Goal: Book appointment/travel/reservation

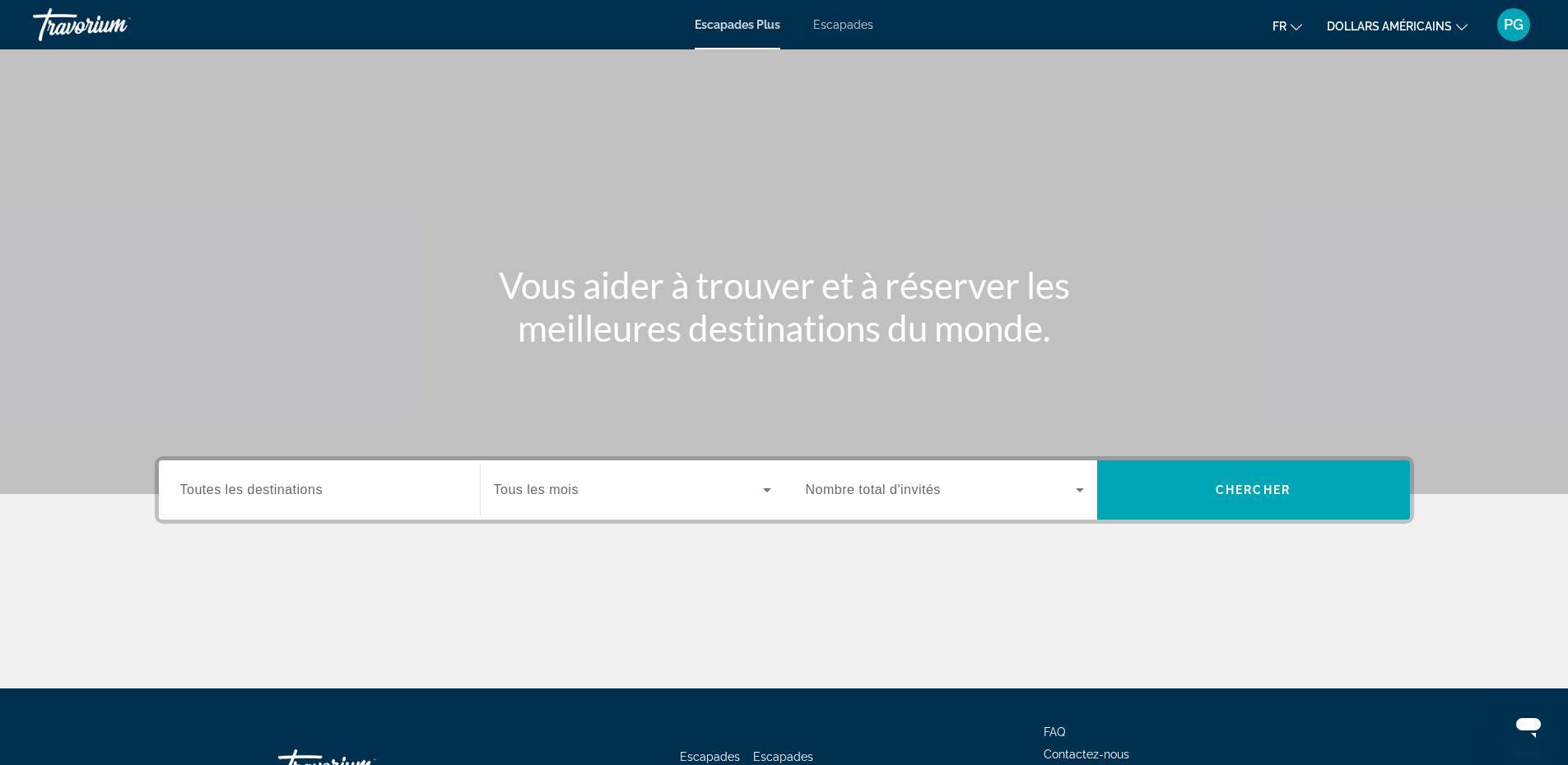
click at [252, 488] on span "Toutes les destinations" at bounding box center [251, 489] width 142 height 14
click at [252, 488] on input "Destination Toutes les destinations" at bounding box center [319, 490] width 279 height 20
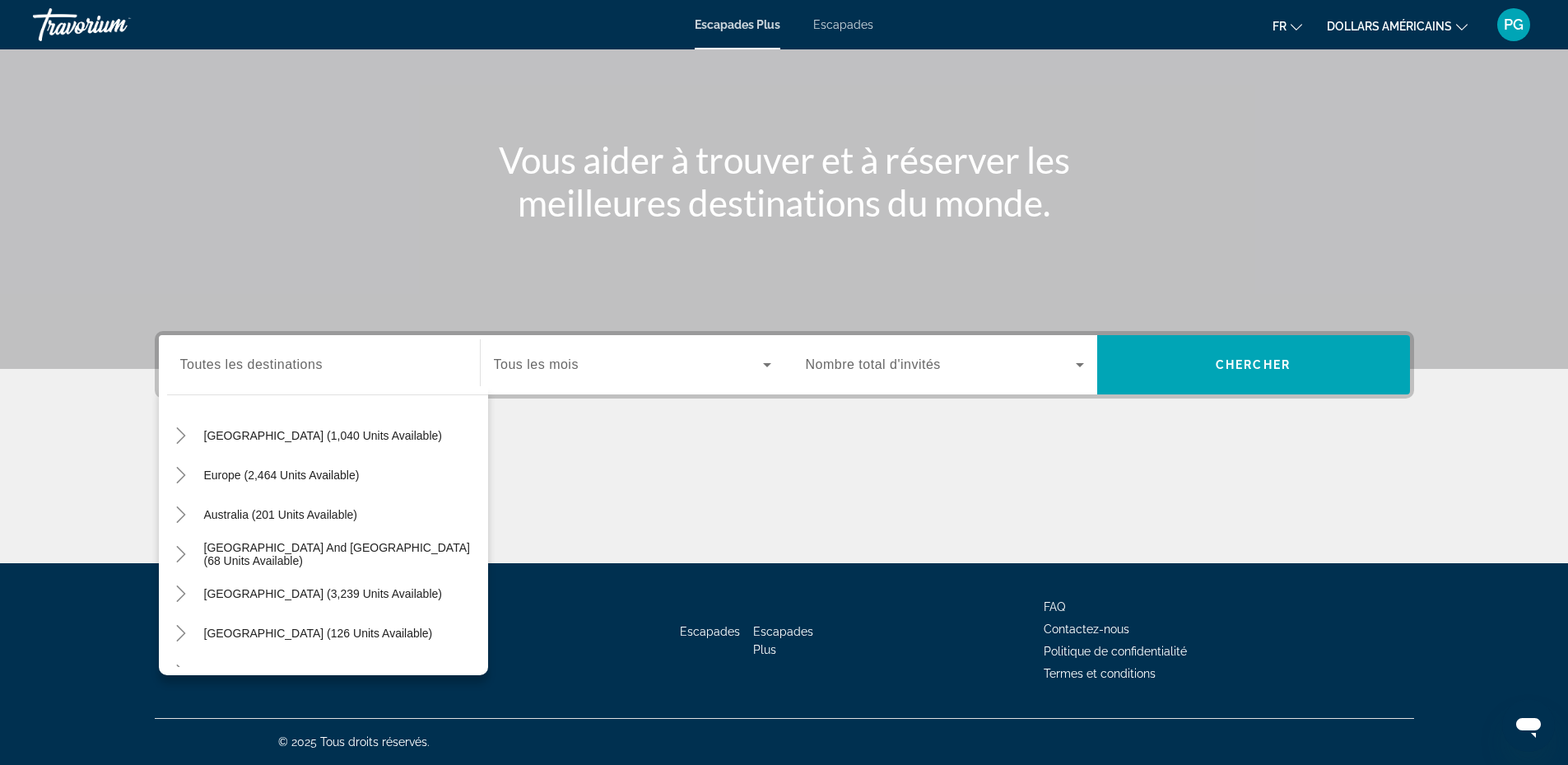
scroll to position [145, 0]
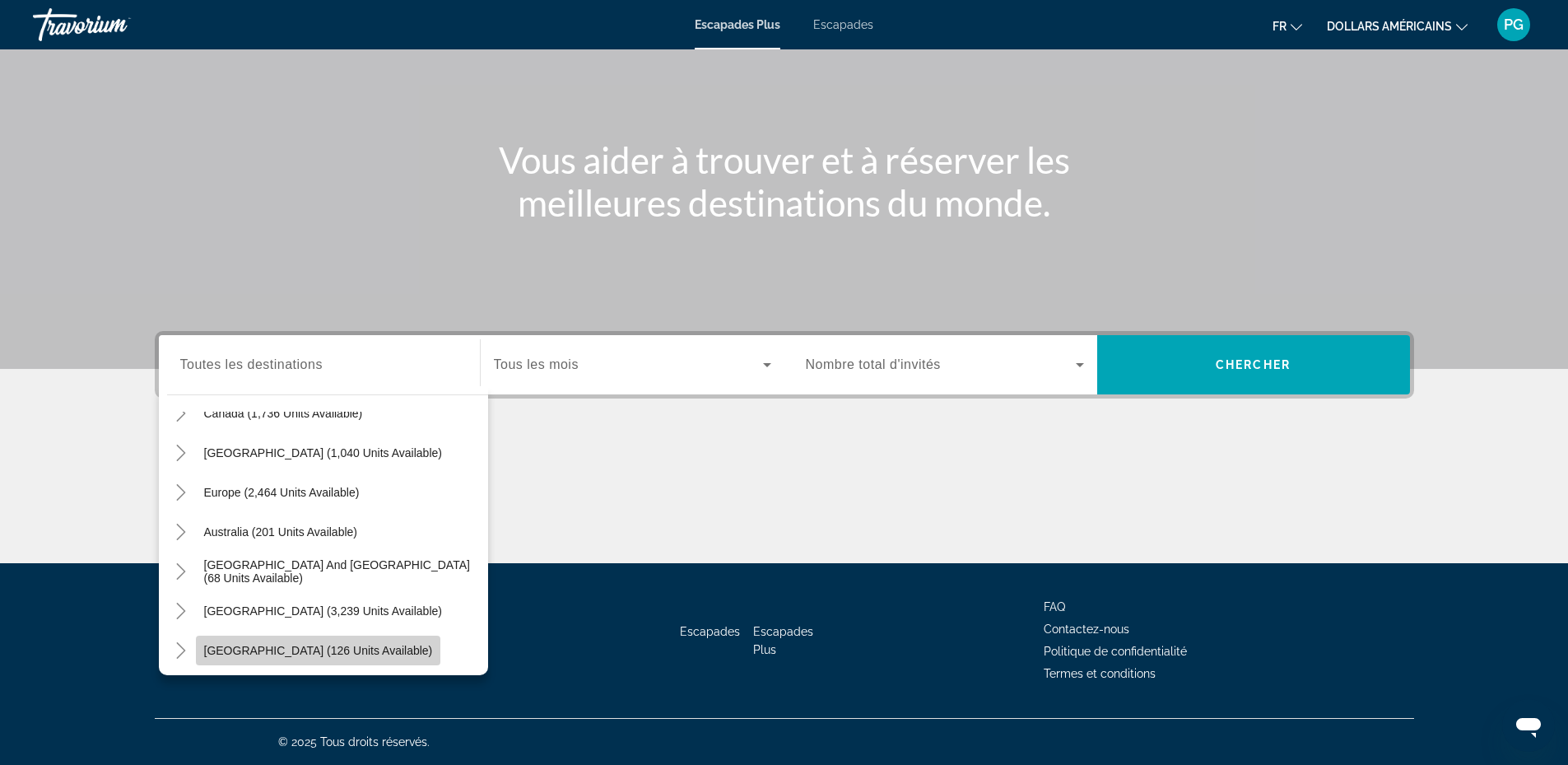
click at [342, 650] on span "[GEOGRAPHIC_DATA] (126 units available)" at bounding box center [318, 649] width 229 height 13
type input "**********"
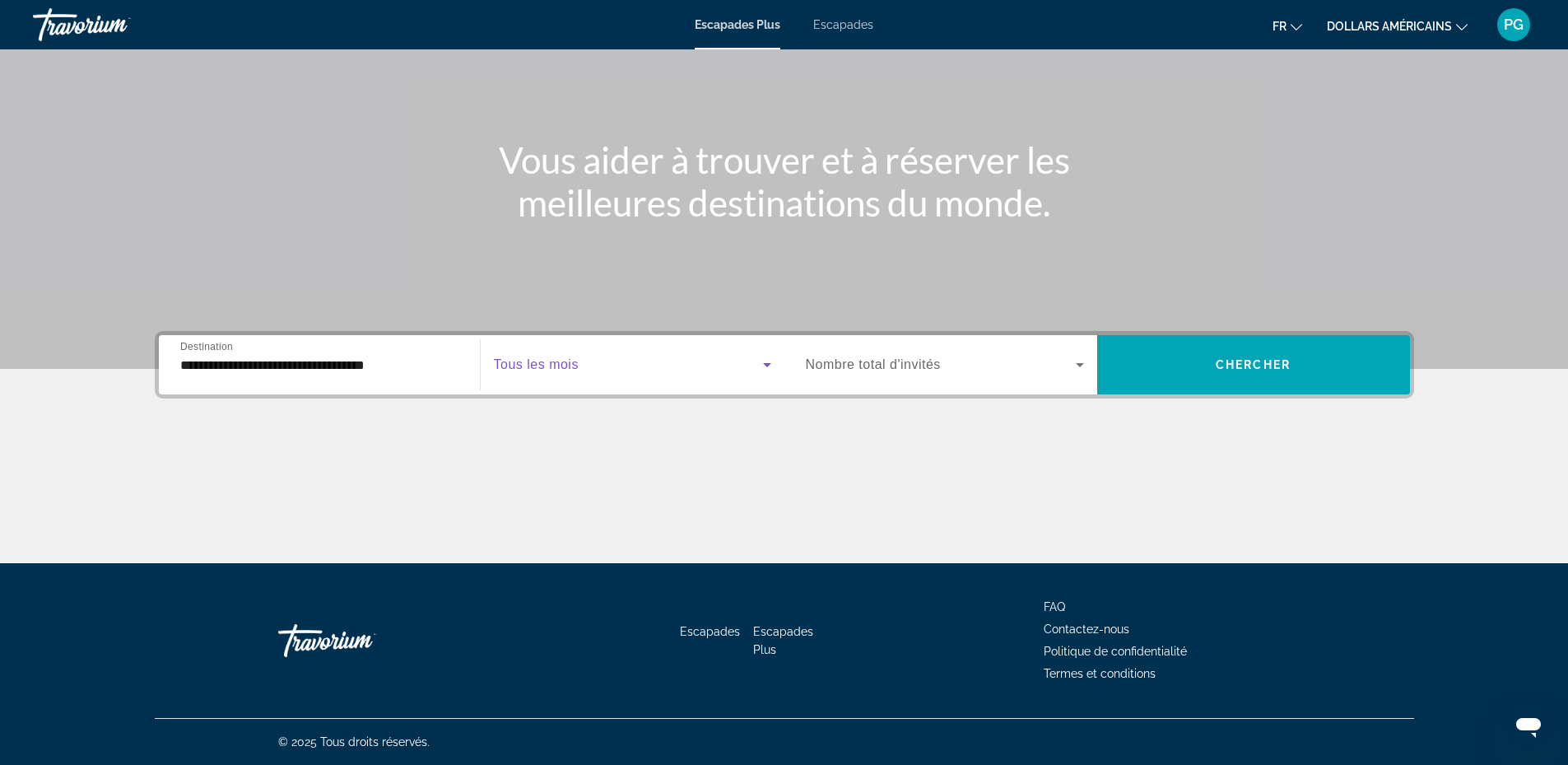
click at [641, 360] on span "Widget de recherche" at bounding box center [629, 364] width 269 height 20
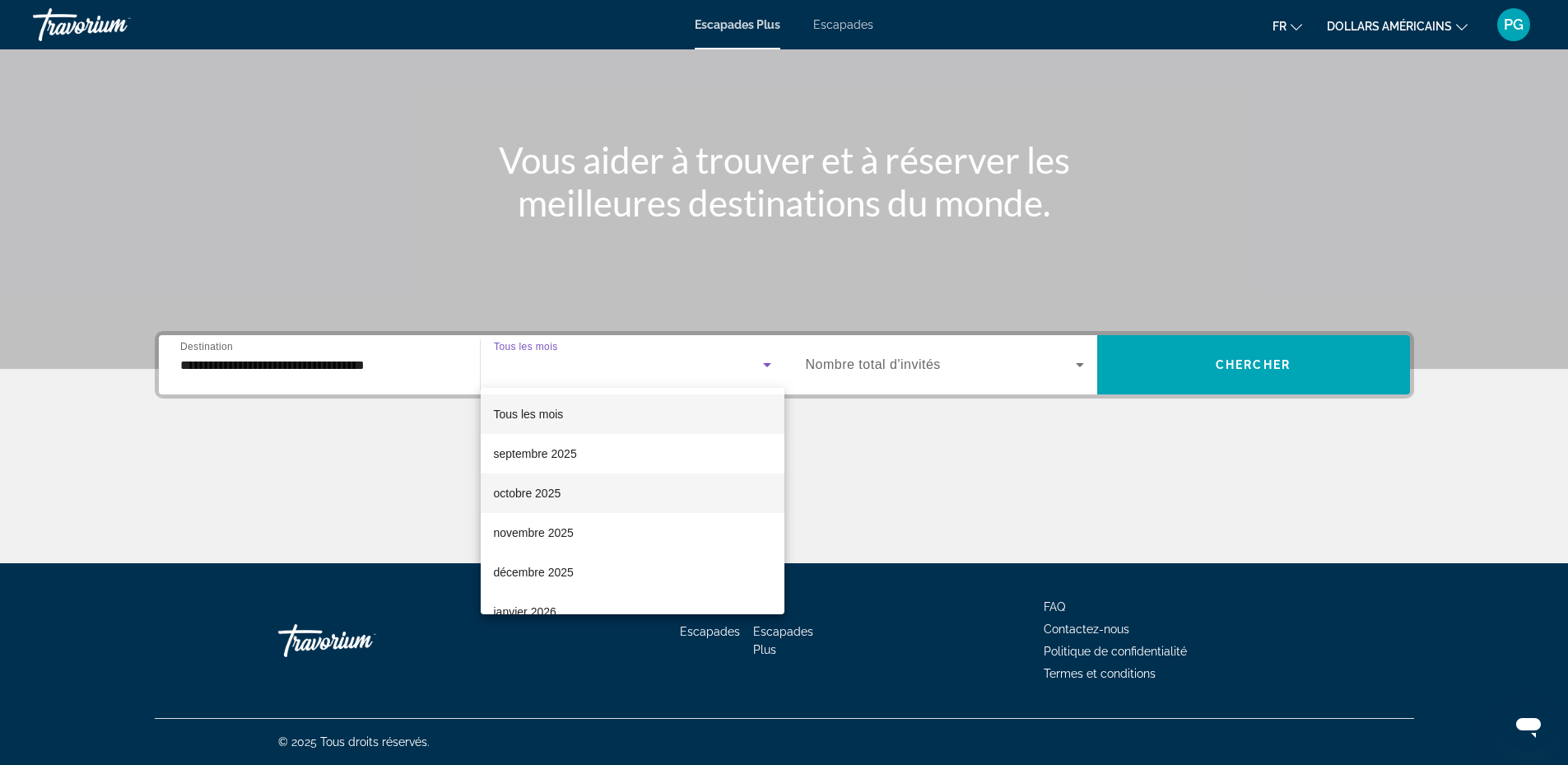
click at [537, 501] on span "octobre 2025" at bounding box center [528, 492] width 67 height 20
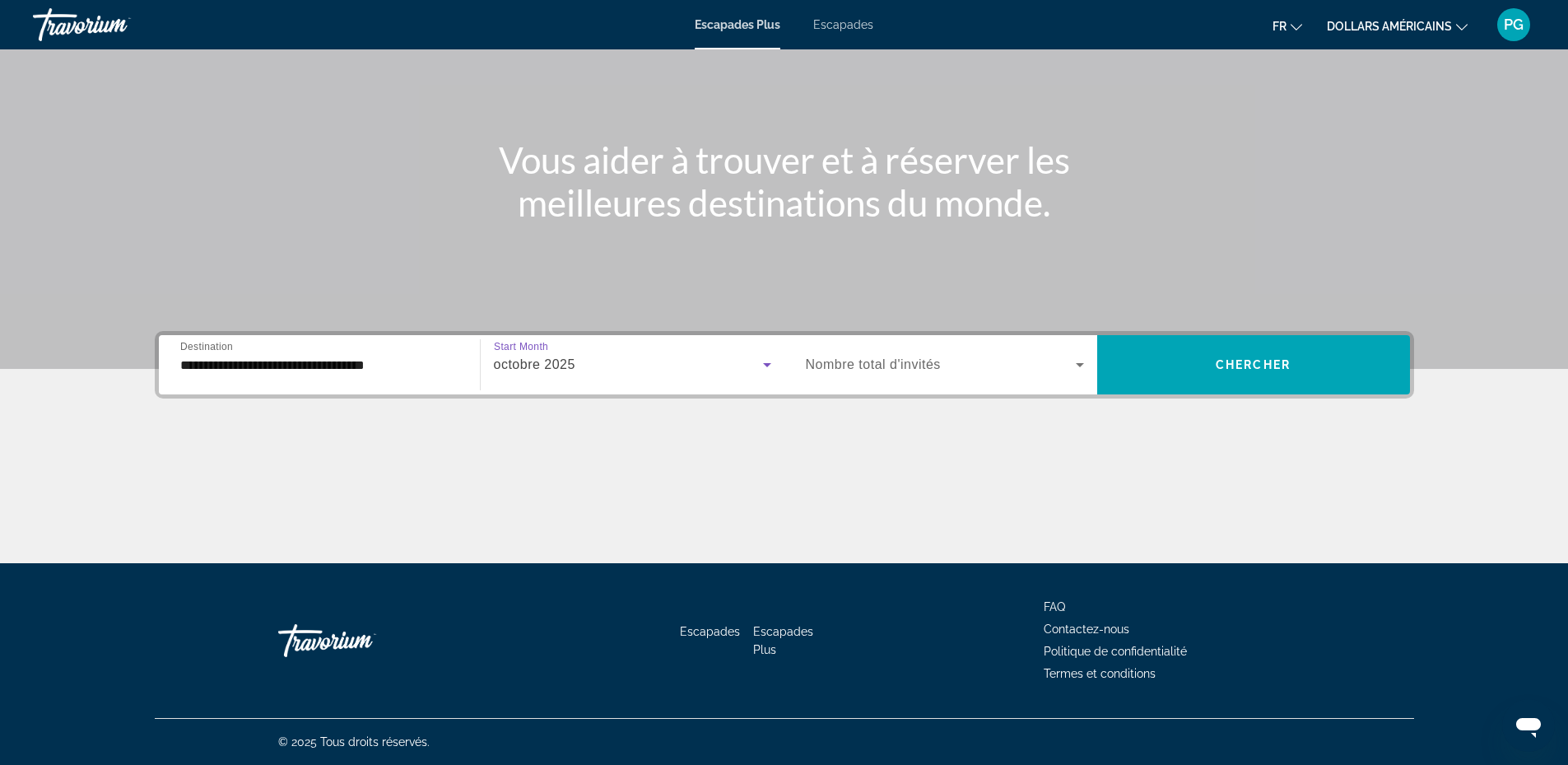
click at [967, 368] on span "Widget de recherche" at bounding box center [940, 364] width 270 height 20
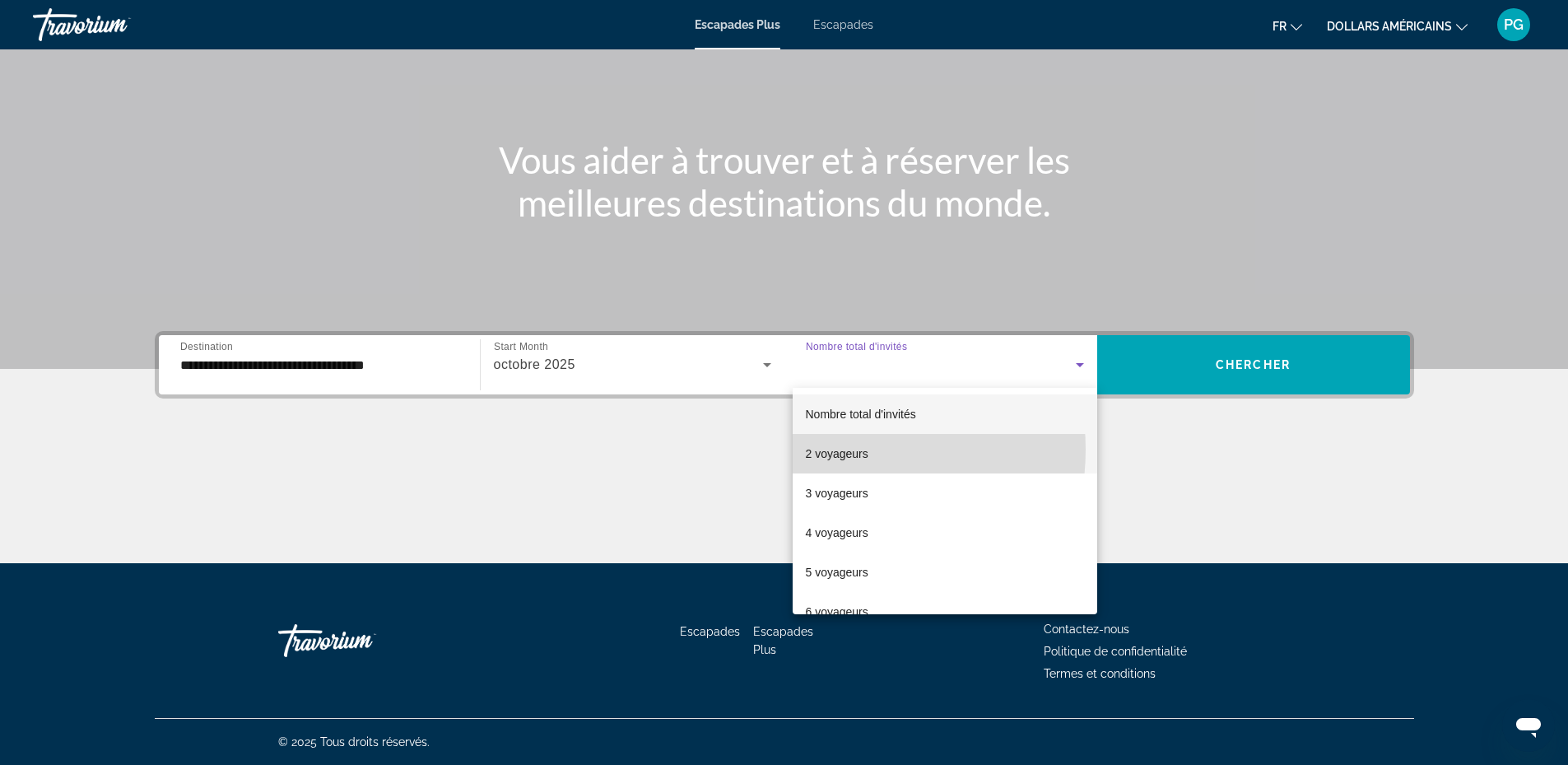
click at [834, 449] on font "2 voyageurs" at bounding box center [837, 453] width 63 height 13
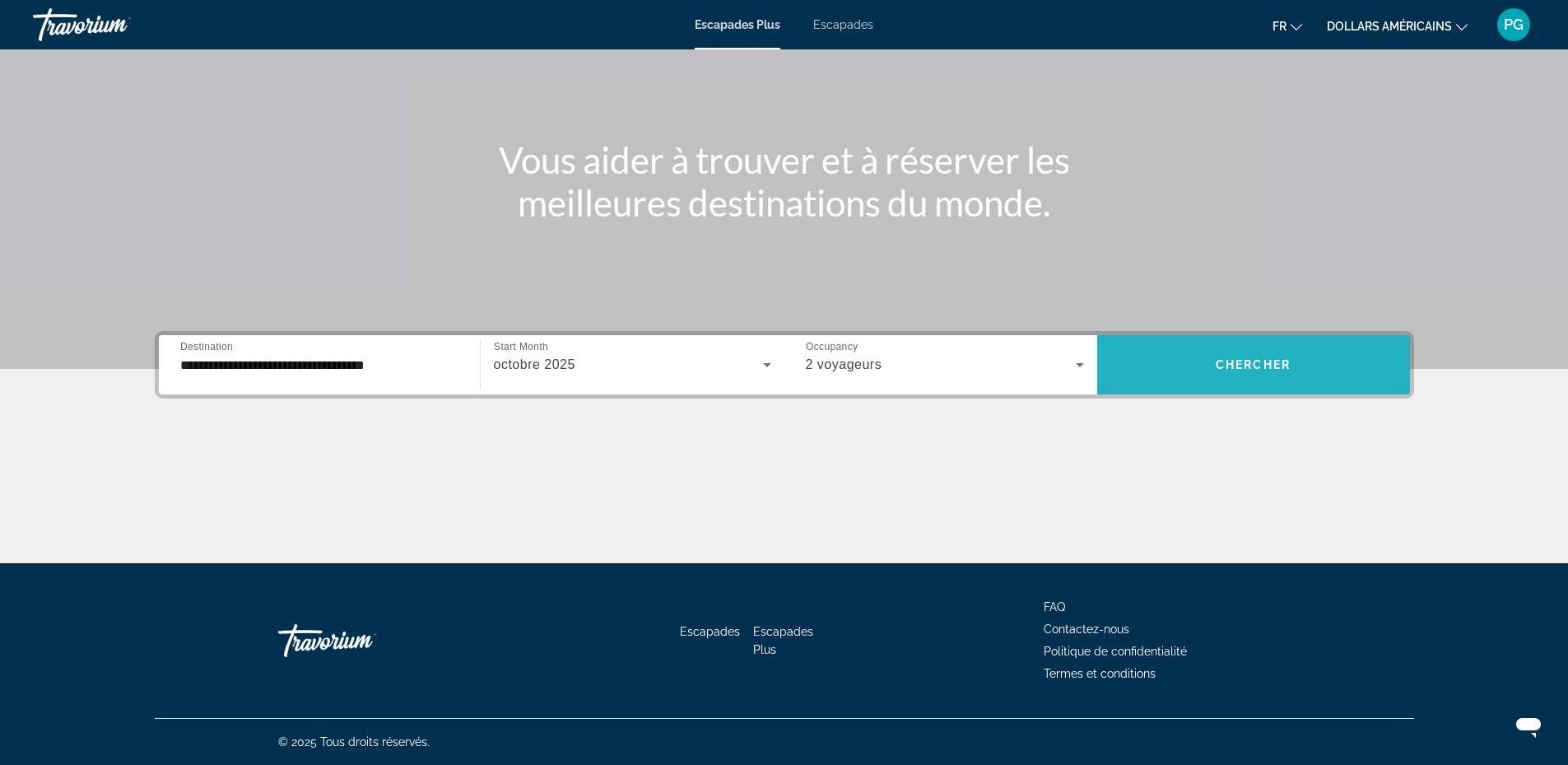
click at [1262, 361] on span "Chercher" at bounding box center [1252, 364] width 75 height 13
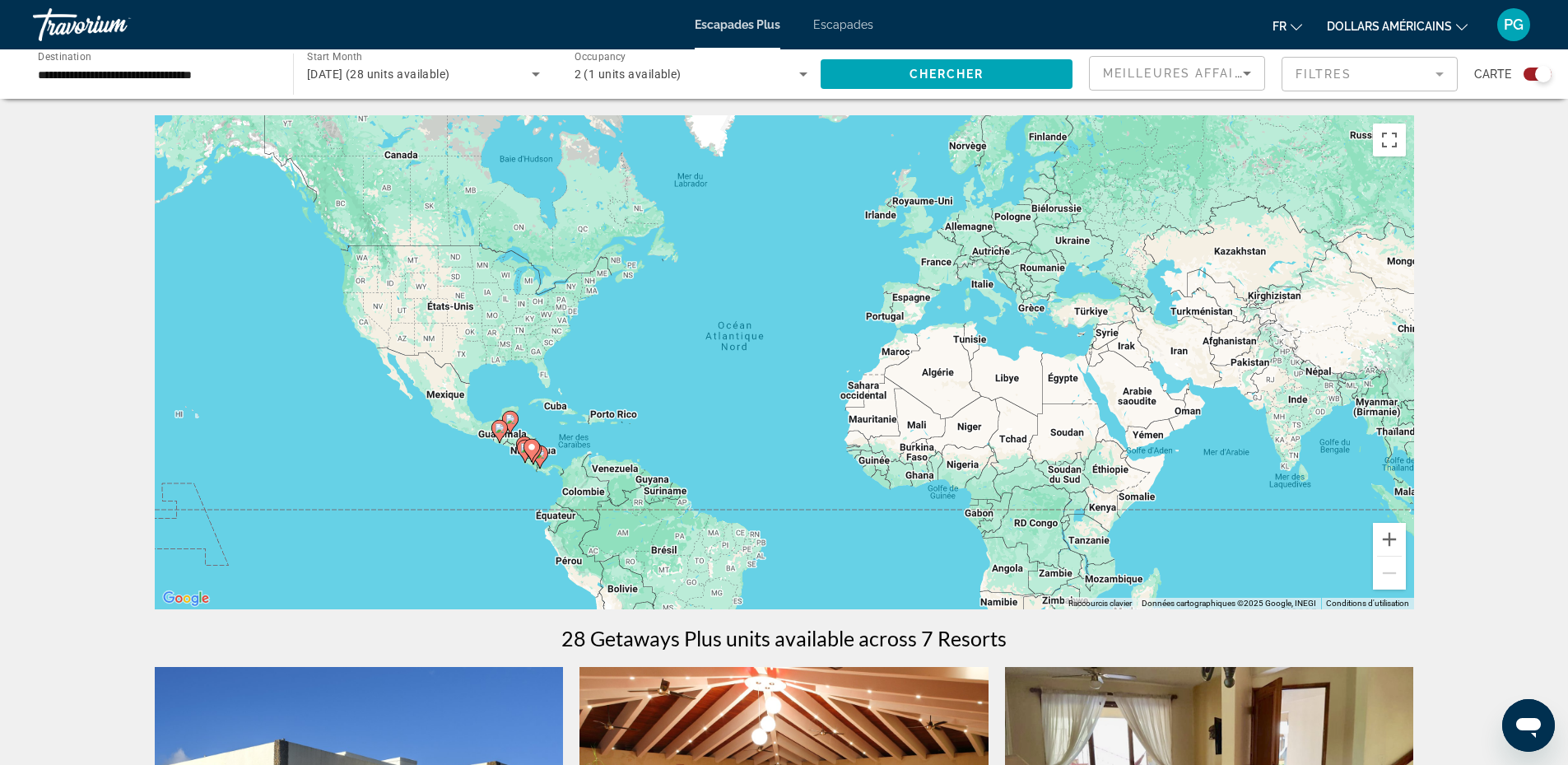
click at [142, 77] on input "**********" at bounding box center [154, 74] width 234 height 20
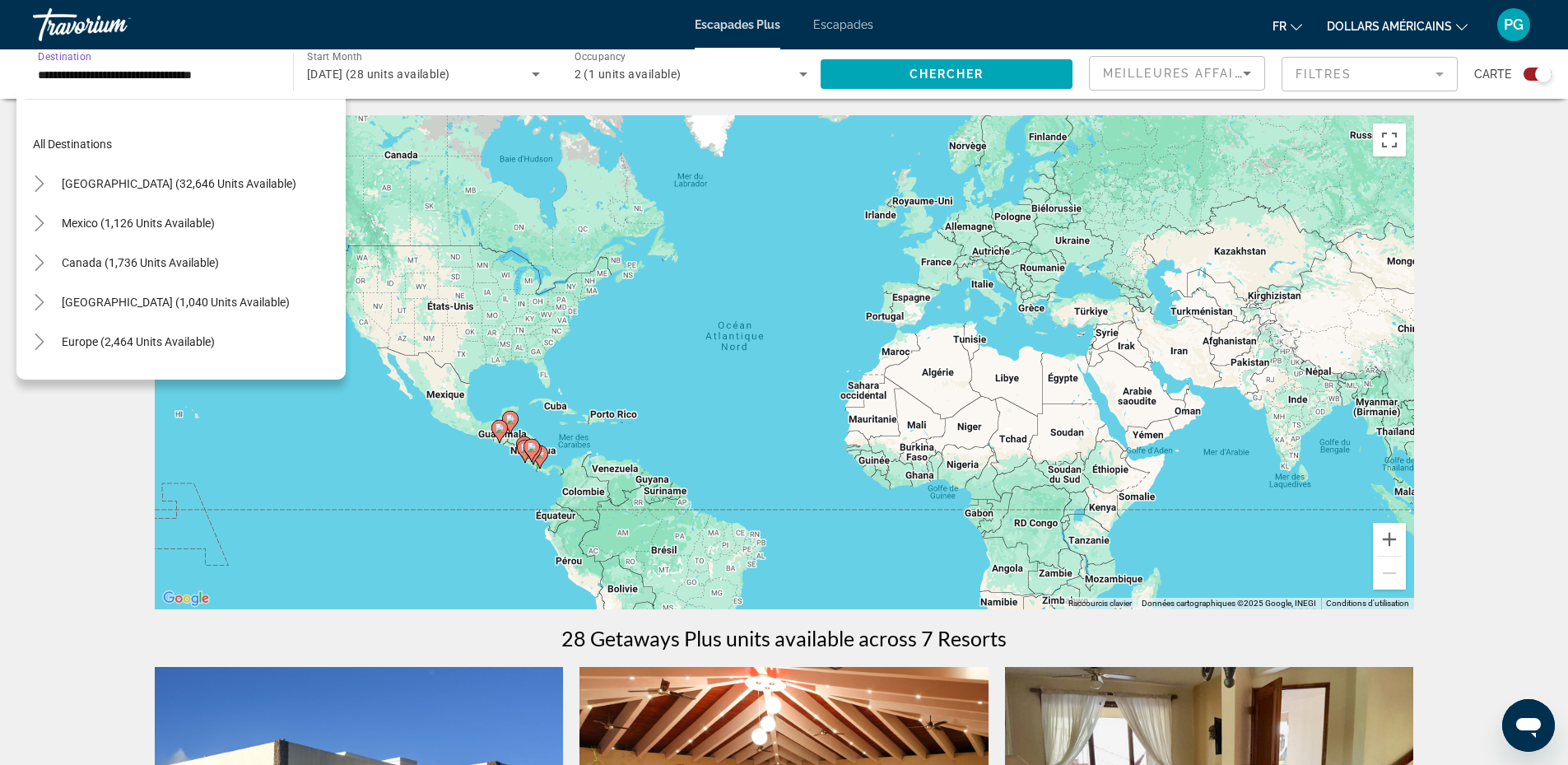
scroll to position [256, 0]
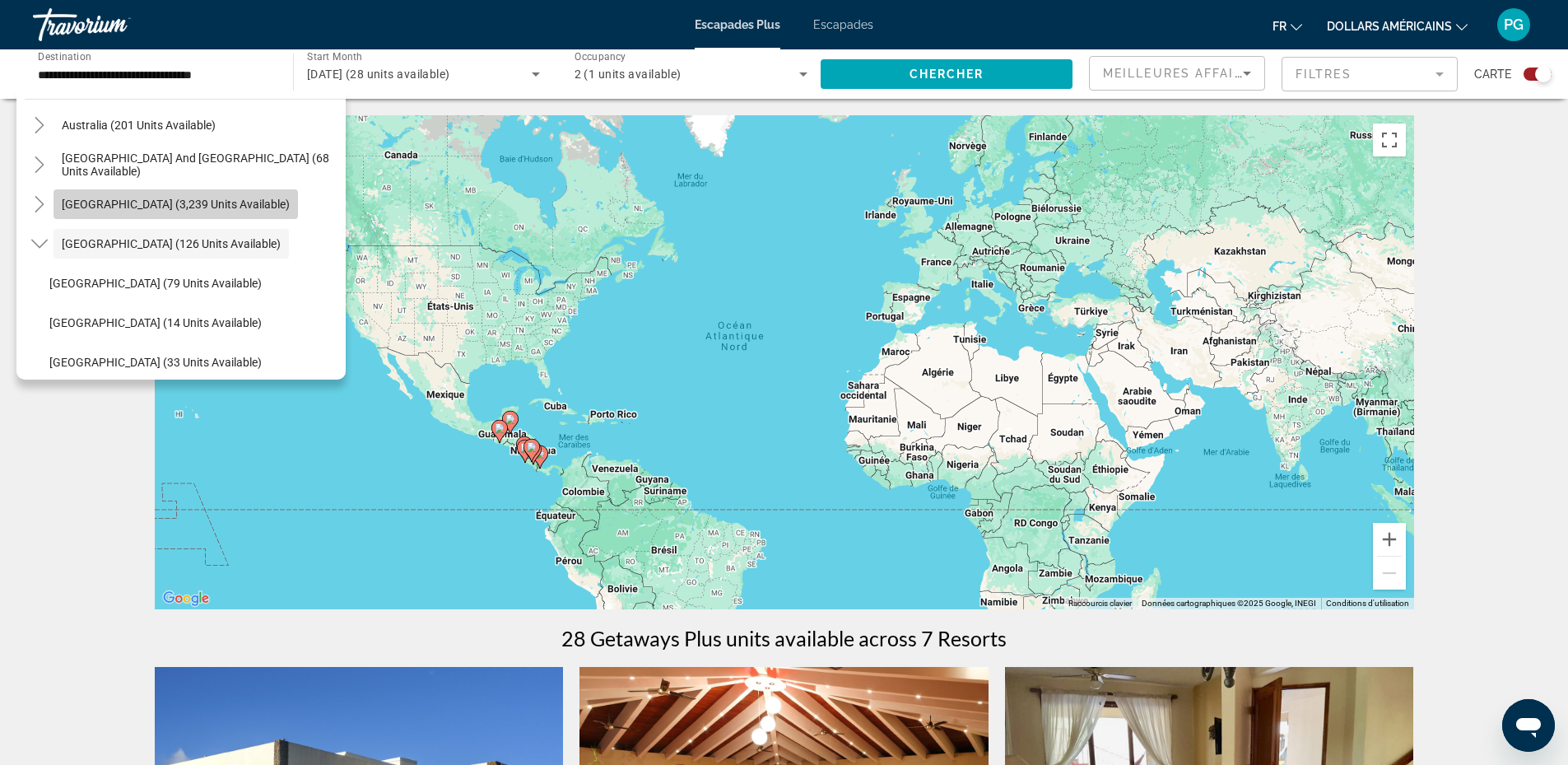
click at [195, 199] on span "[GEOGRAPHIC_DATA] (3,239 units available)" at bounding box center [176, 204] width 228 height 13
type input "**********"
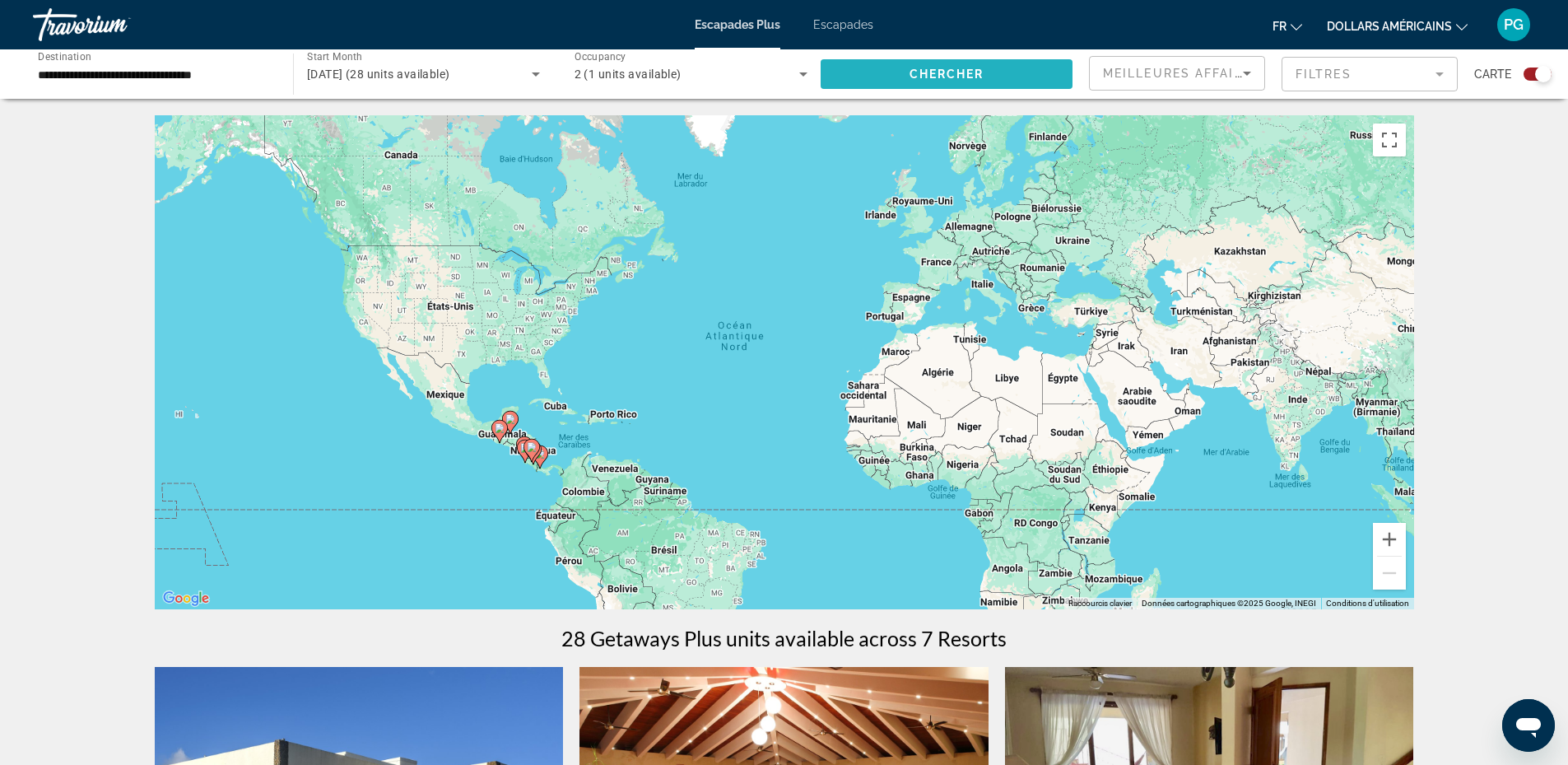
click at [942, 67] on span "Chercher" at bounding box center [946, 73] width 75 height 13
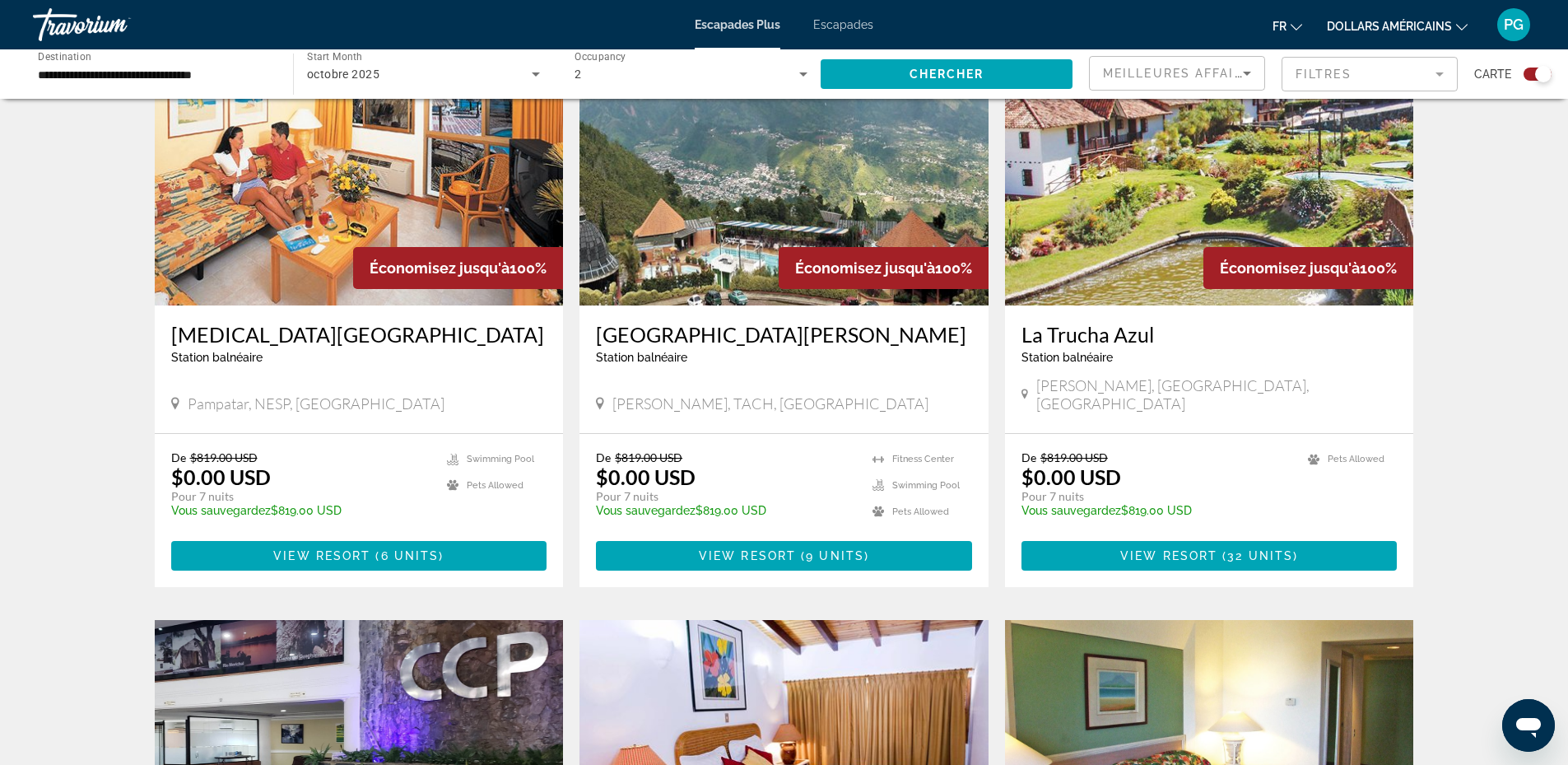
scroll to position [1755, 0]
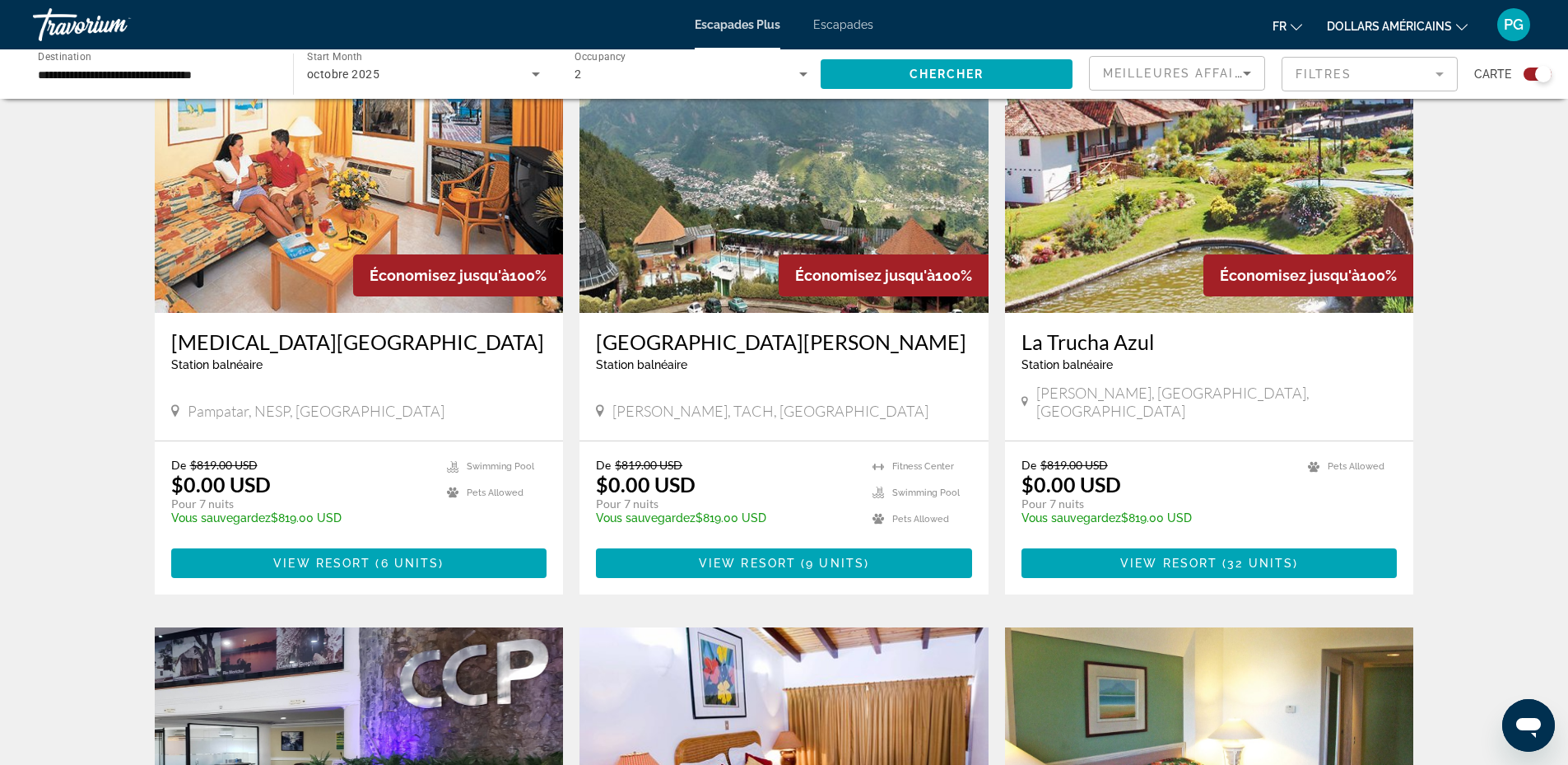
click at [706, 175] on img "Contenu principal" at bounding box center [784, 180] width 409 height 263
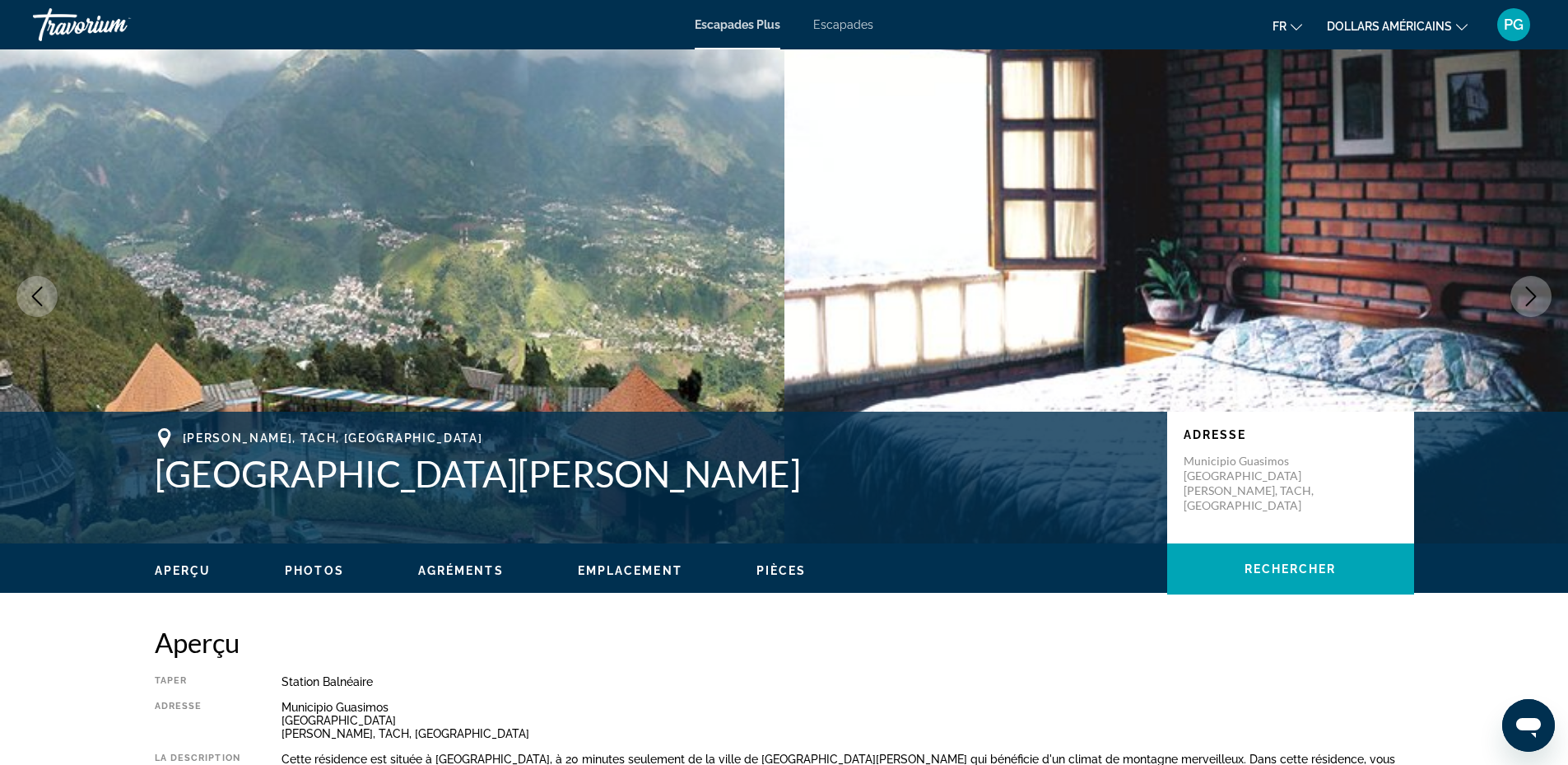
click at [1524, 298] on icon "Next image" at bounding box center [1530, 296] width 20 height 20
click at [297, 569] on span "Photos" at bounding box center [314, 570] width 60 height 13
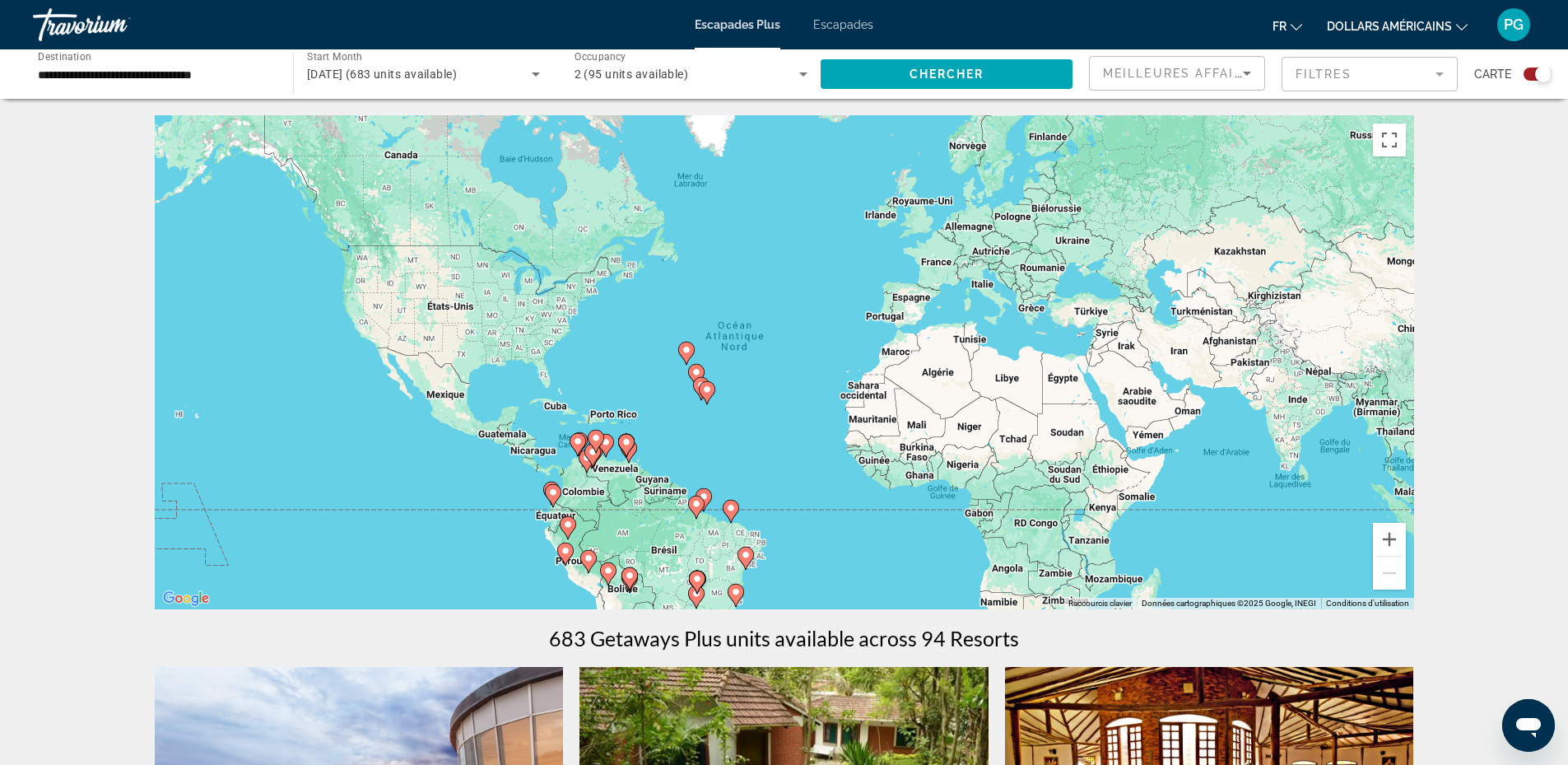
click at [685, 348] on image "Contenu principal" at bounding box center [686, 349] width 9 height 9
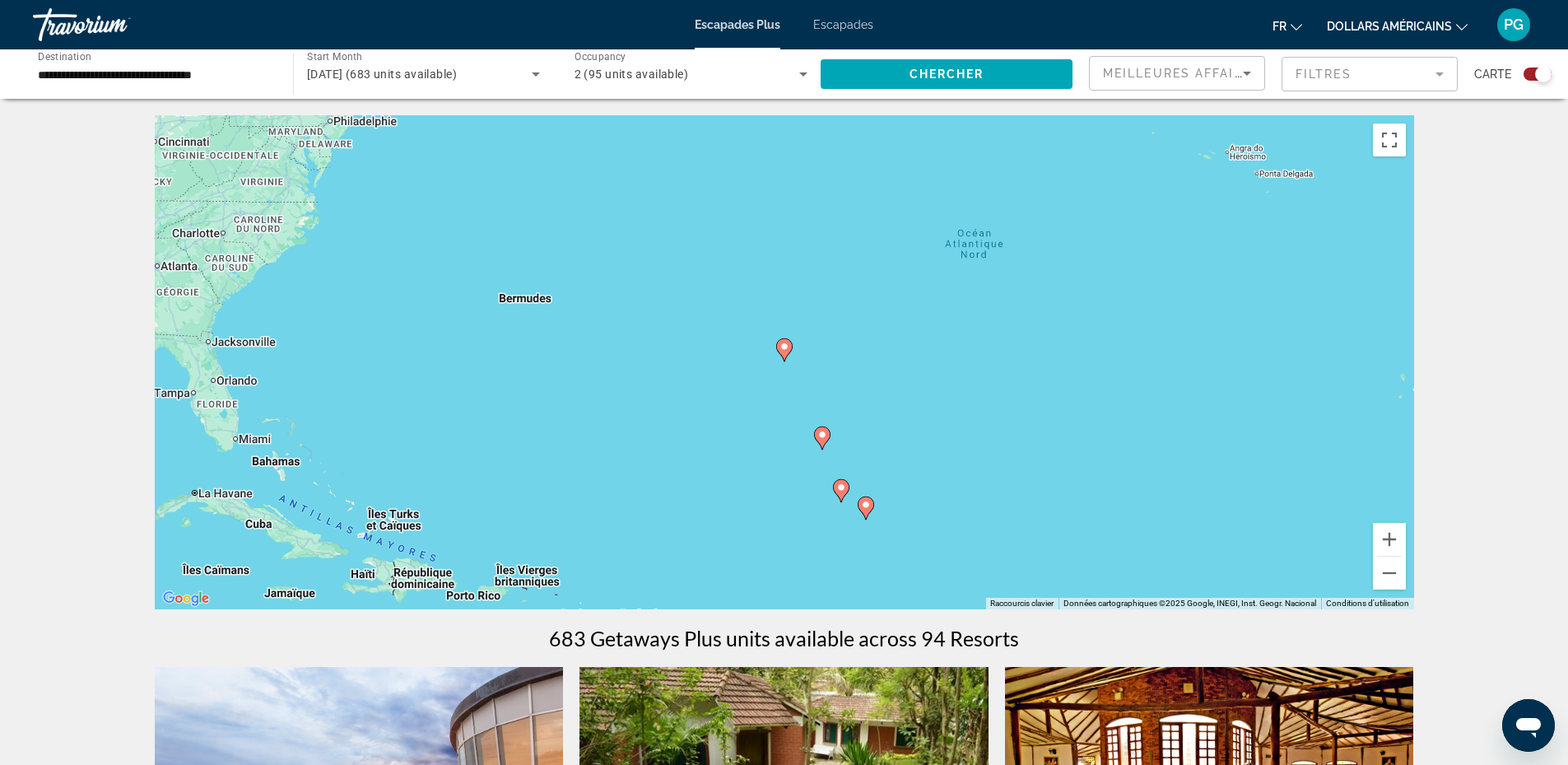
click at [784, 343] on image "Contenu principal" at bounding box center [784, 346] width 9 height 9
type input "**********"
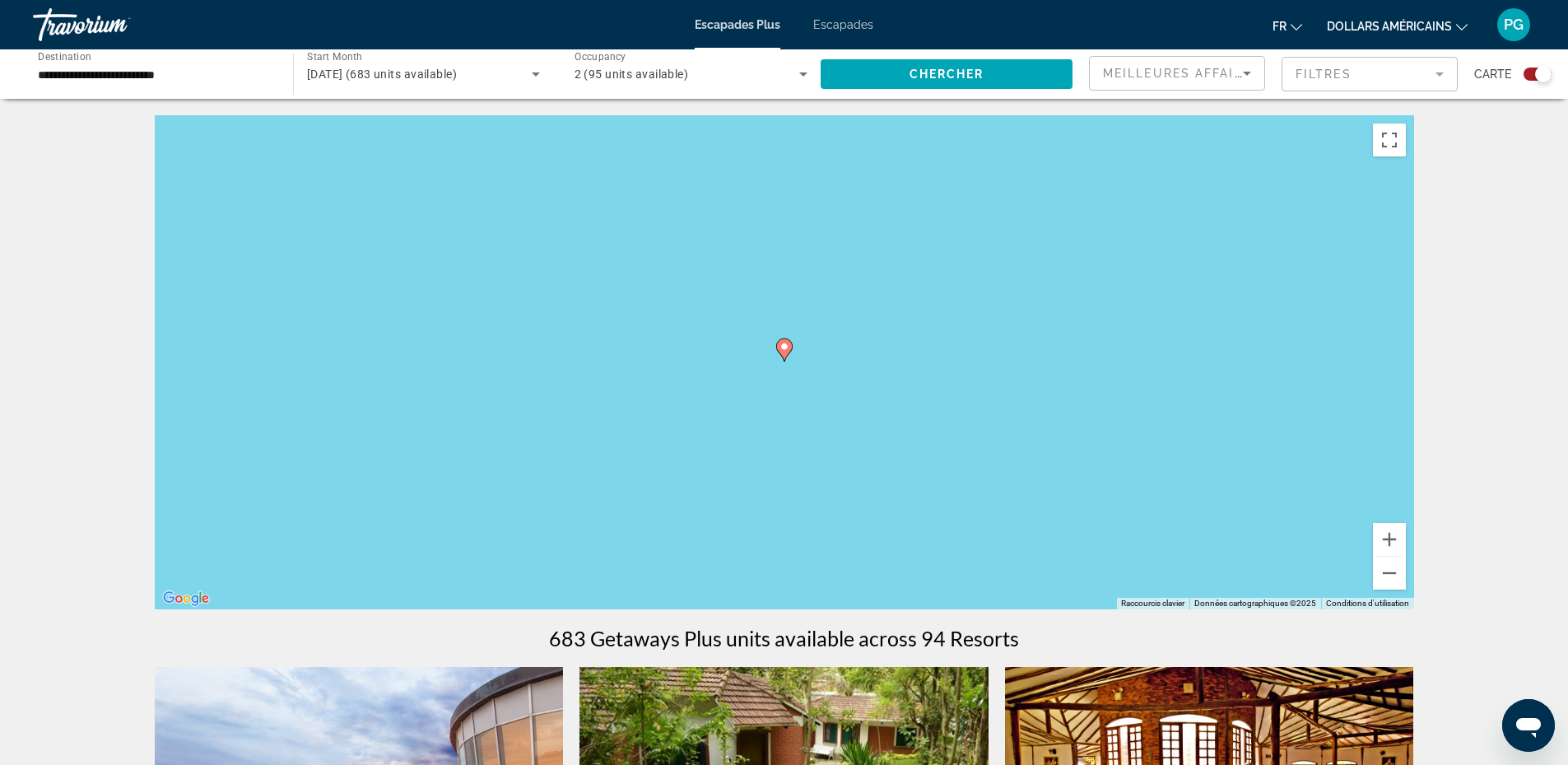
click at [784, 343] on image "Contenu principal" at bounding box center [784, 346] width 9 height 9
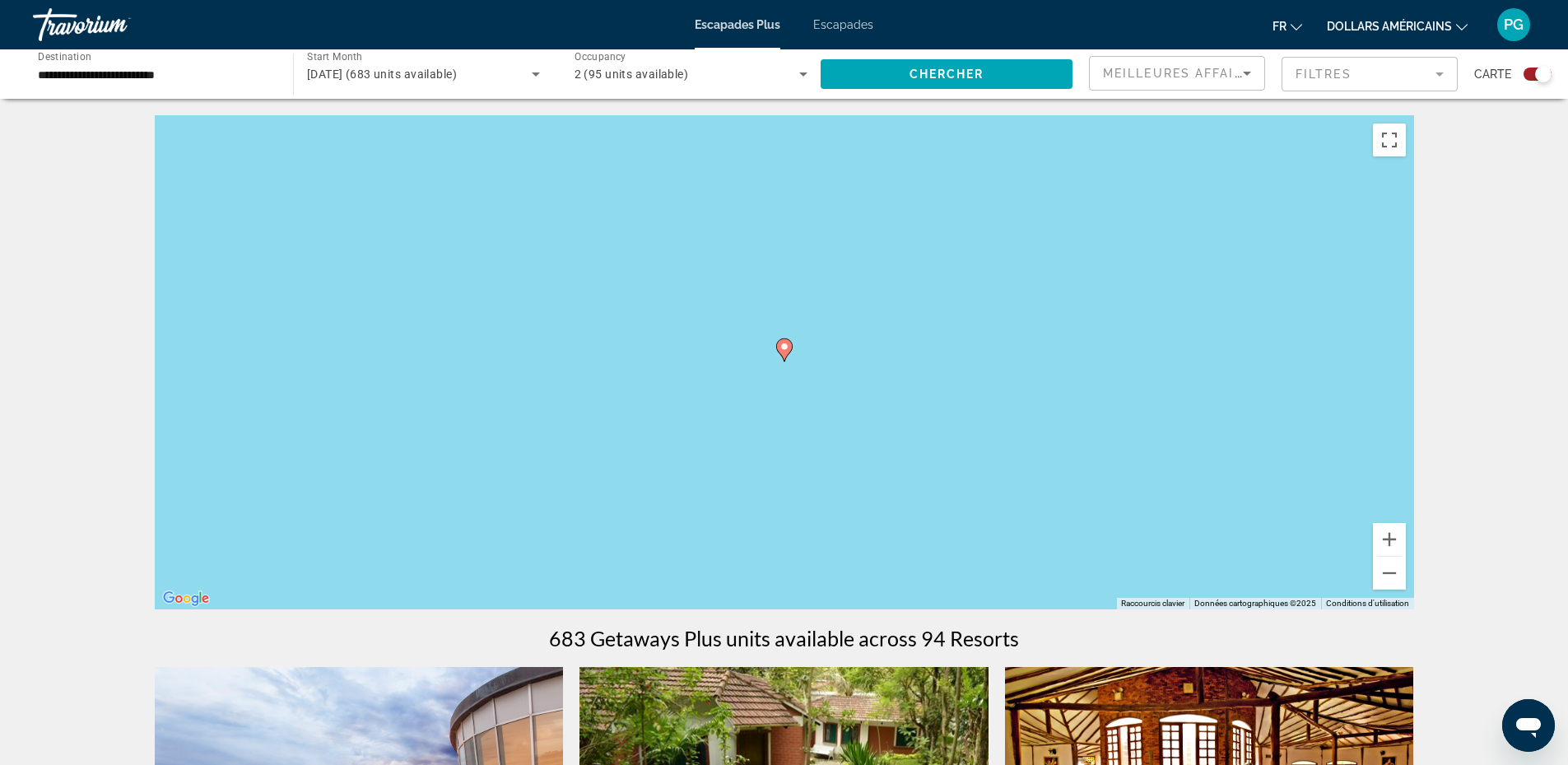
click at [781, 338] on gmp-advanced-marker "Contenu principal" at bounding box center [784, 349] width 16 height 25
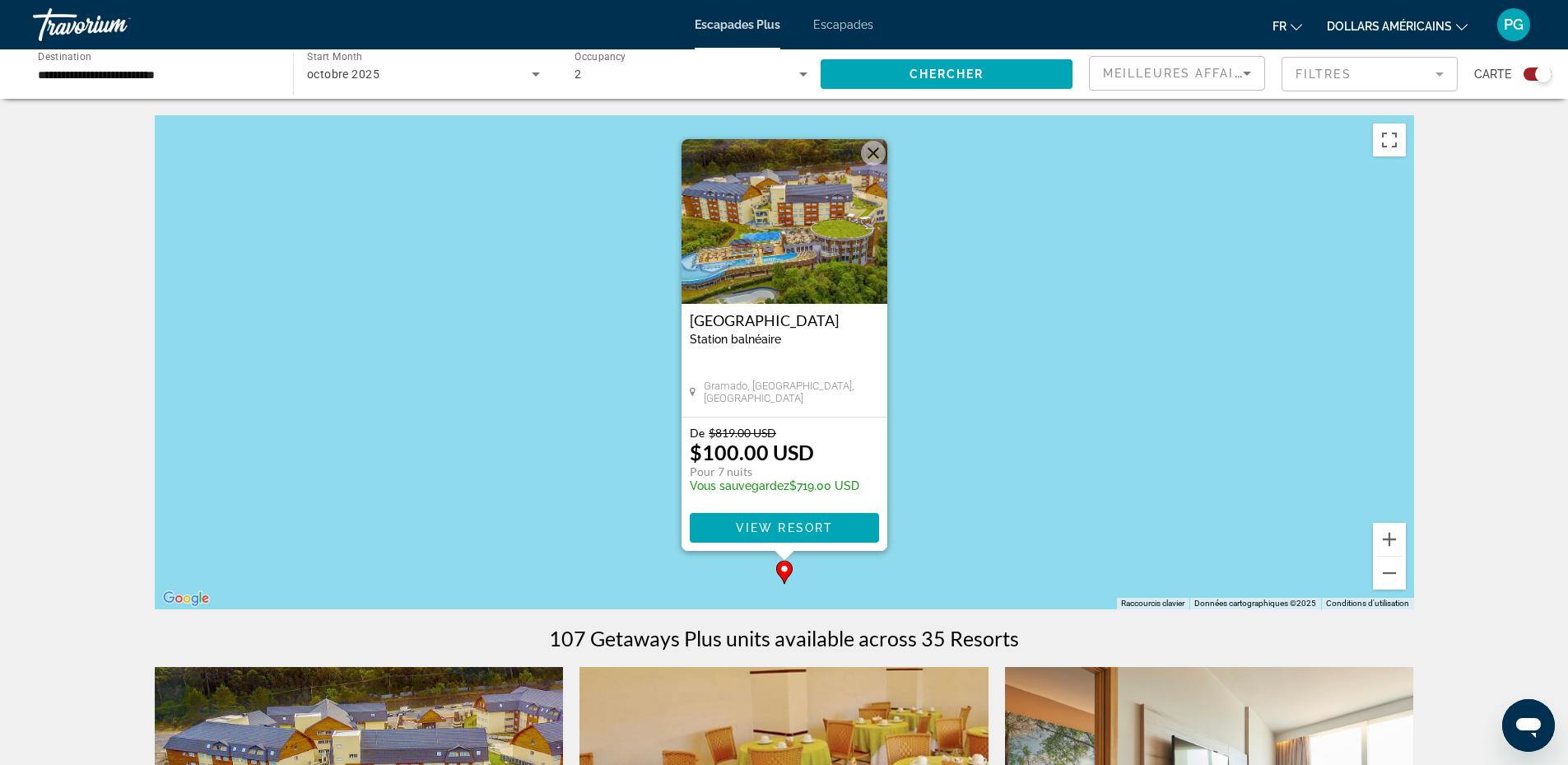
click at [775, 219] on img "Contenu principal" at bounding box center [784, 221] width 206 height 165
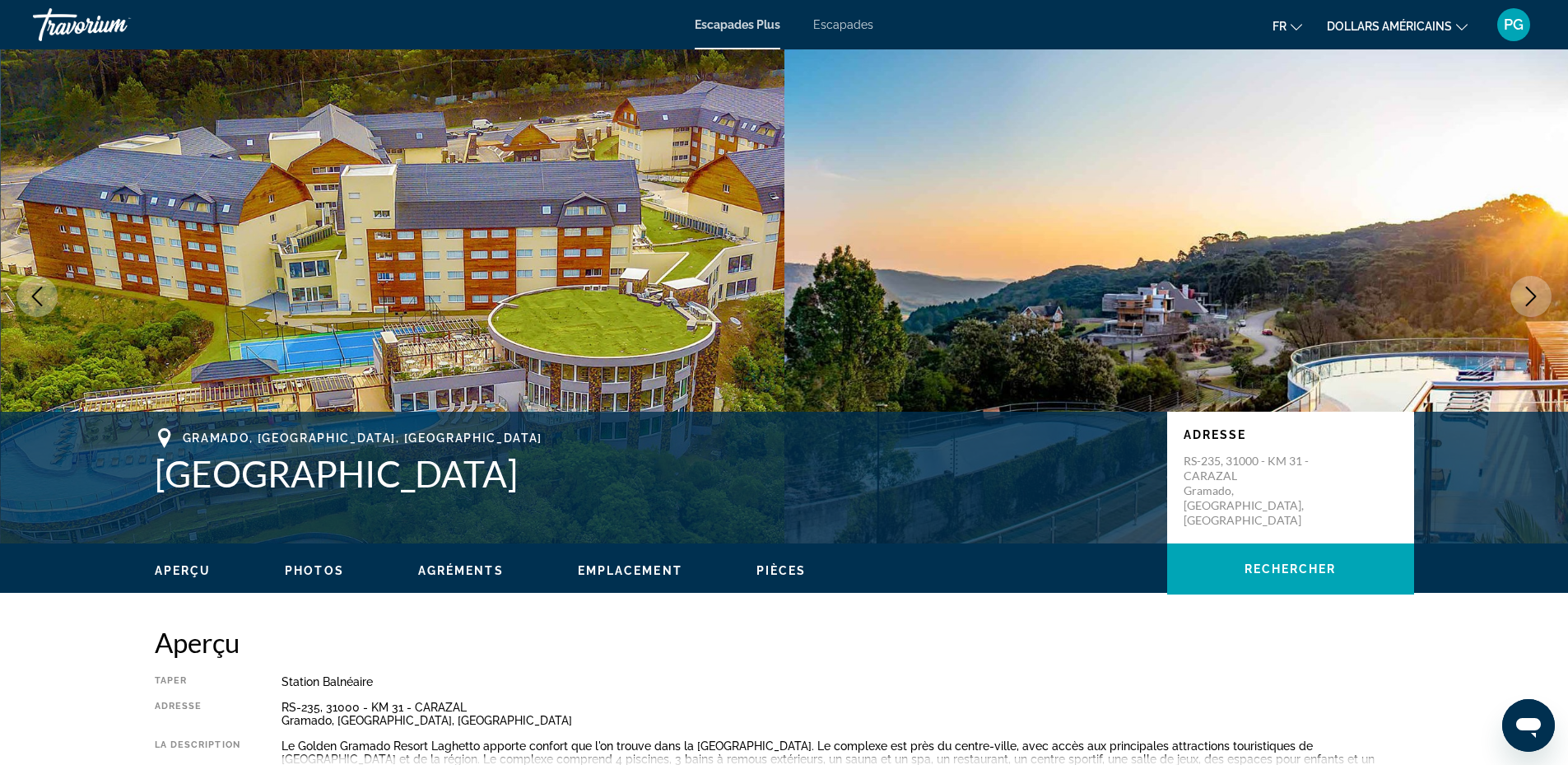
click at [1529, 292] on icon "Next image" at bounding box center [1530, 296] width 20 height 20
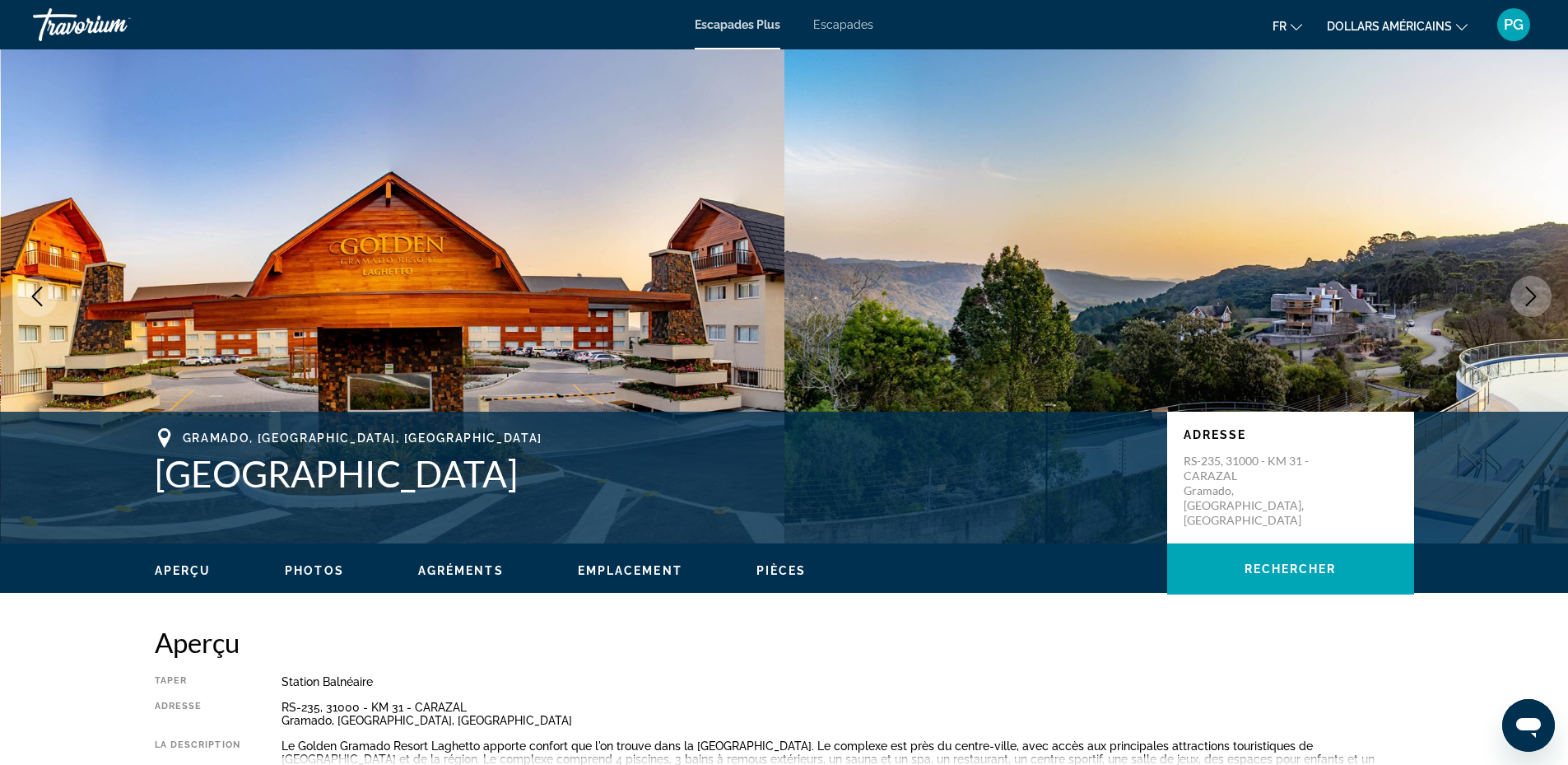
click at [1529, 292] on icon "Next image" at bounding box center [1530, 296] width 20 height 20
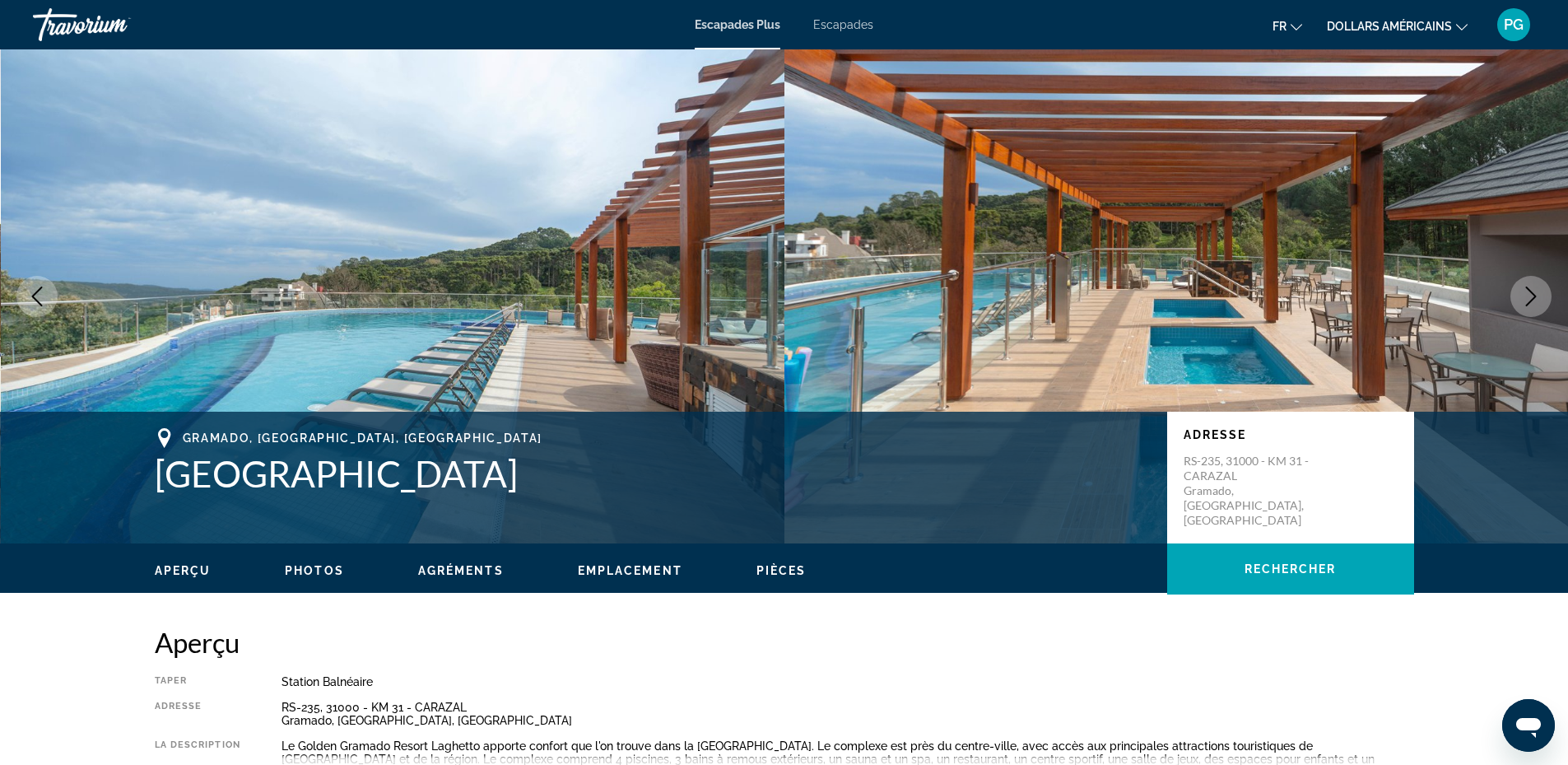
click at [1529, 292] on icon "Next image" at bounding box center [1530, 296] width 20 height 20
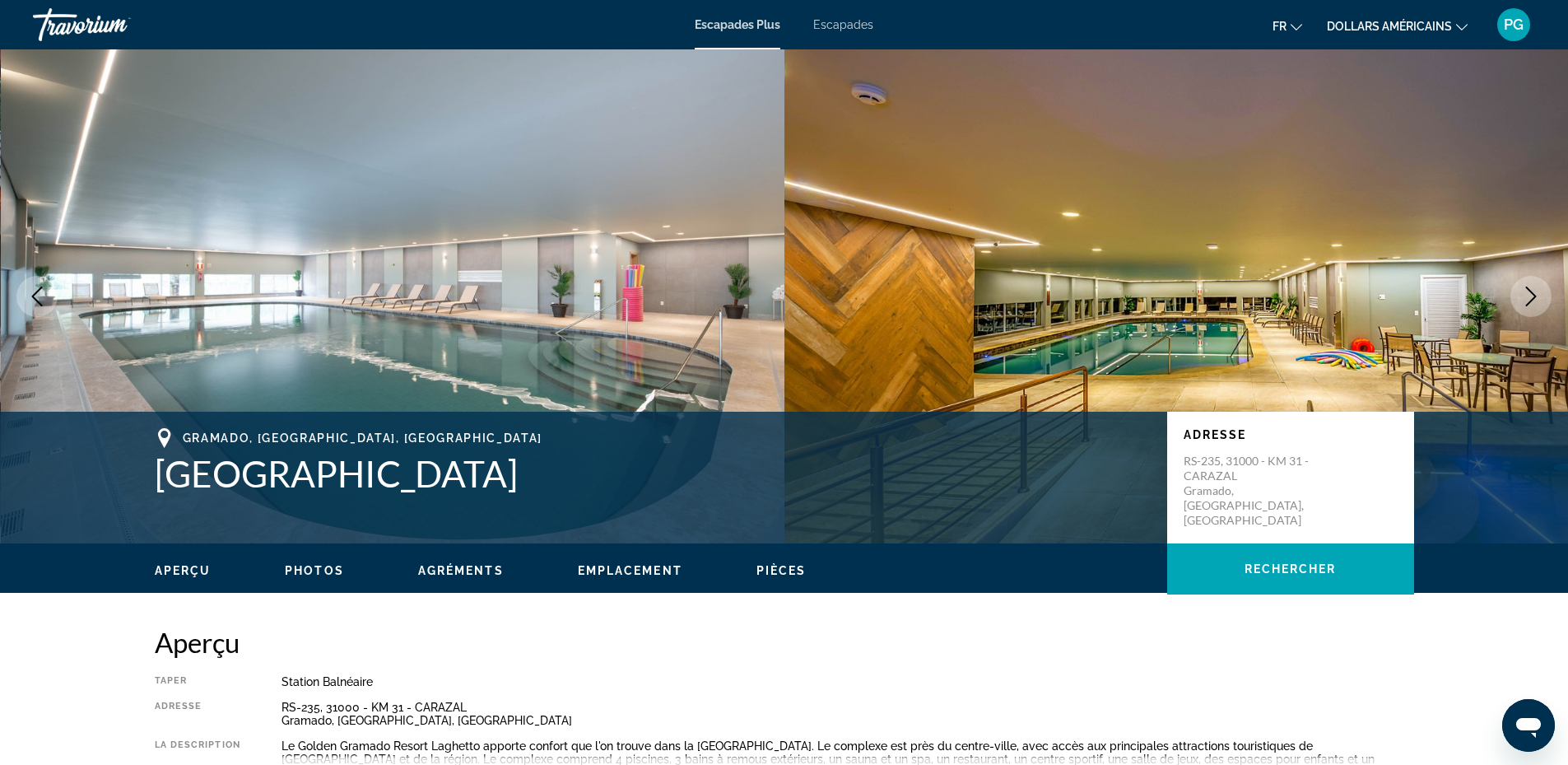
click at [1529, 292] on icon "Next image" at bounding box center [1530, 296] width 20 height 20
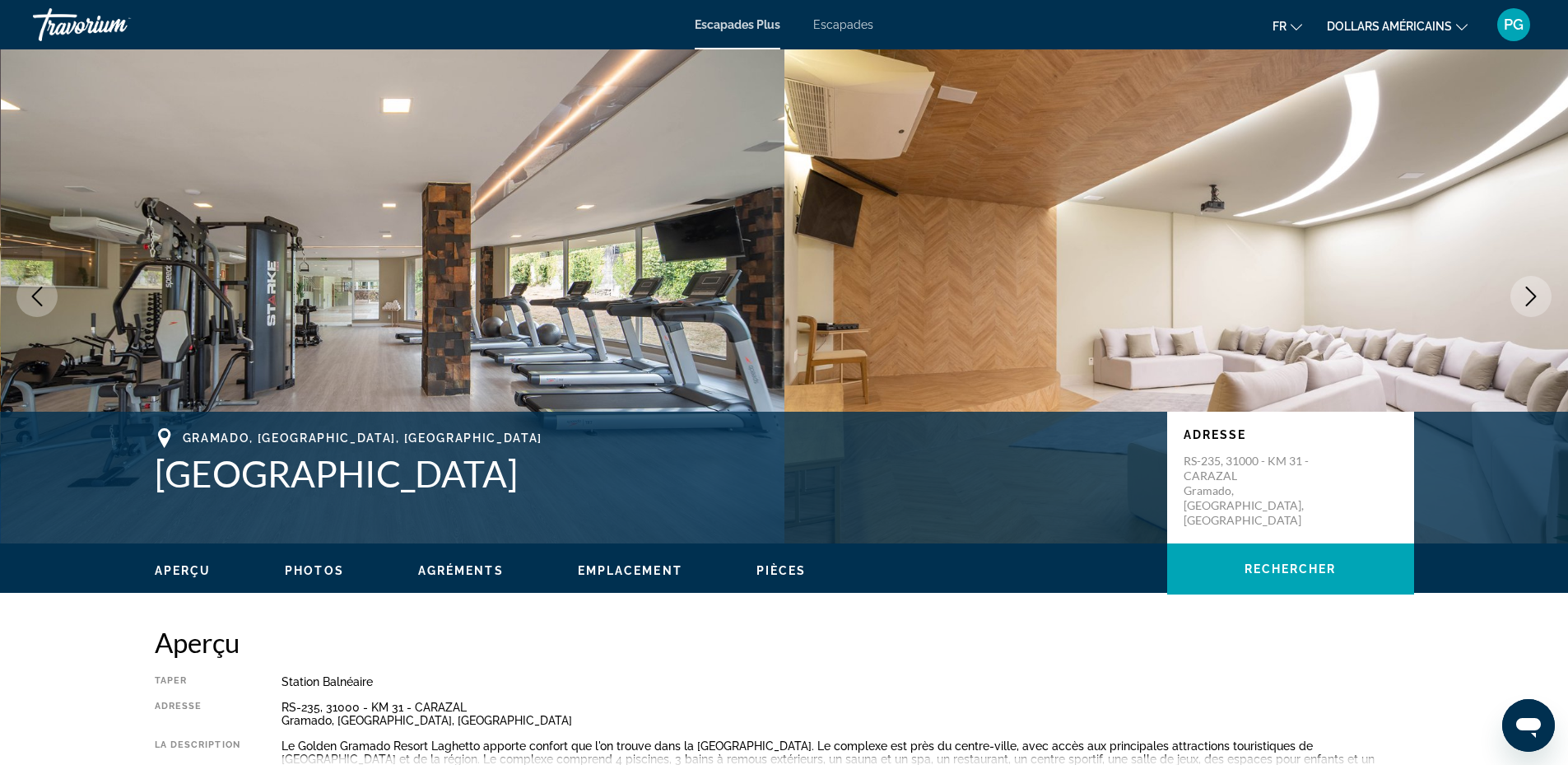
click at [1529, 292] on icon "Next image" at bounding box center [1530, 296] width 20 height 20
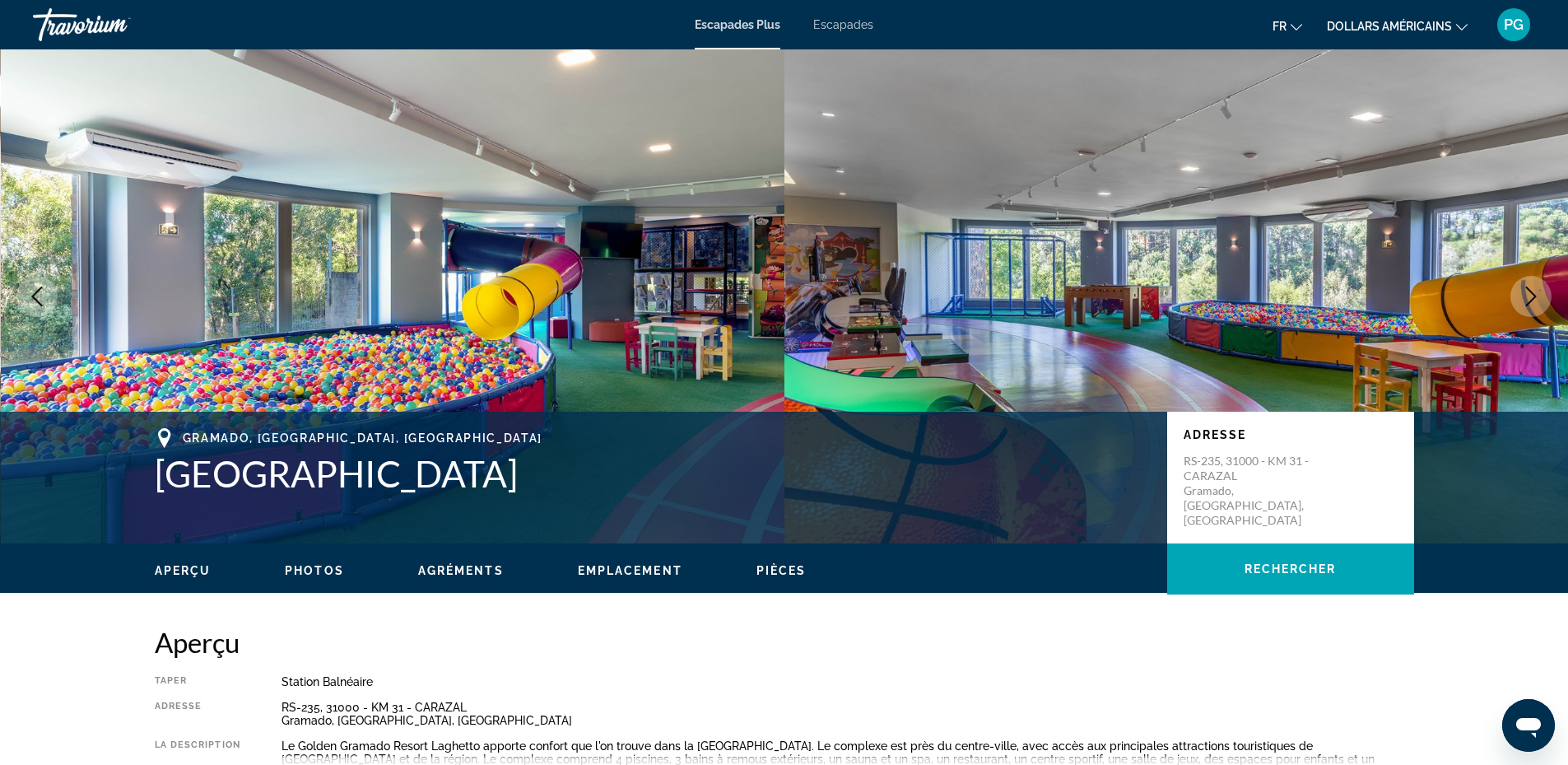
click at [1529, 292] on icon "Next image" at bounding box center [1530, 296] width 20 height 20
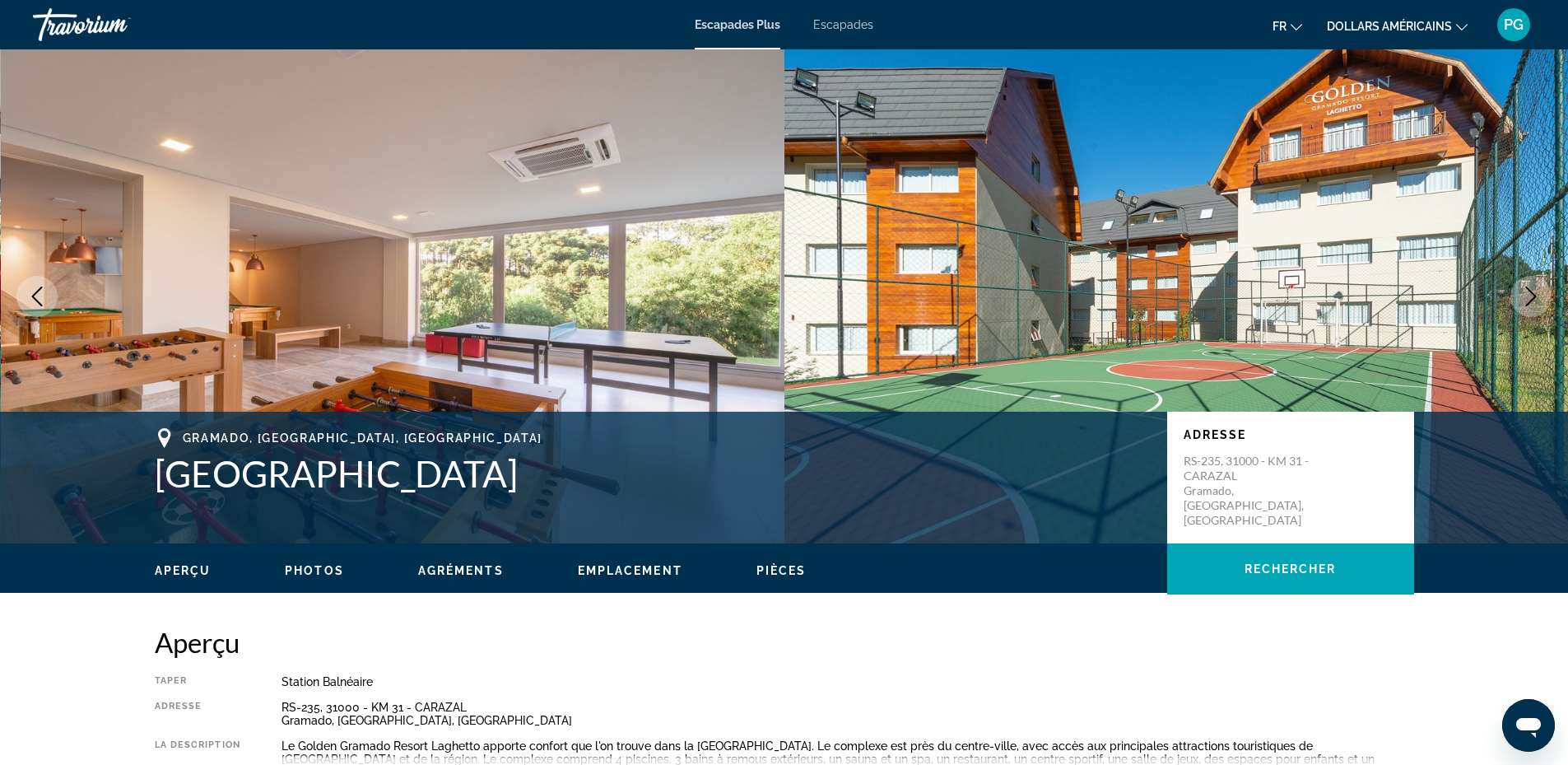
click at [1529, 292] on icon "Next image" at bounding box center [1530, 296] width 20 height 20
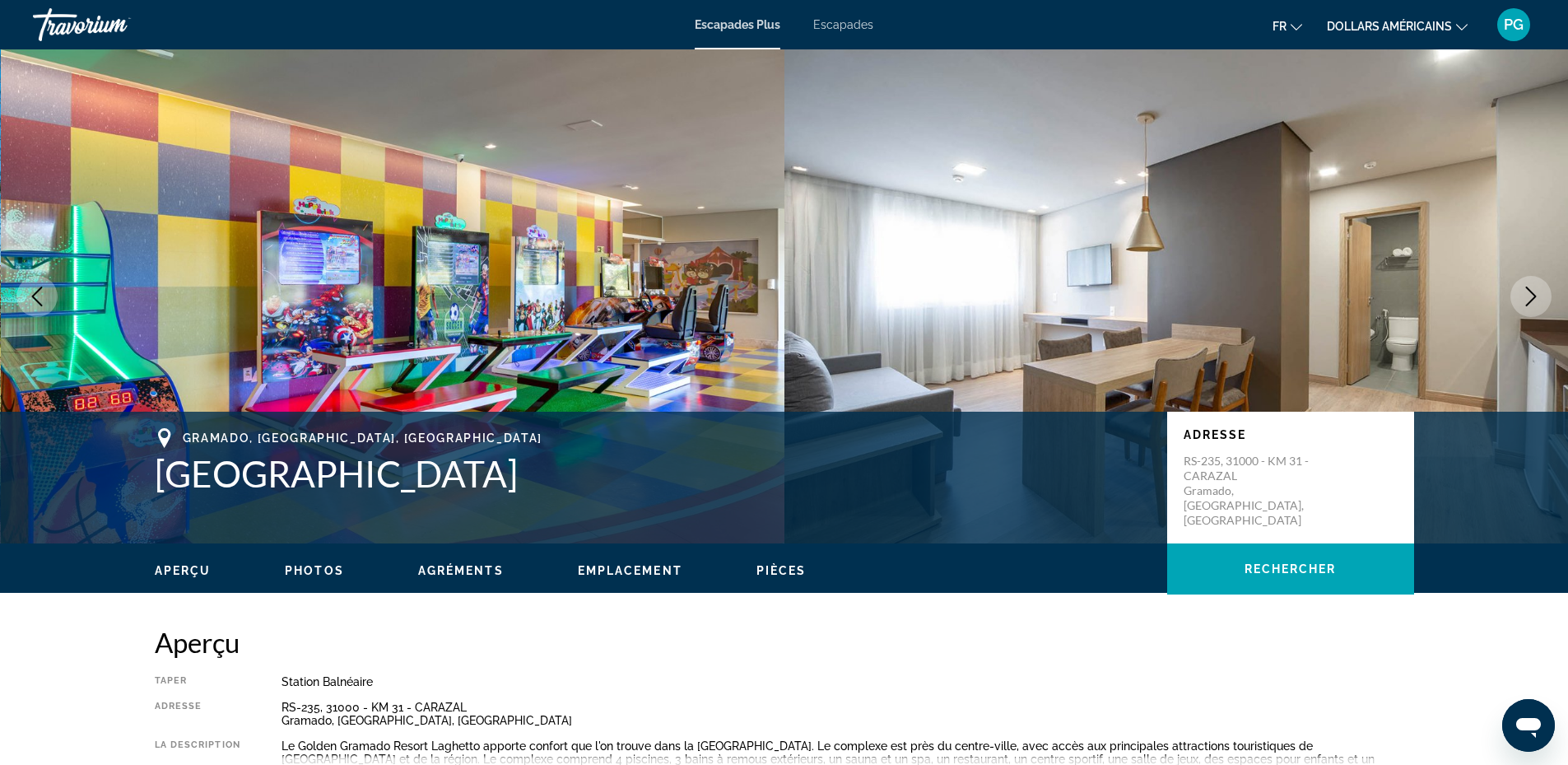
click at [1529, 292] on icon "Next image" at bounding box center [1530, 296] width 20 height 20
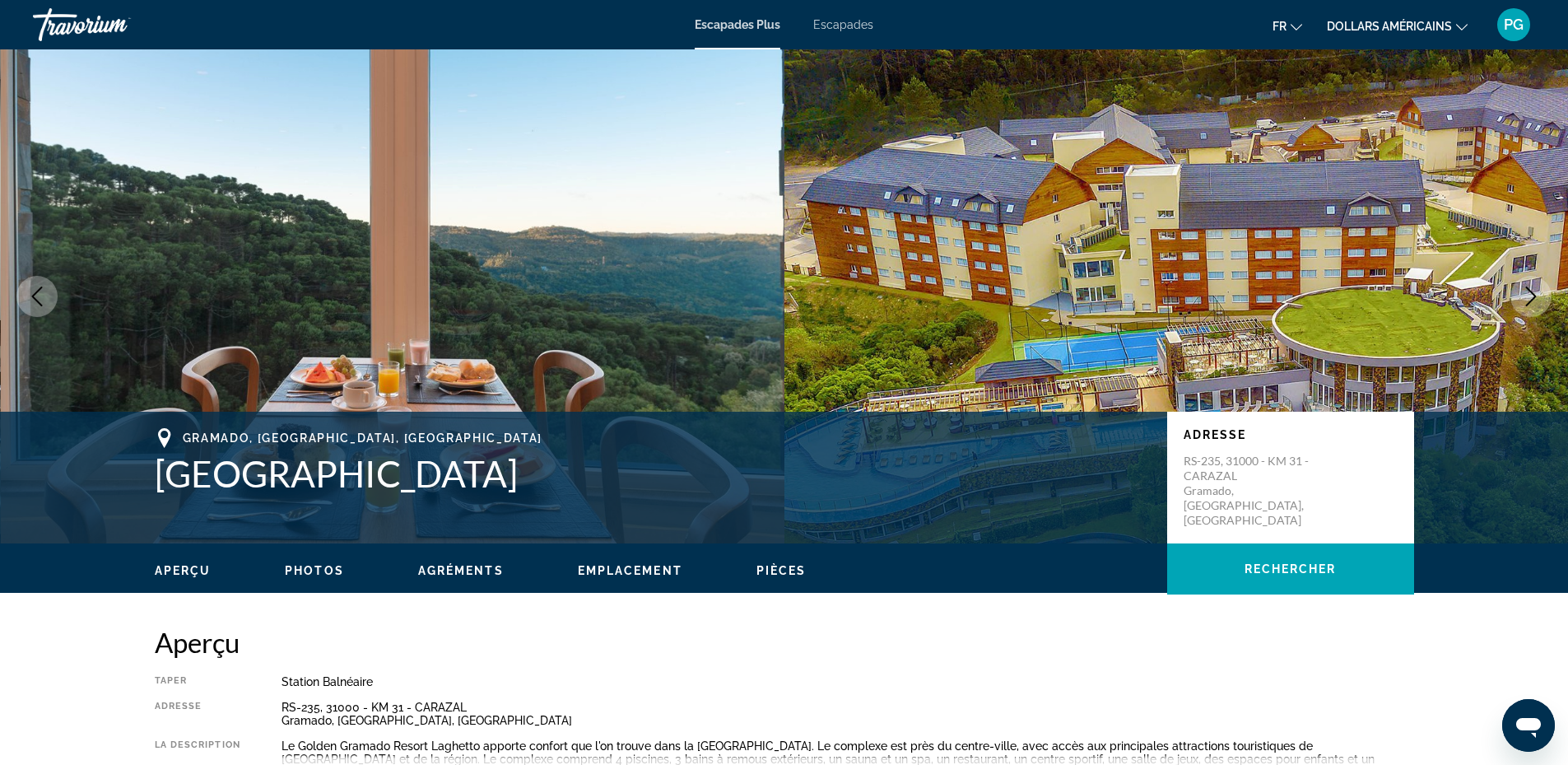
click at [1529, 292] on icon "Next image" at bounding box center [1530, 296] width 20 height 20
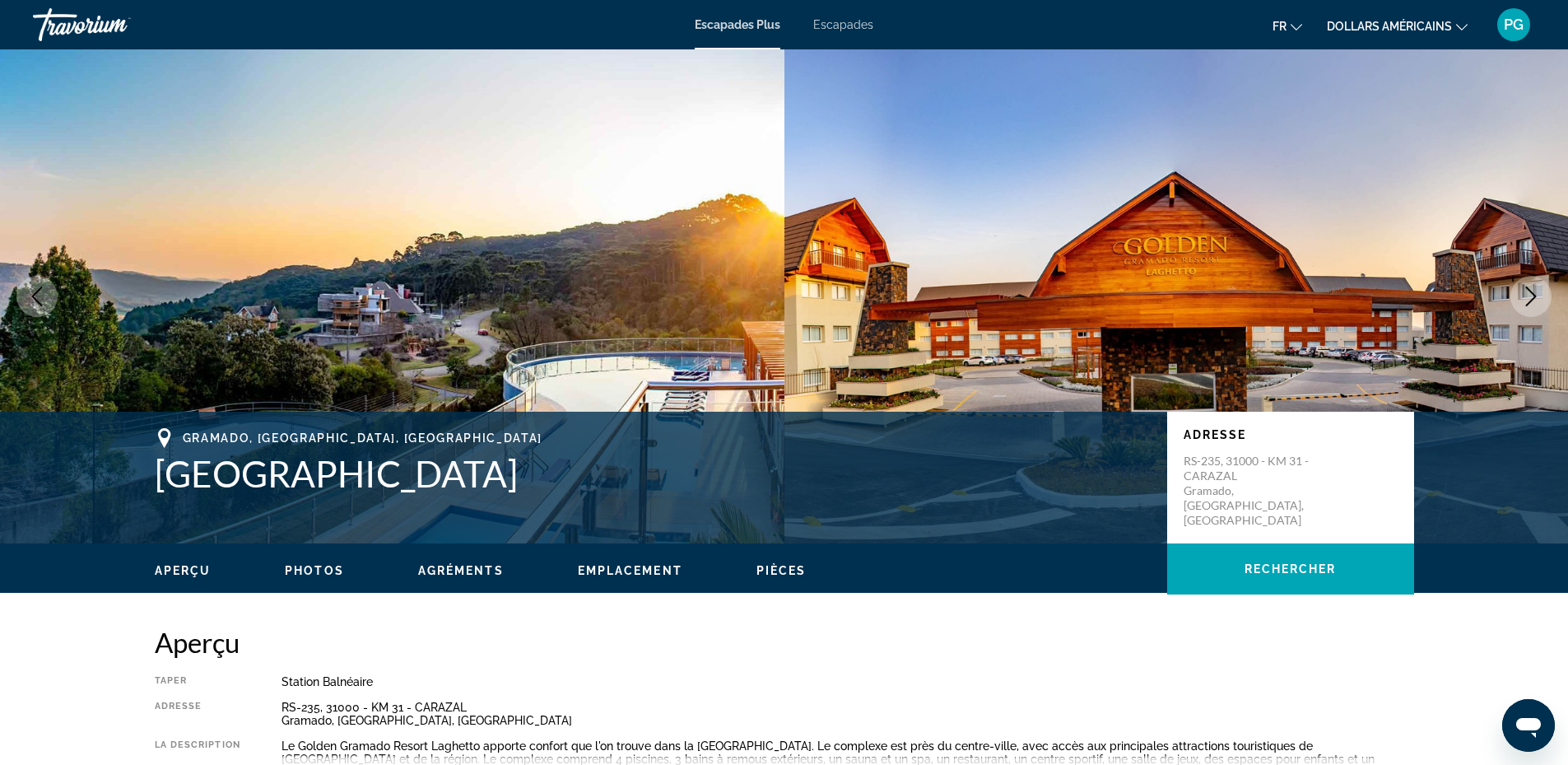
click at [1529, 292] on icon "Next image" at bounding box center [1530, 296] width 20 height 20
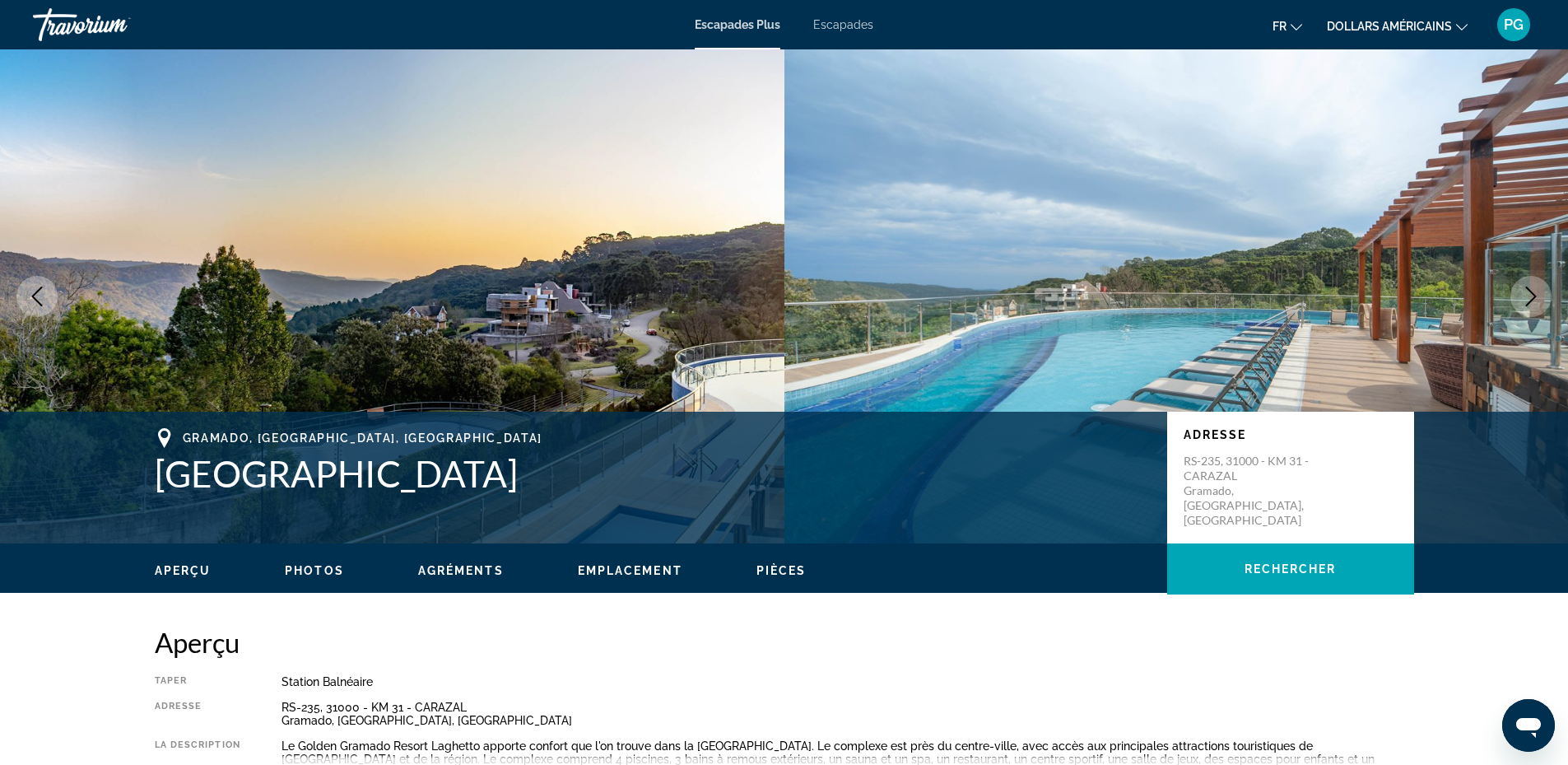
click at [1529, 292] on icon "Next image" at bounding box center [1530, 296] width 20 height 20
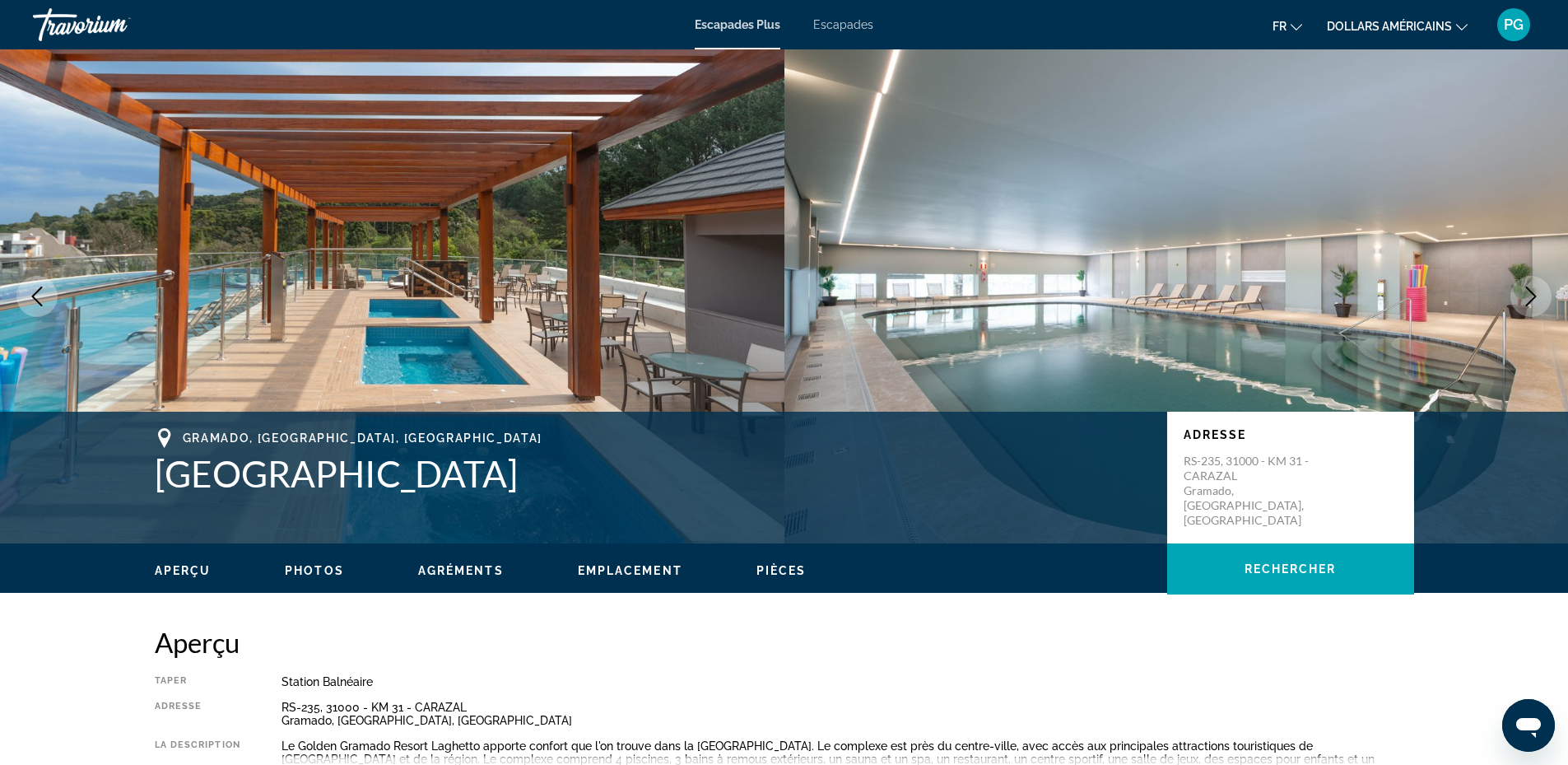
click at [1529, 292] on icon "Next image" at bounding box center [1530, 296] width 20 height 20
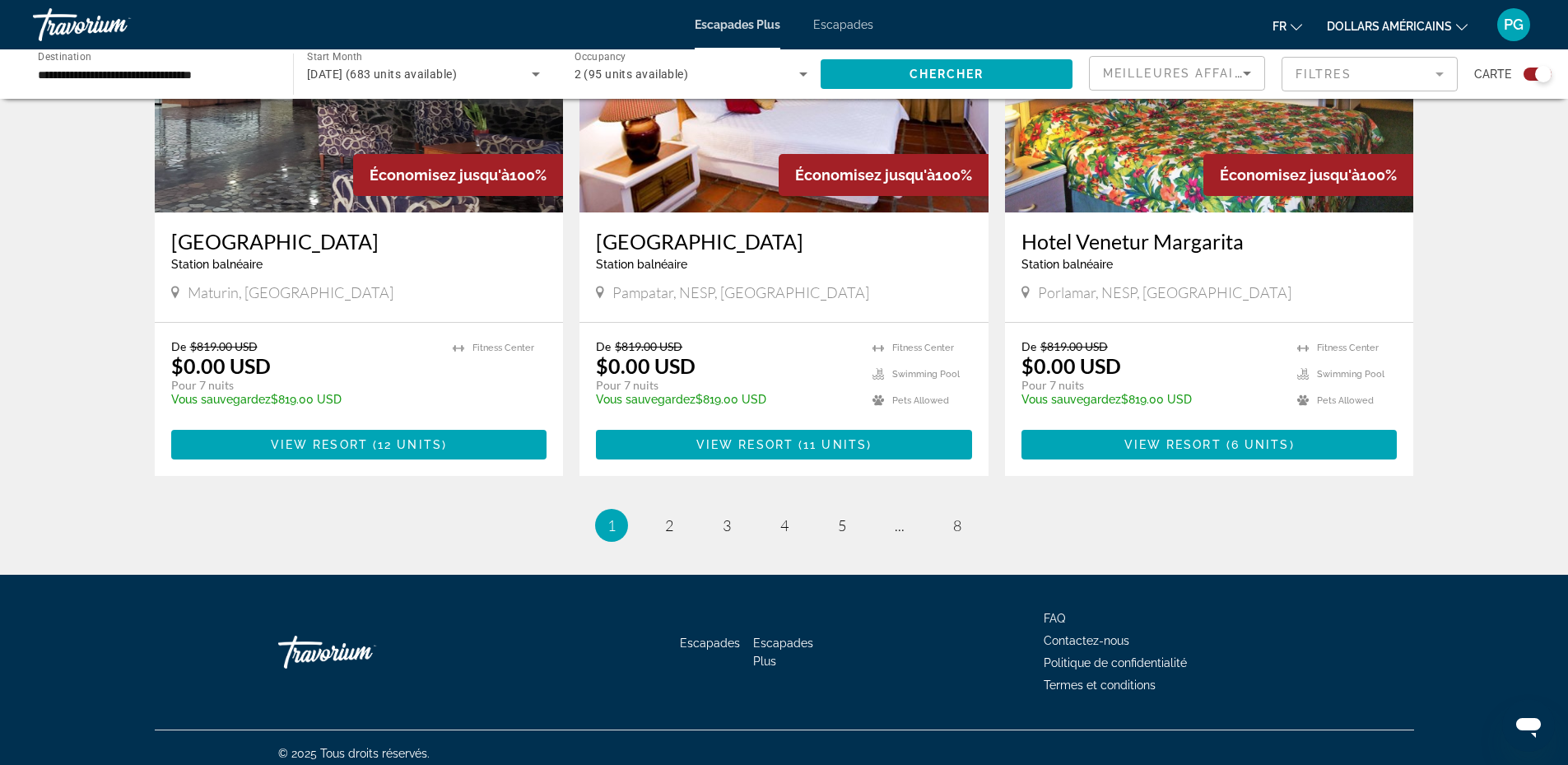
scroll to position [2422, 0]
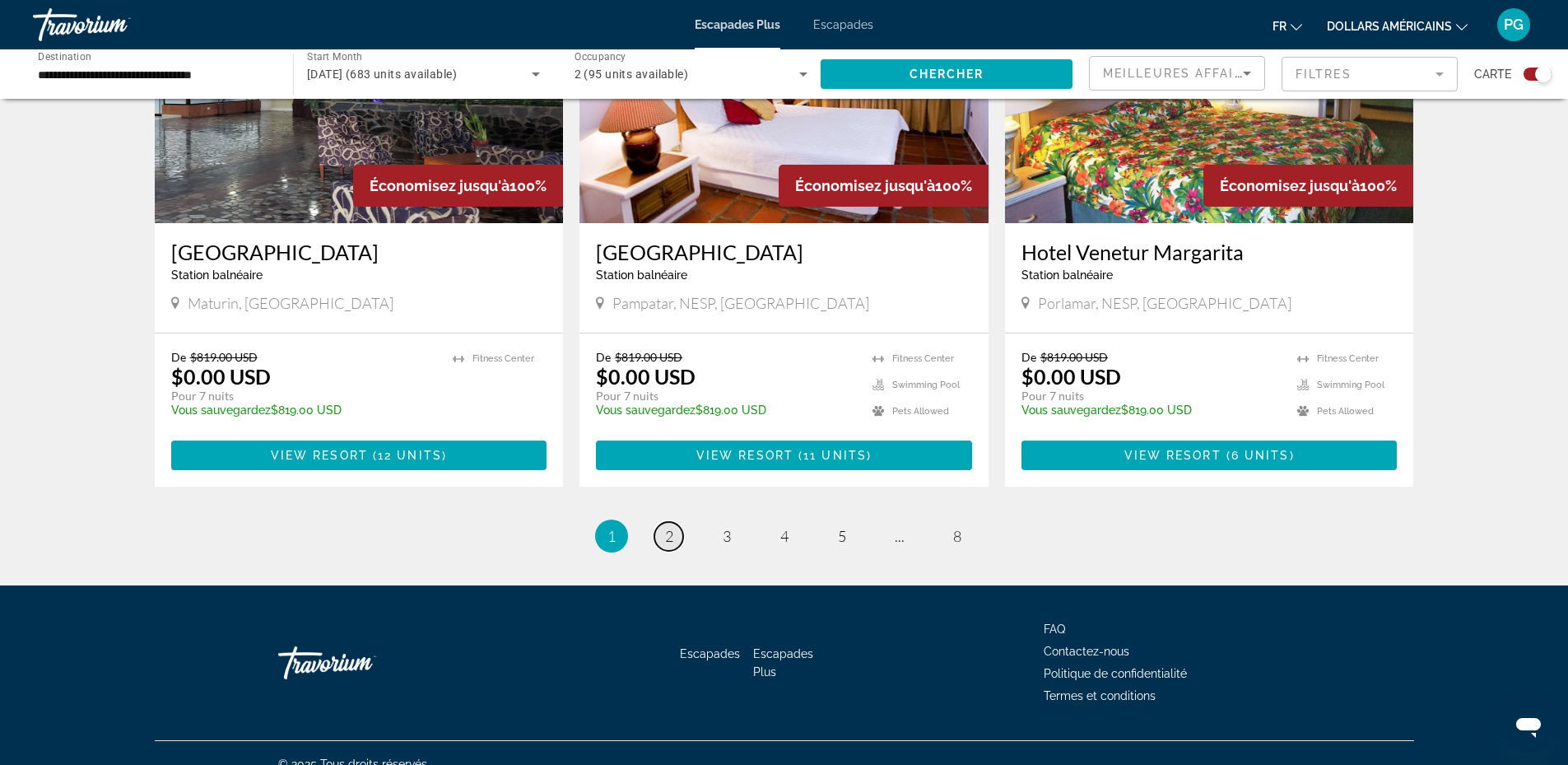
click at [672, 527] on span "2" at bounding box center [669, 536] width 9 height 18
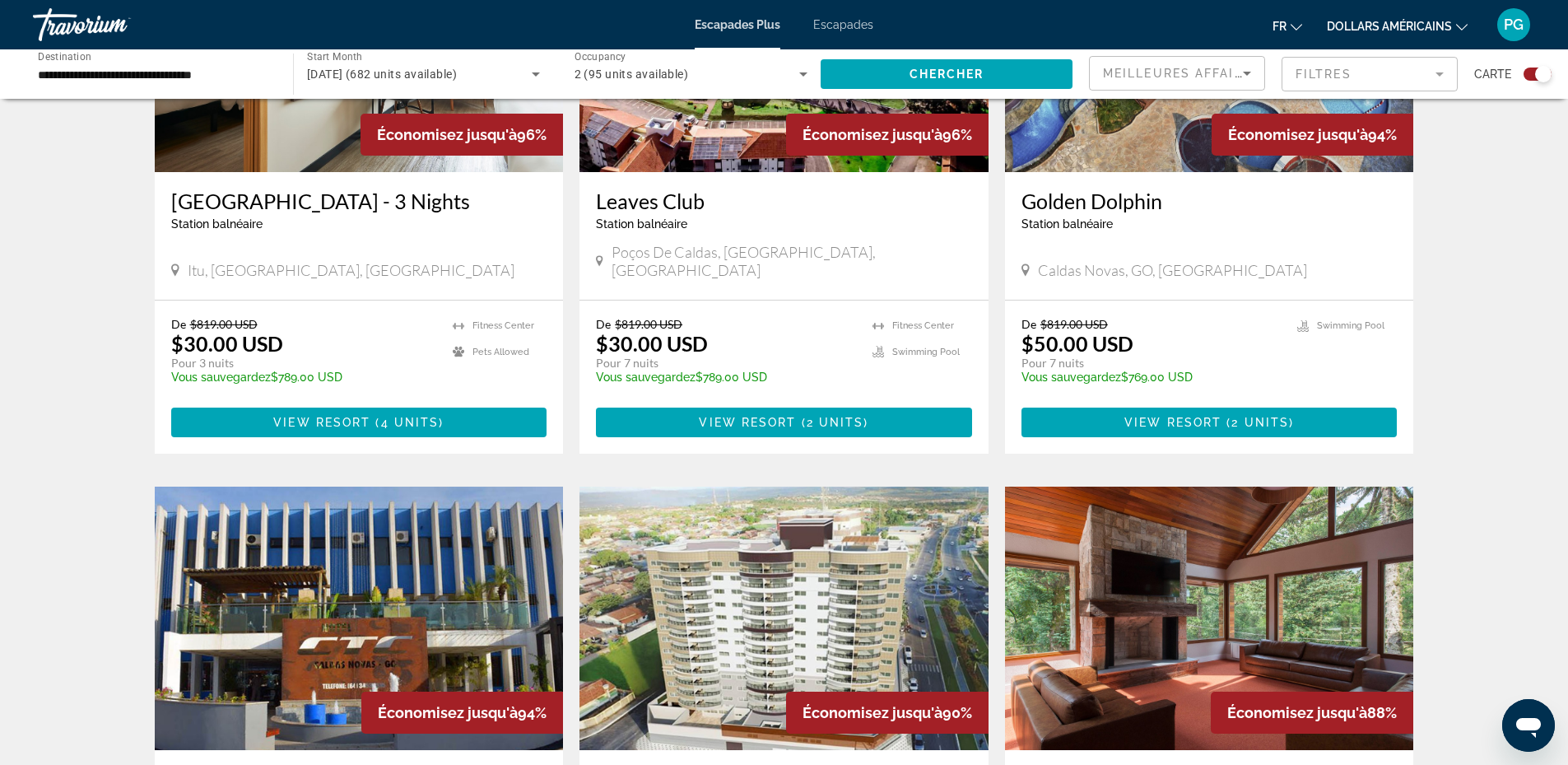
scroll to position [2304, 0]
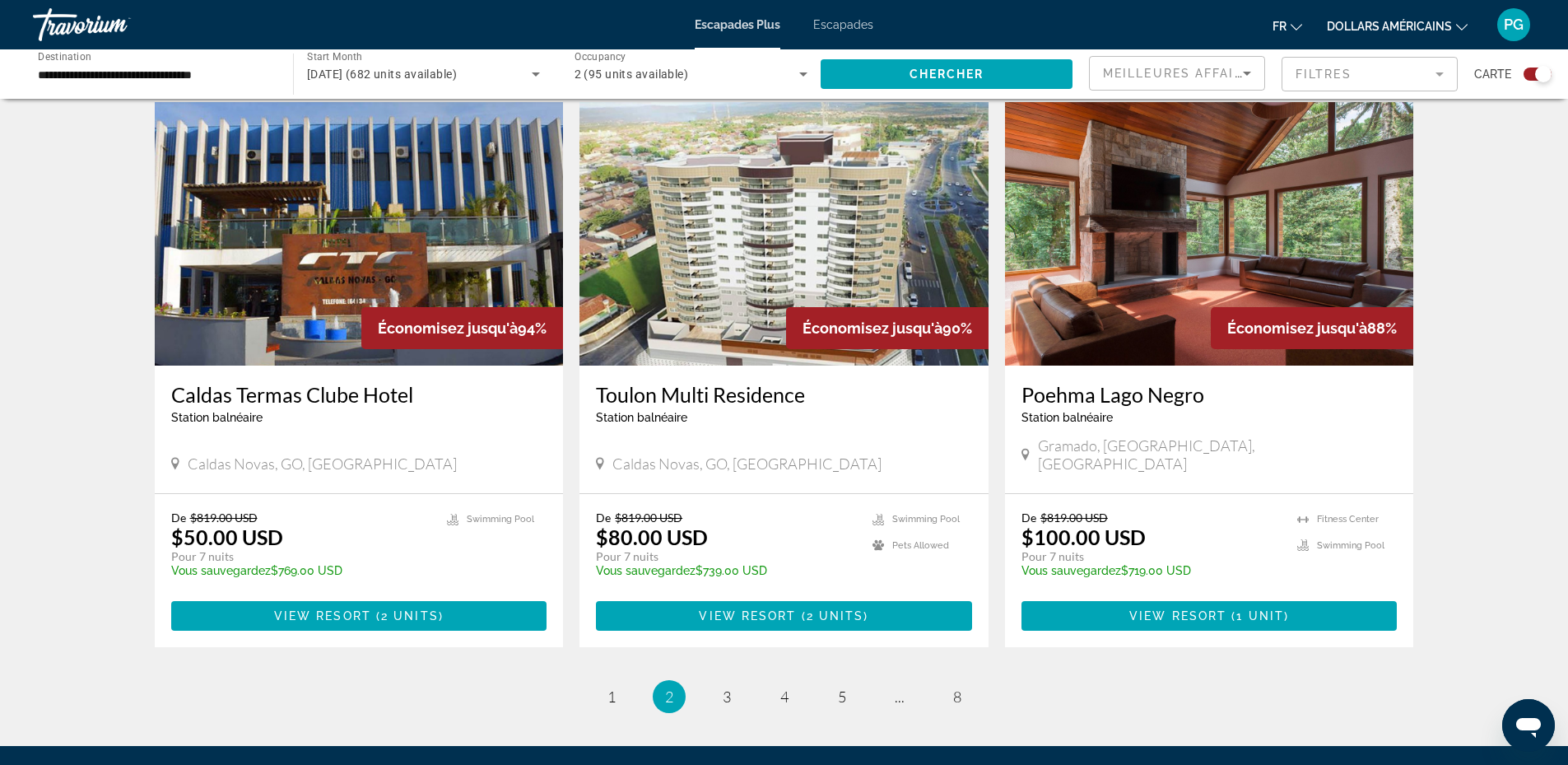
click at [1236, 256] on img "Contenu principal" at bounding box center [1209, 233] width 409 height 263
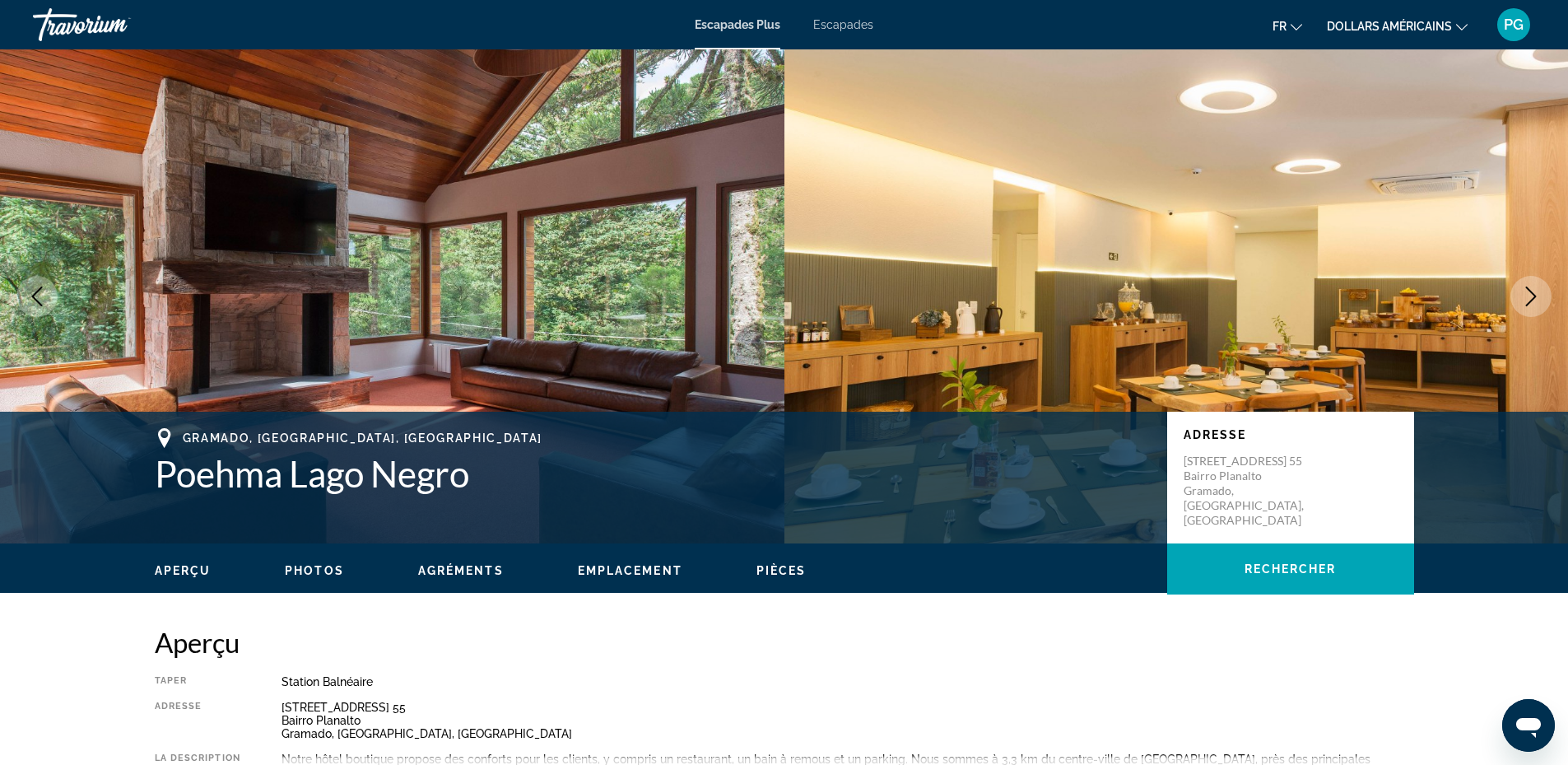
click at [1529, 290] on icon "Next image" at bounding box center [1531, 296] width 10 height 20
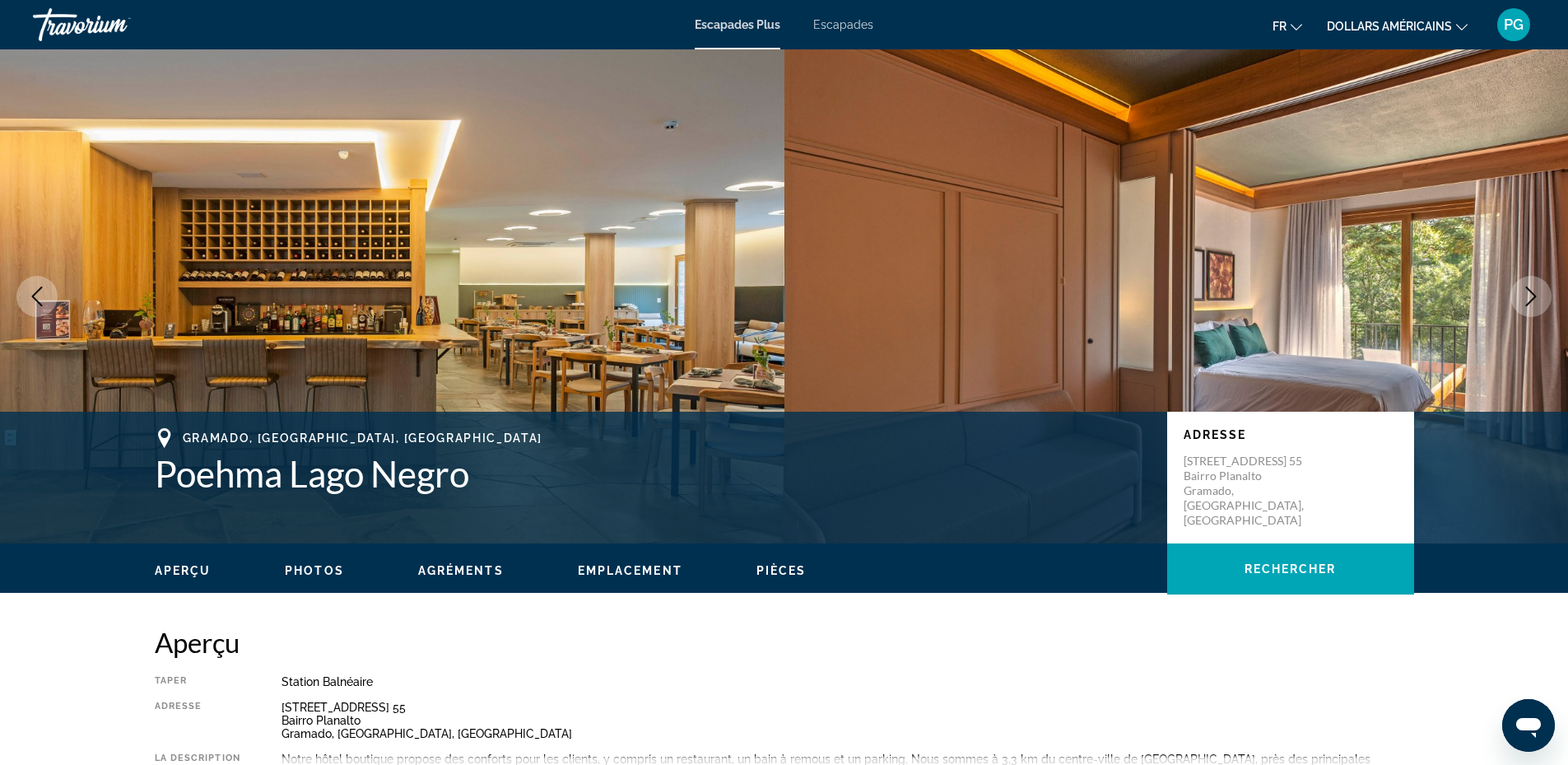
click at [1529, 290] on icon "Next image" at bounding box center [1531, 296] width 10 height 20
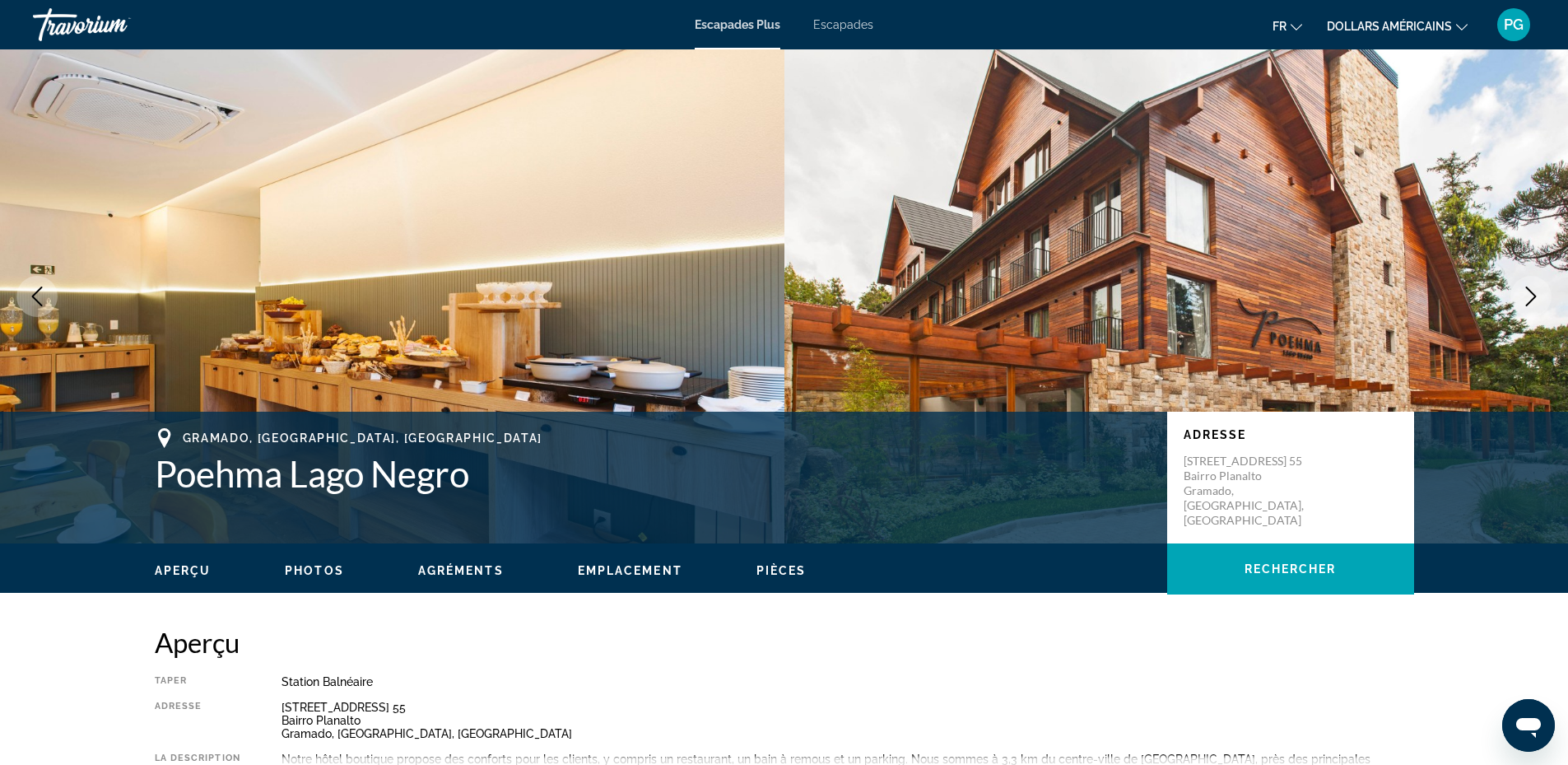
click at [1529, 290] on icon "Next image" at bounding box center [1531, 296] width 10 height 20
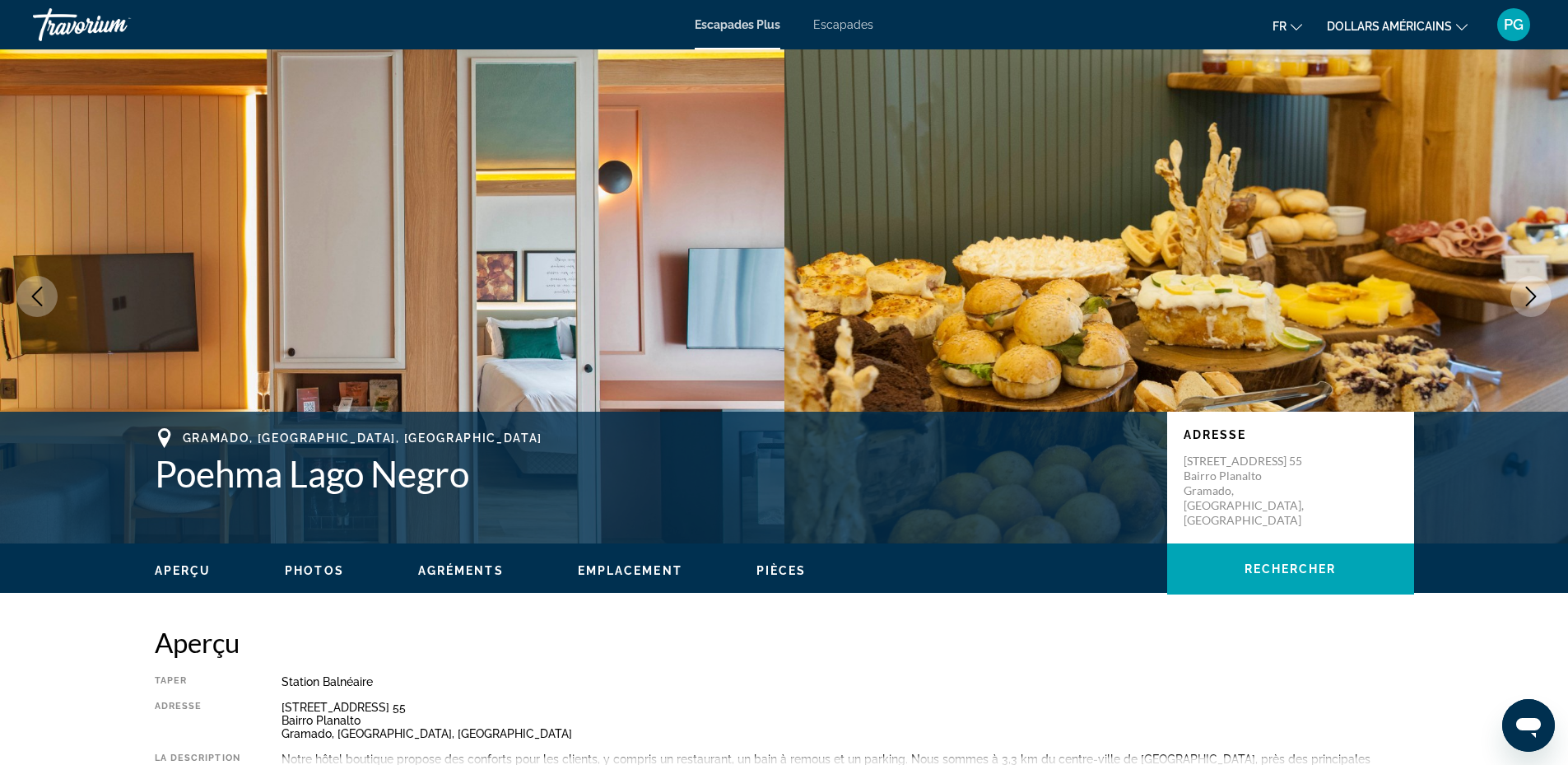
click at [1529, 290] on icon "Next image" at bounding box center [1531, 296] width 10 height 20
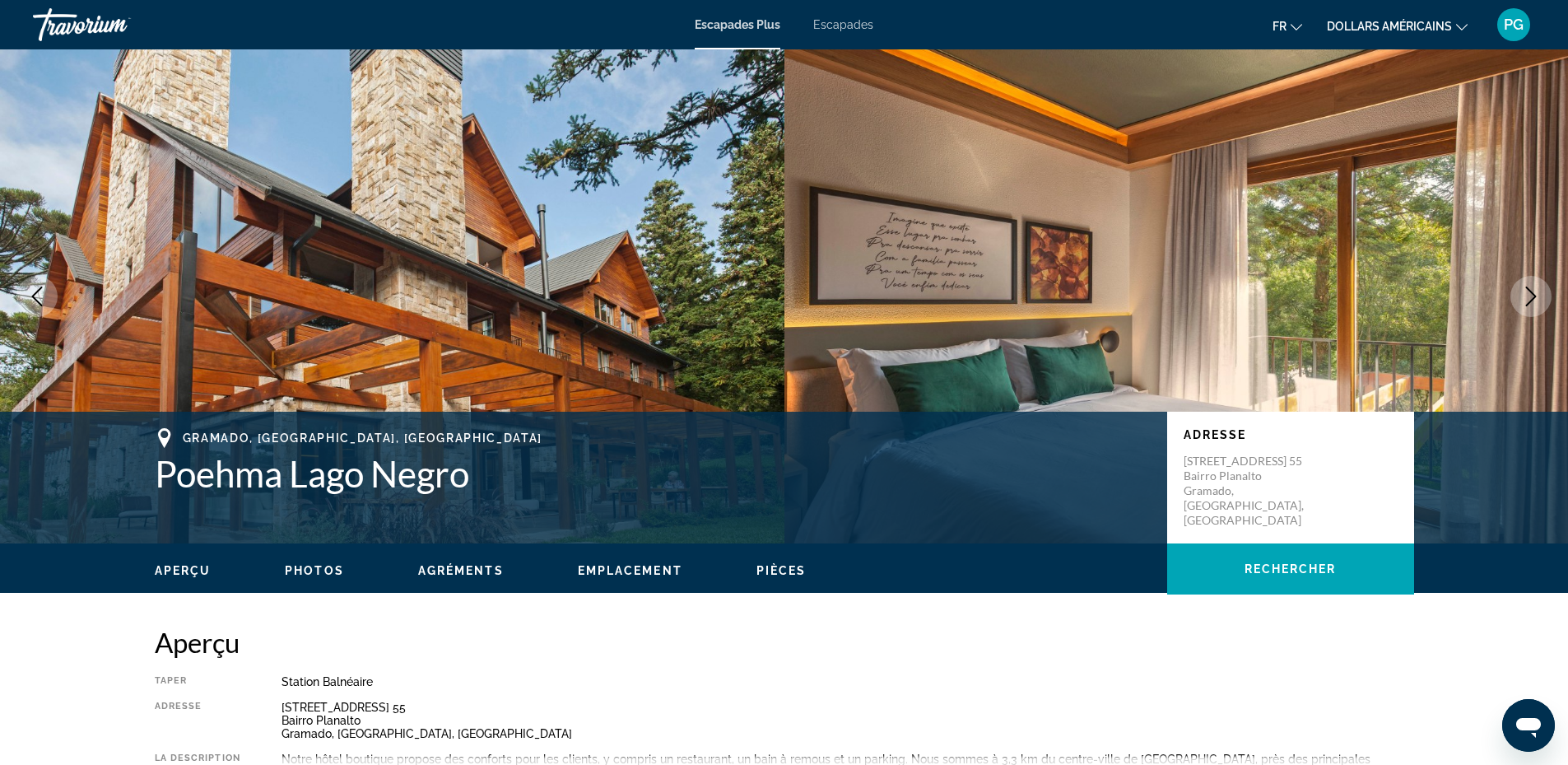
click at [1529, 290] on icon "Next image" at bounding box center [1531, 296] width 10 height 20
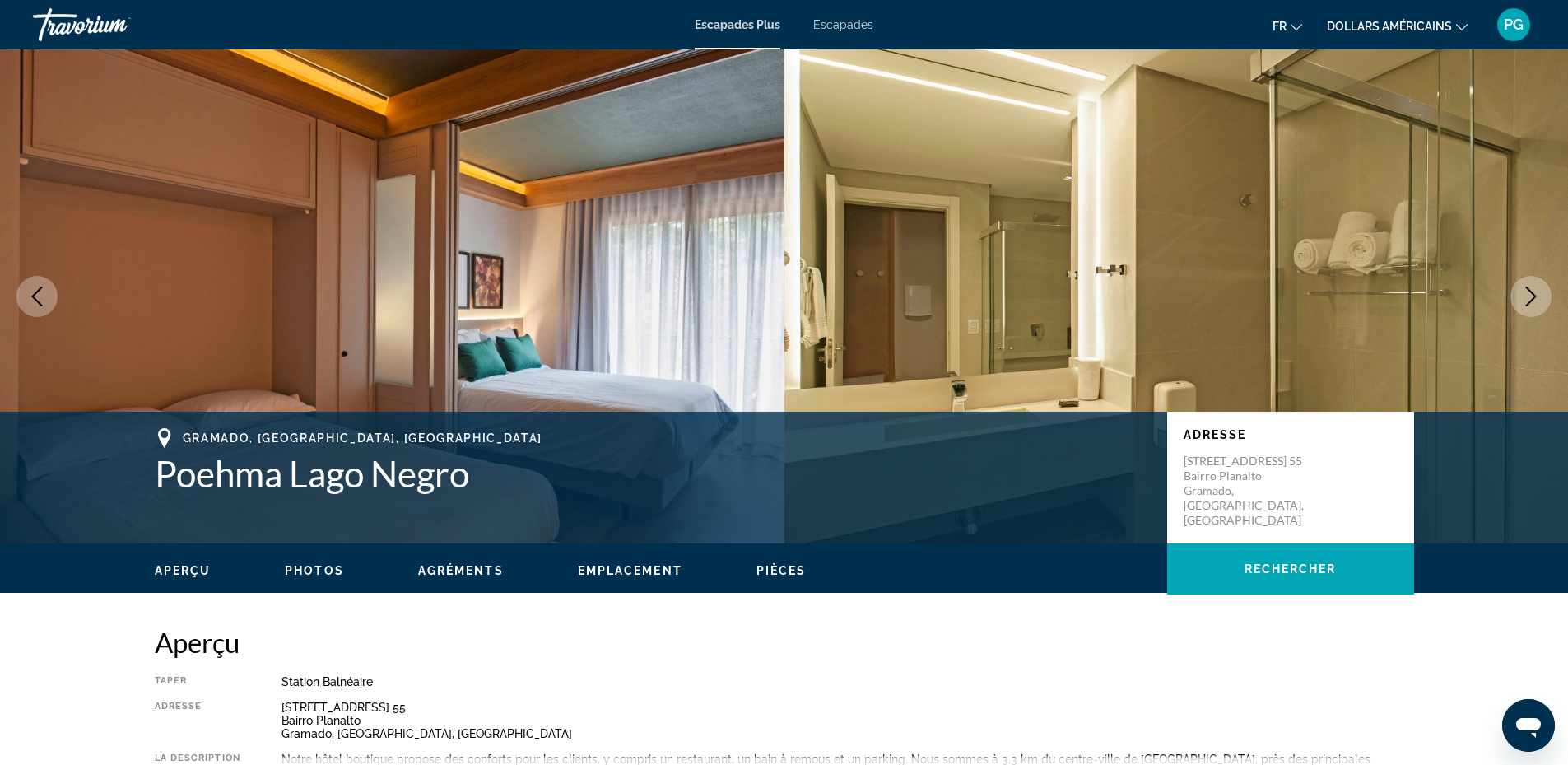
click at [1529, 290] on icon "Next image" at bounding box center [1531, 296] width 10 height 20
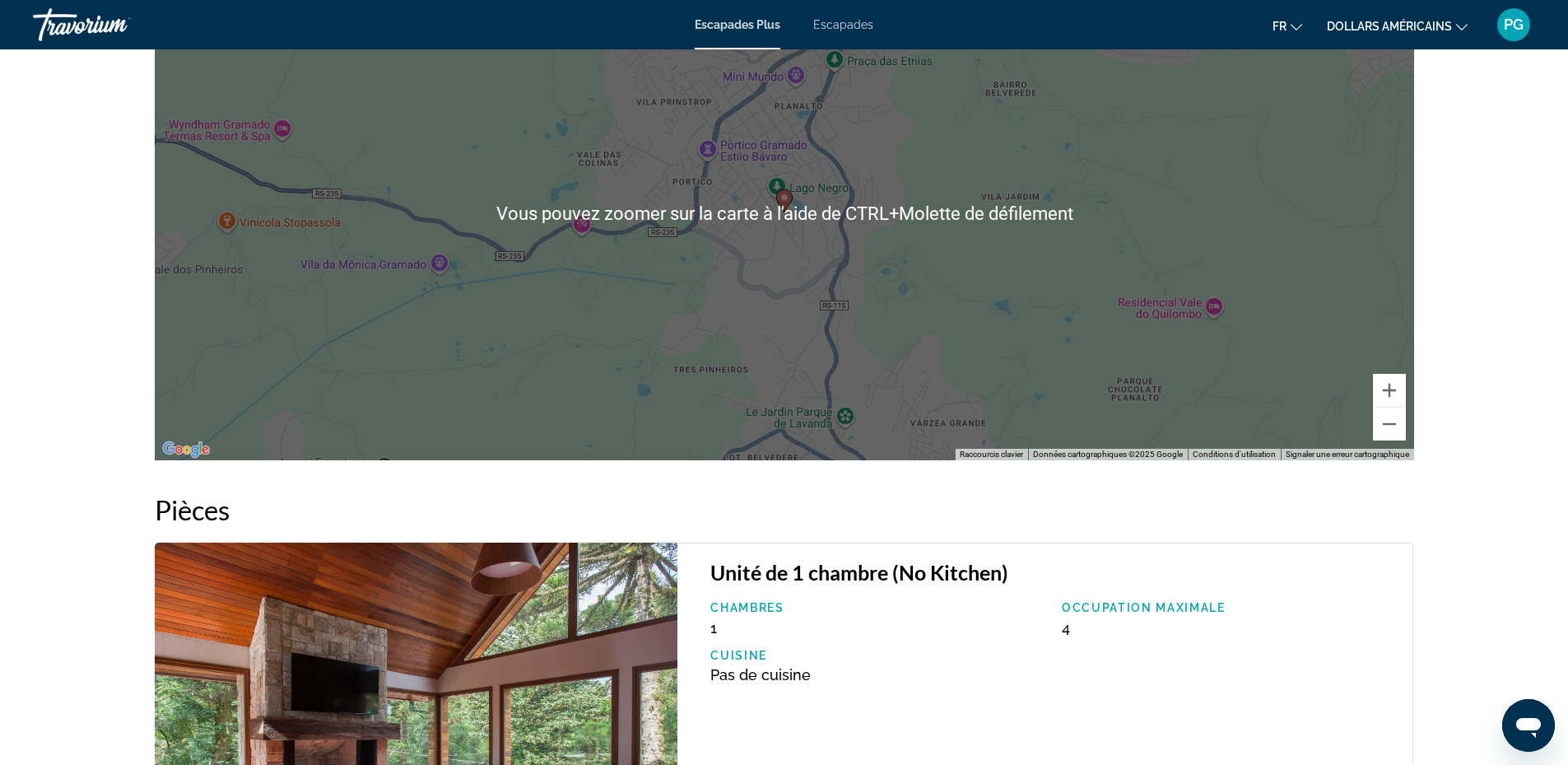
scroll to position [2304, 0]
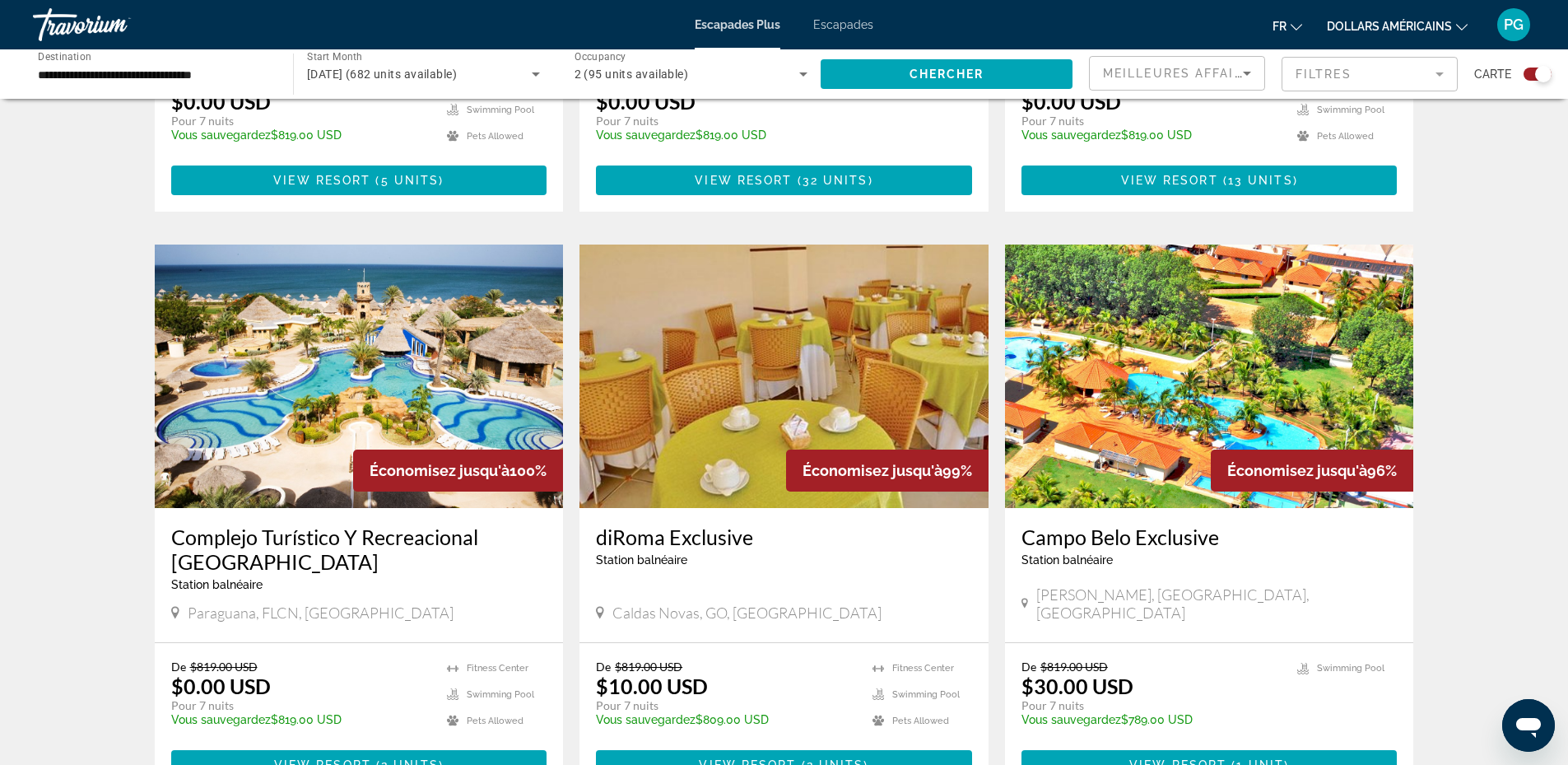
scroll to position [1003, 0]
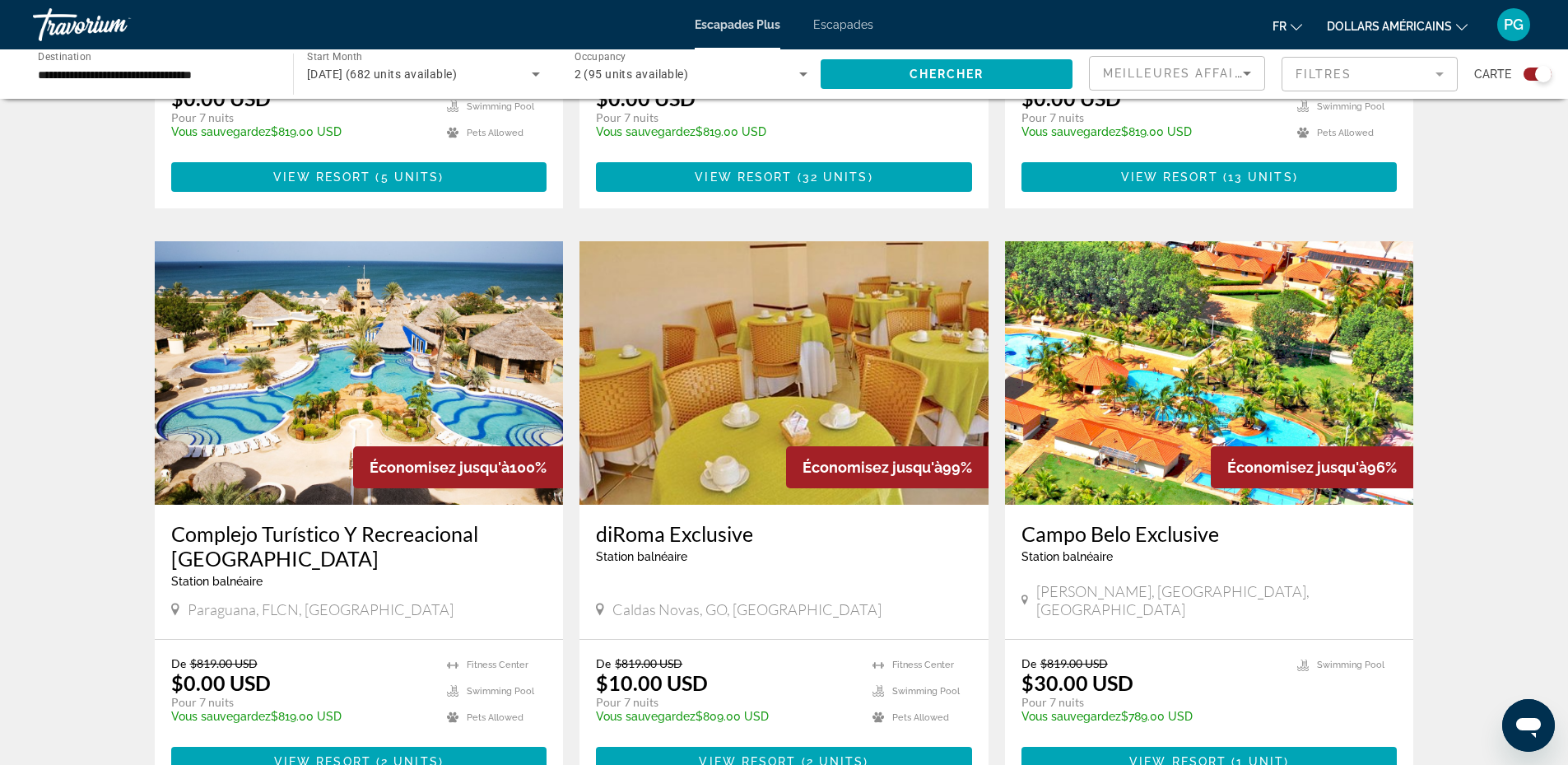
click at [348, 303] on img "Contenu principal" at bounding box center [359, 373] width 409 height 263
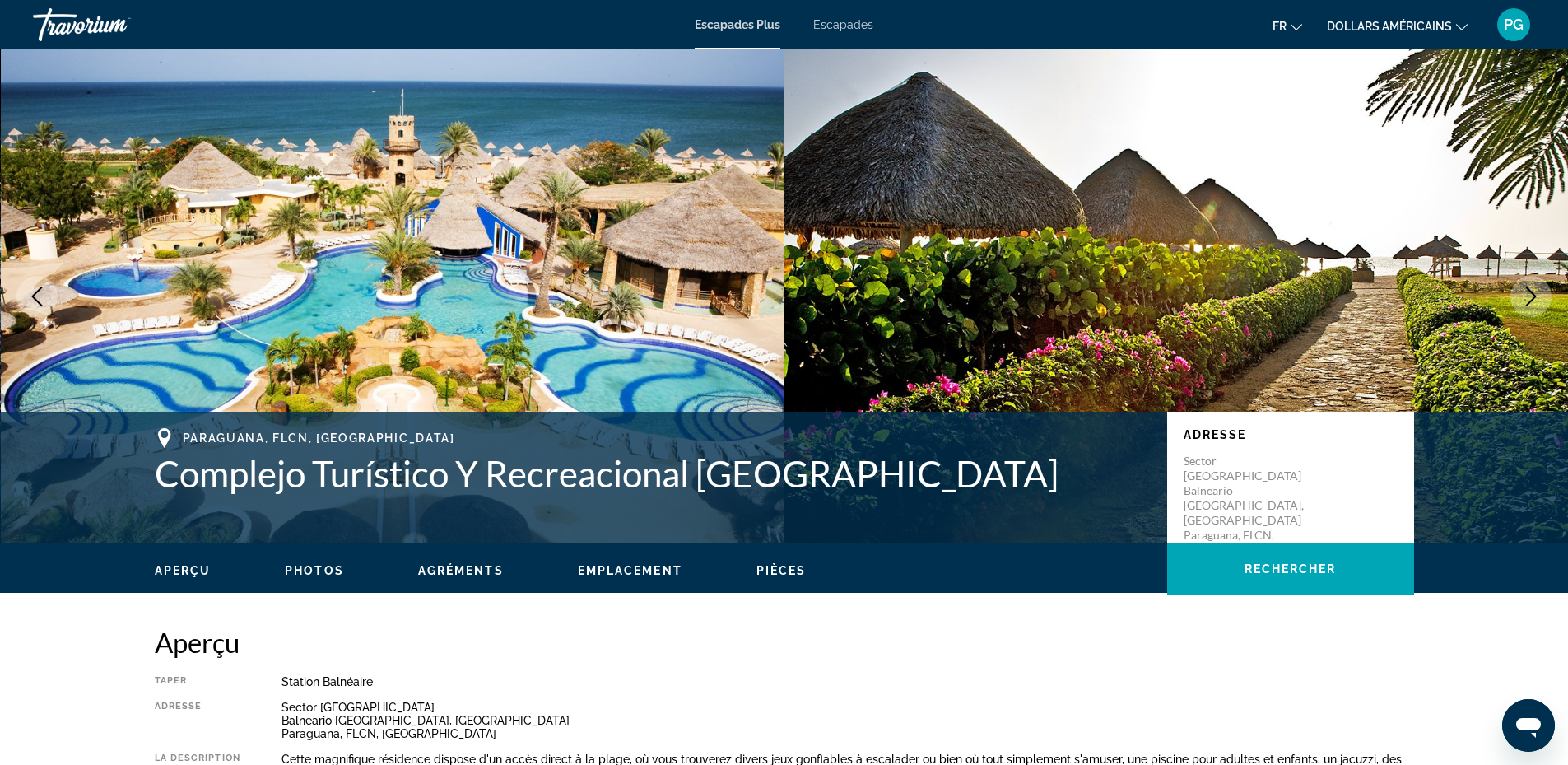
click at [1534, 292] on icon "Next image" at bounding box center [1530, 296] width 20 height 20
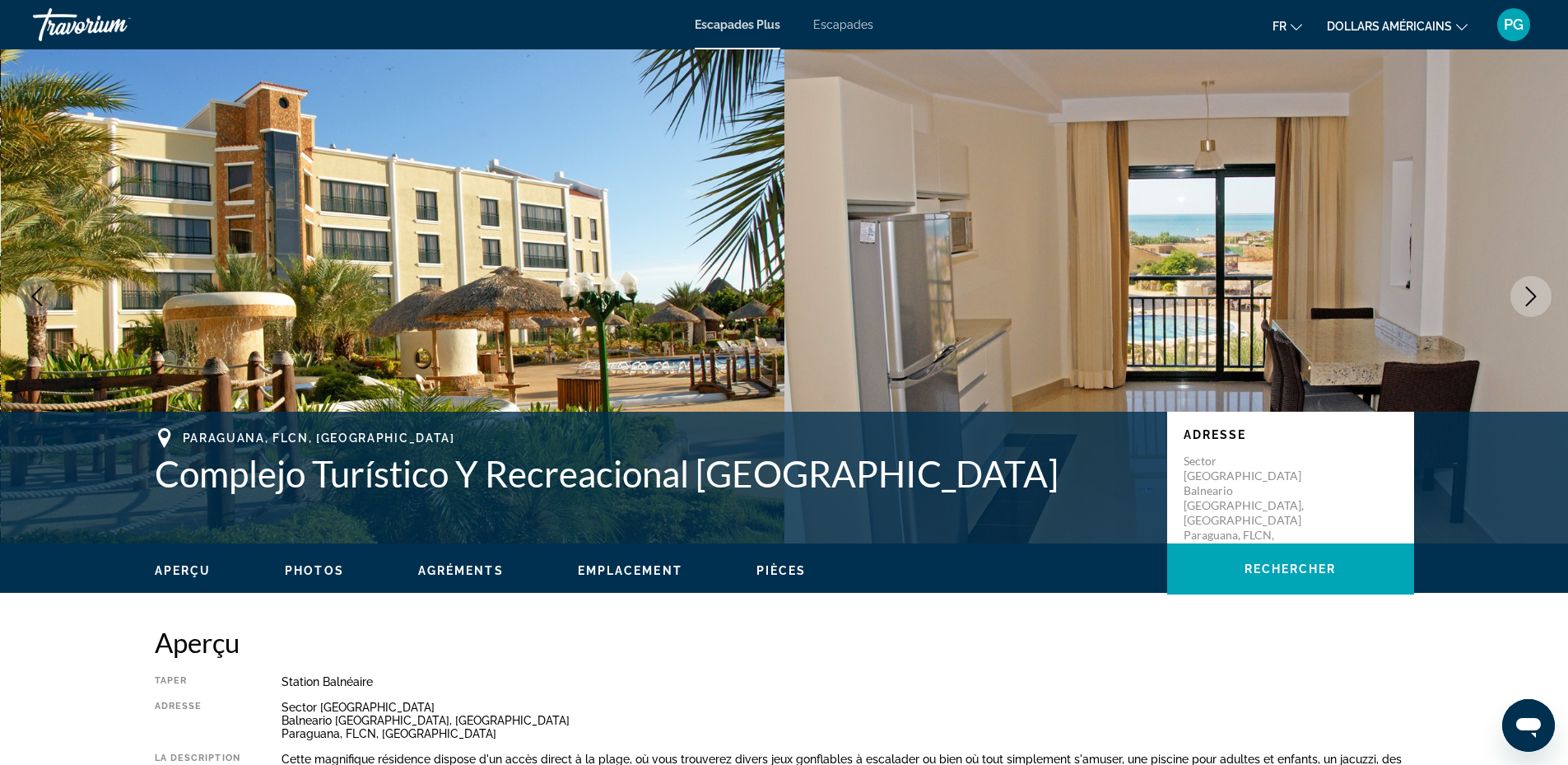
click at [1534, 292] on icon "Next image" at bounding box center [1530, 296] width 20 height 20
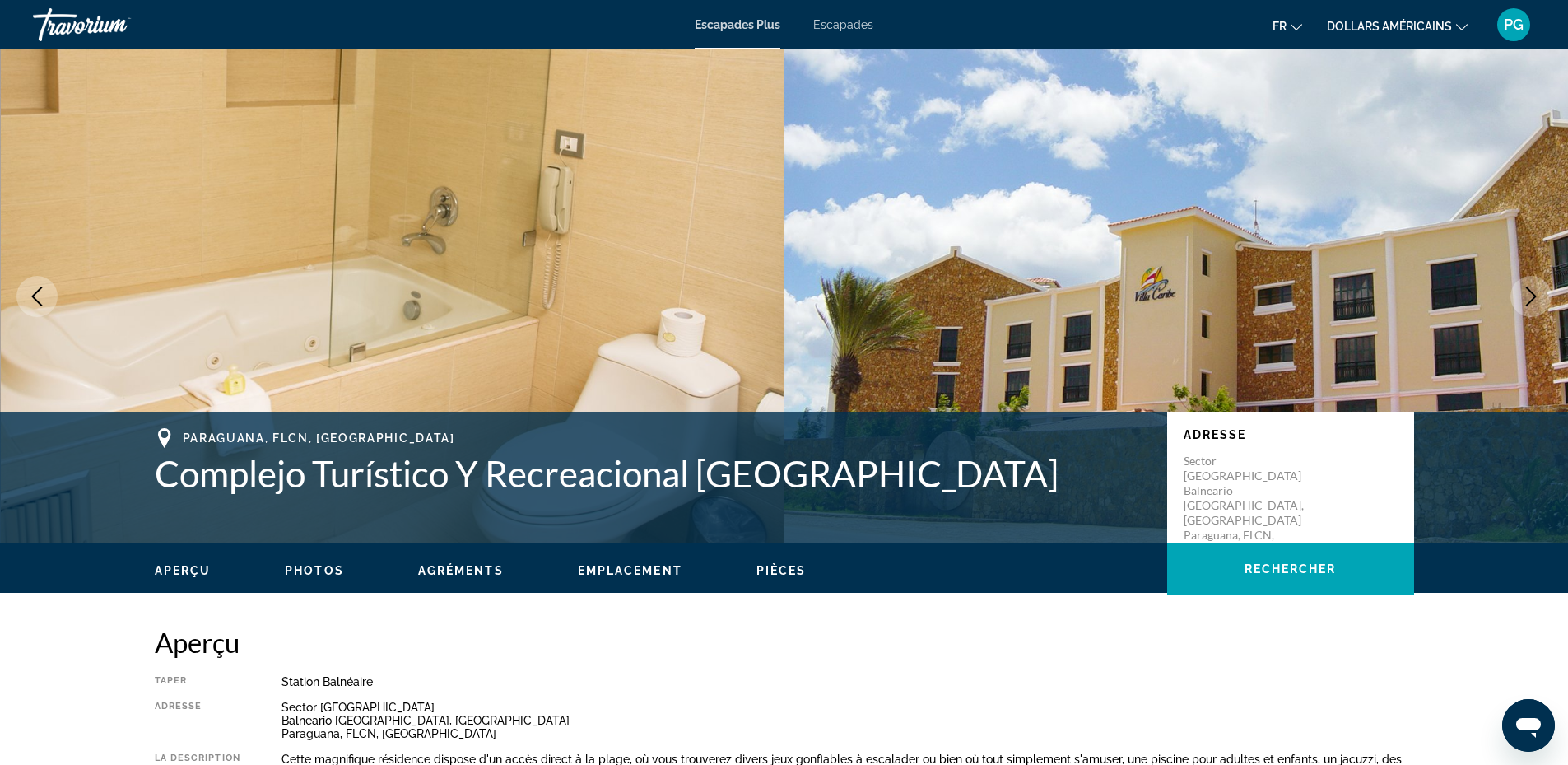
click at [1534, 292] on icon "Next image" at bounding box center [1530, 296] width 20 height 20
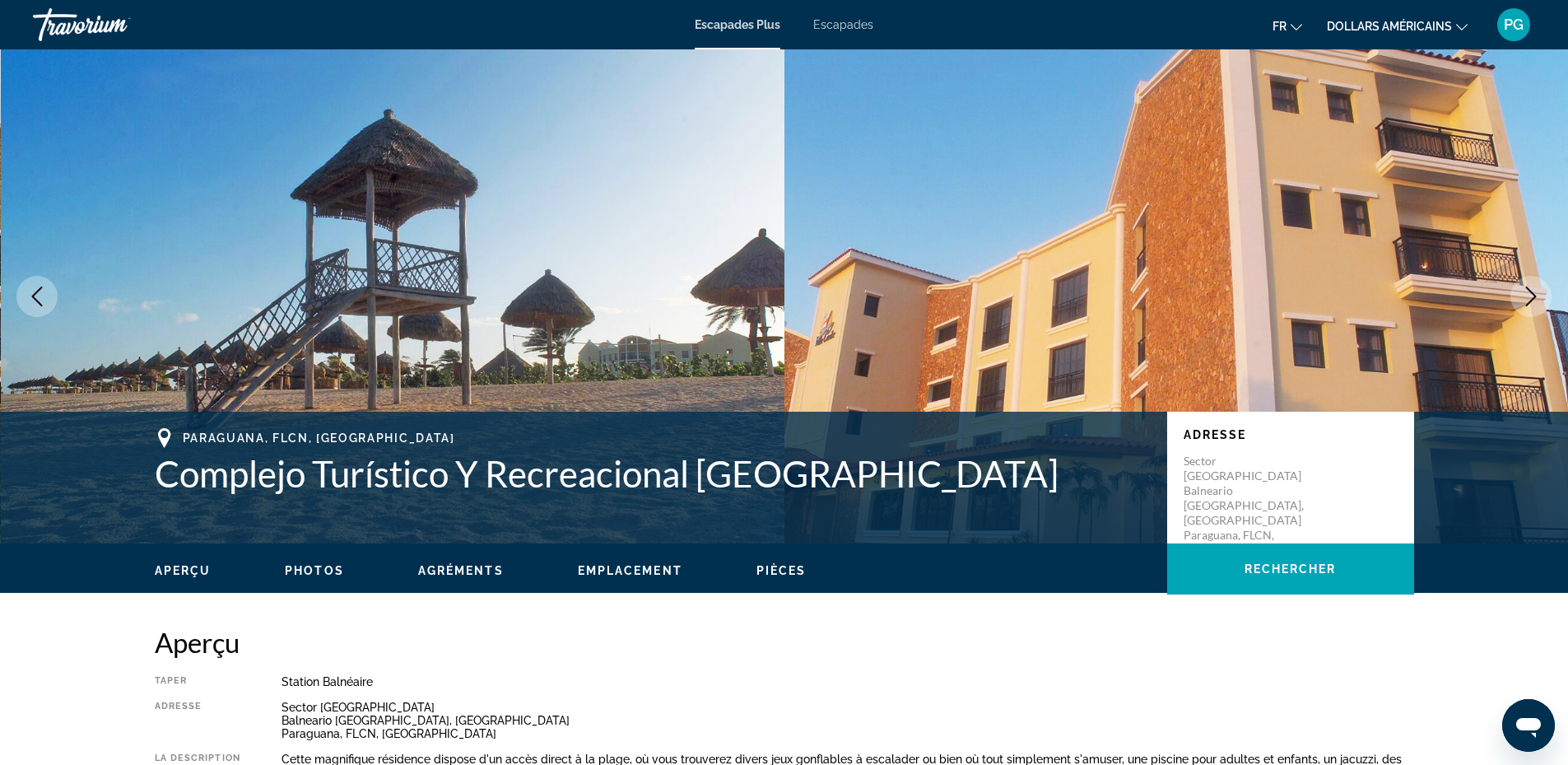
click at [1534, 292] on icon "Next image" at bounding box center [1530, 296] width 20 height 20
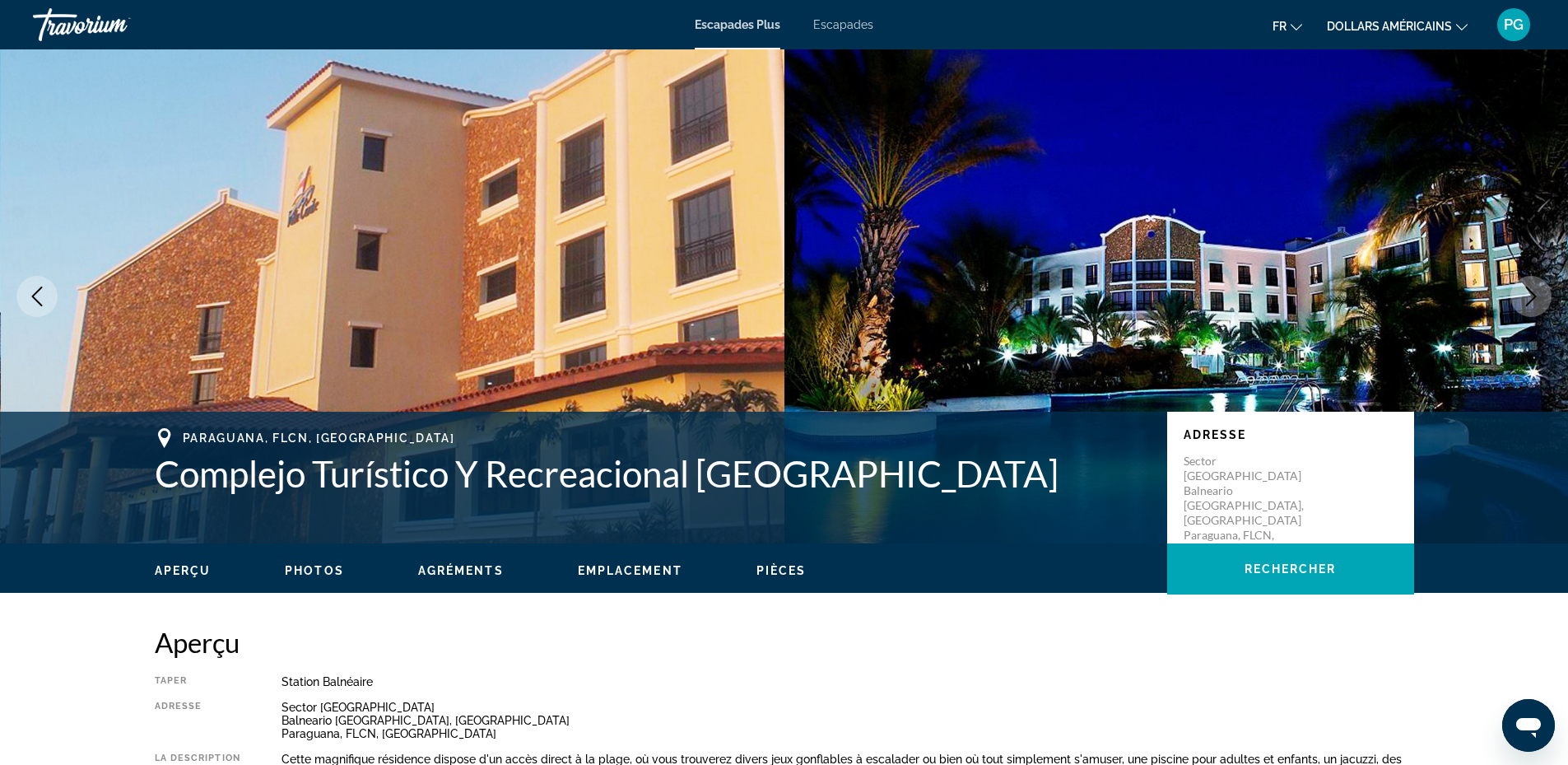
click at [1534, 292] on icon "Next image" at bounding box center [1530, 296] width 20 height 20
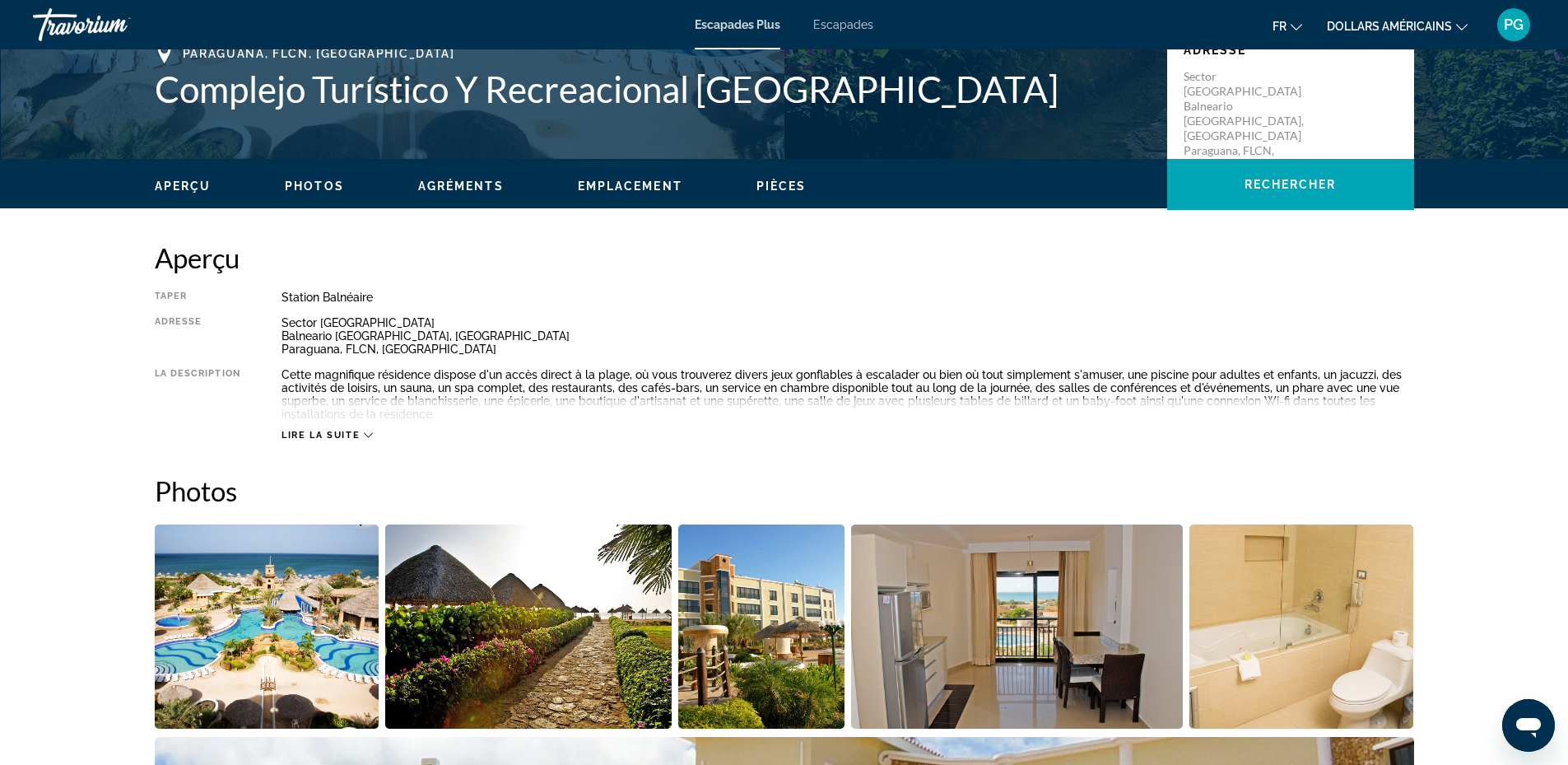
scroll to position [768, 0]
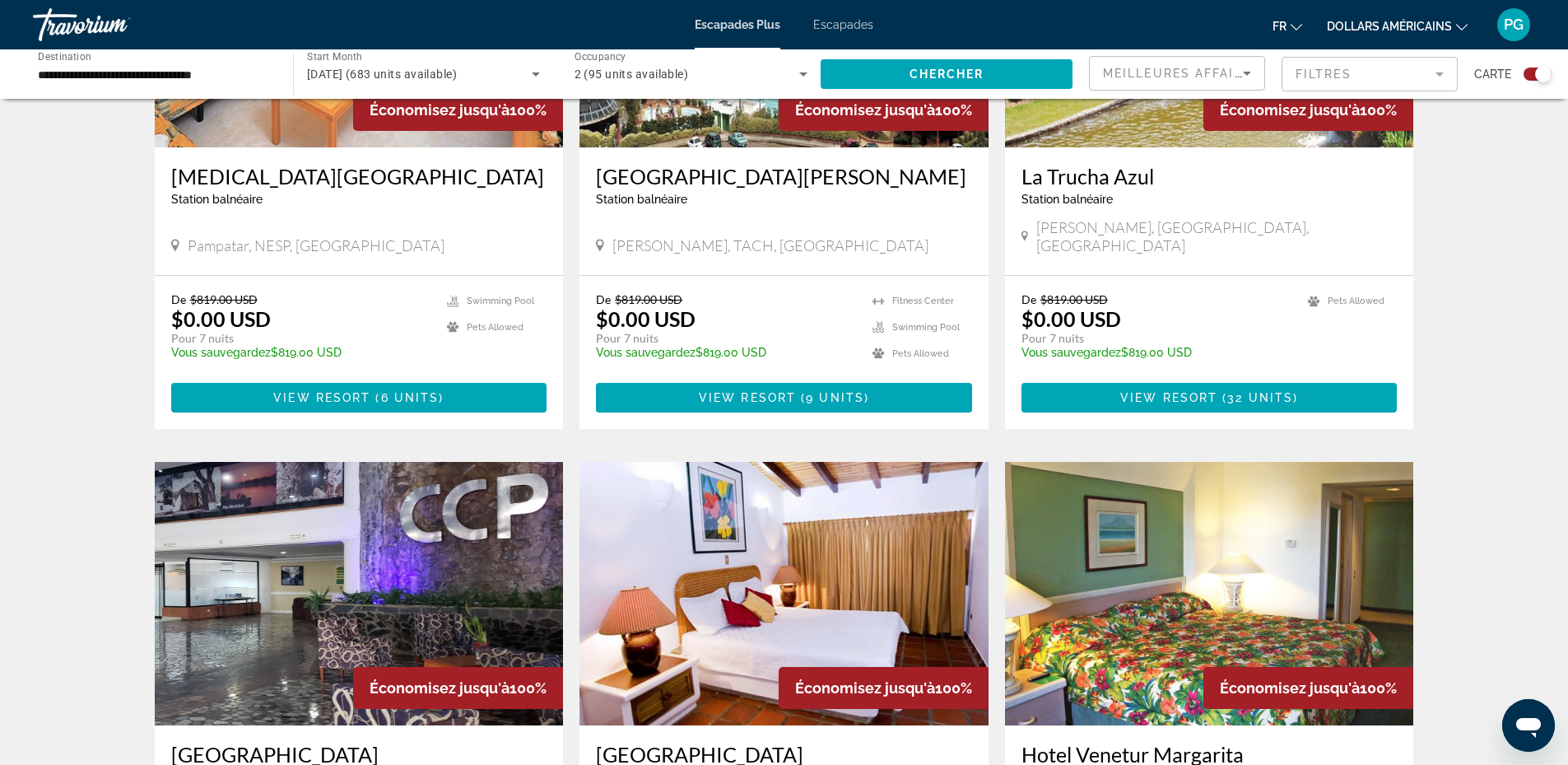
scroll to position [2304, 0]
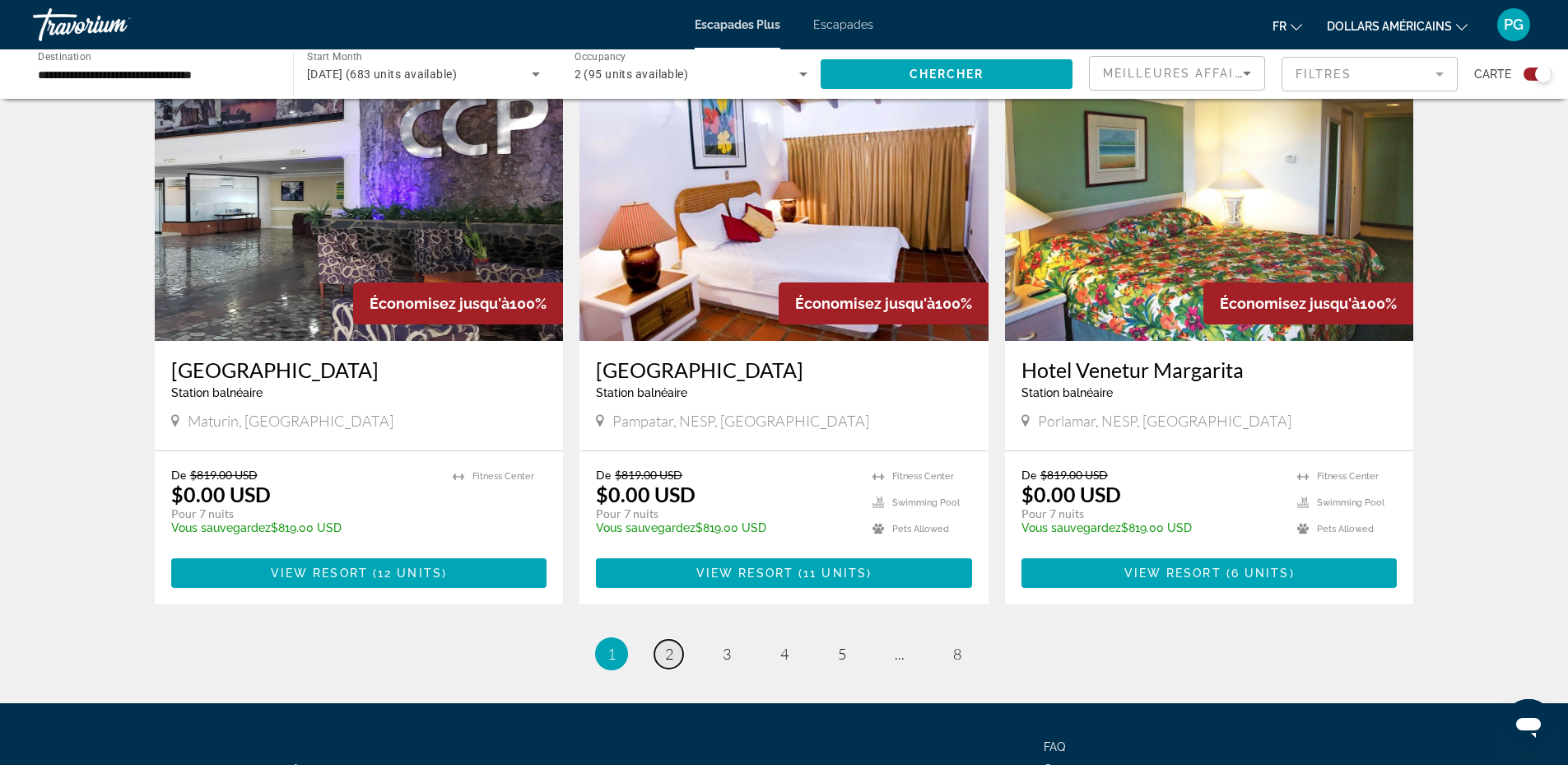
click at [672, 644] on span "2" at bounding box center [669, 653] width 9 height 18
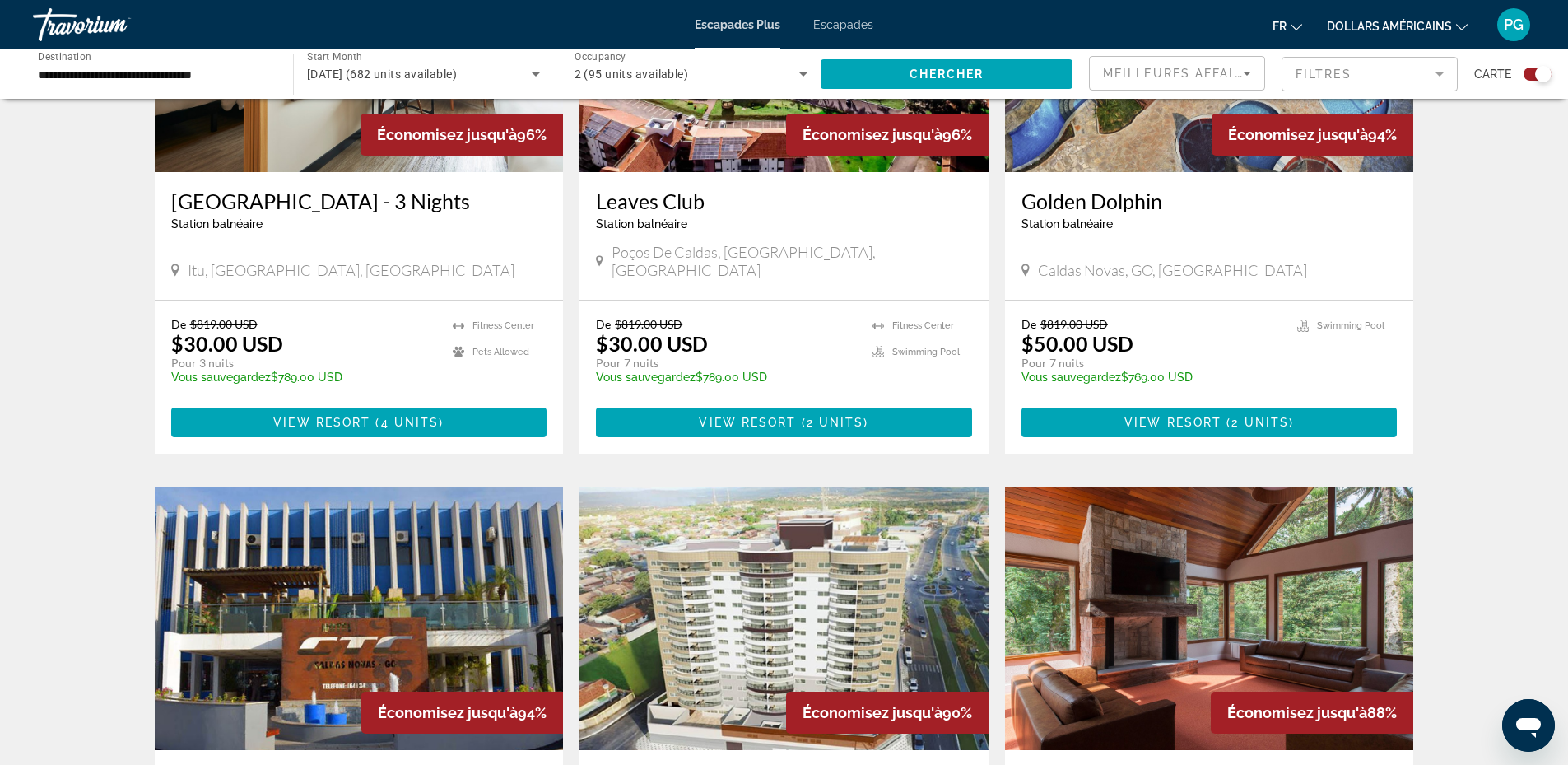
scroll to position [2304, 0]
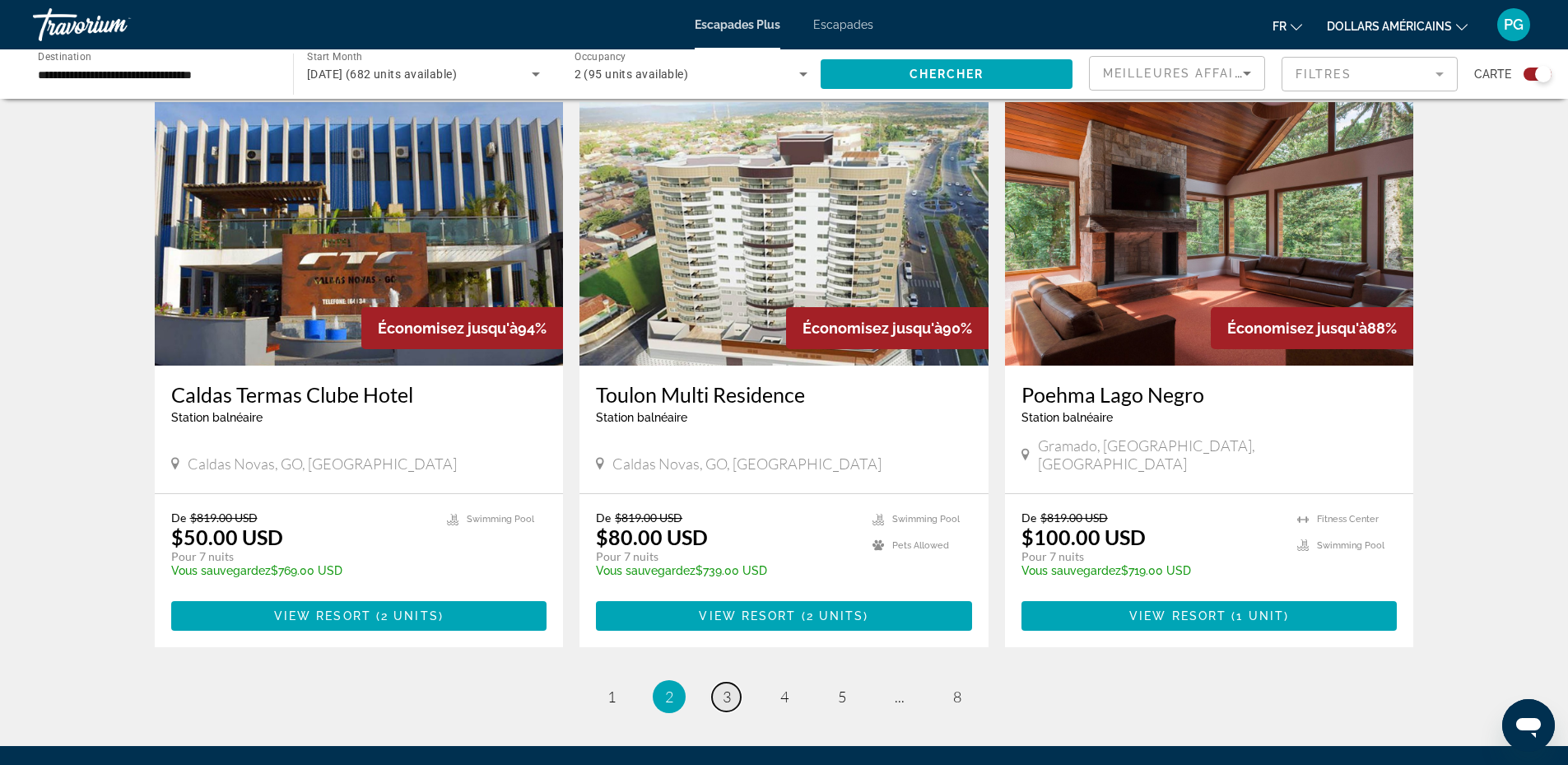
click at [725, 687] on span "3" at bounding box center [727, 696] width 9 height 18
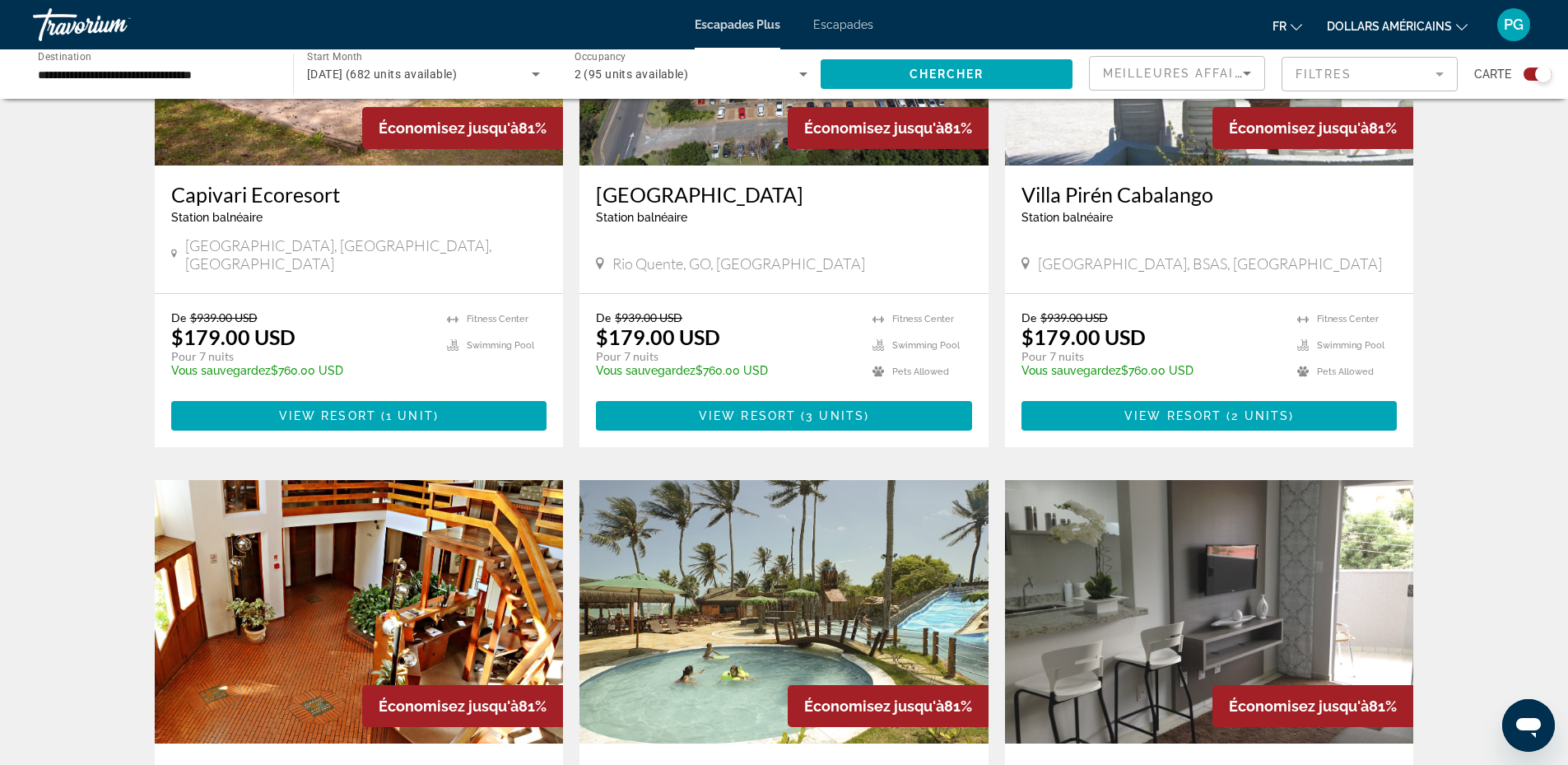
scroll to position [2304, 0]
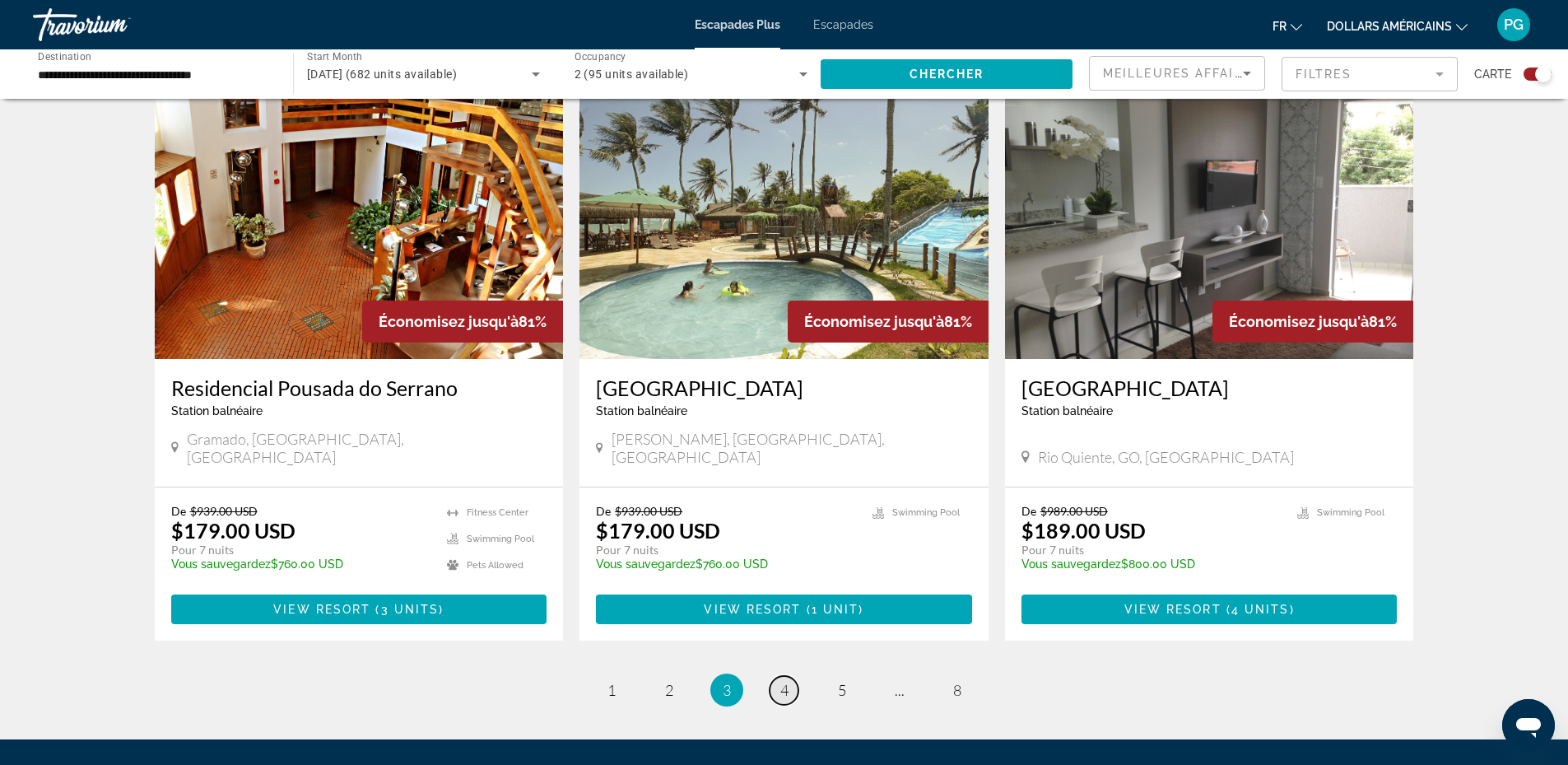
click at [784, 675] on link "page 4" at bounding box center [783, 689] width 28 height 28
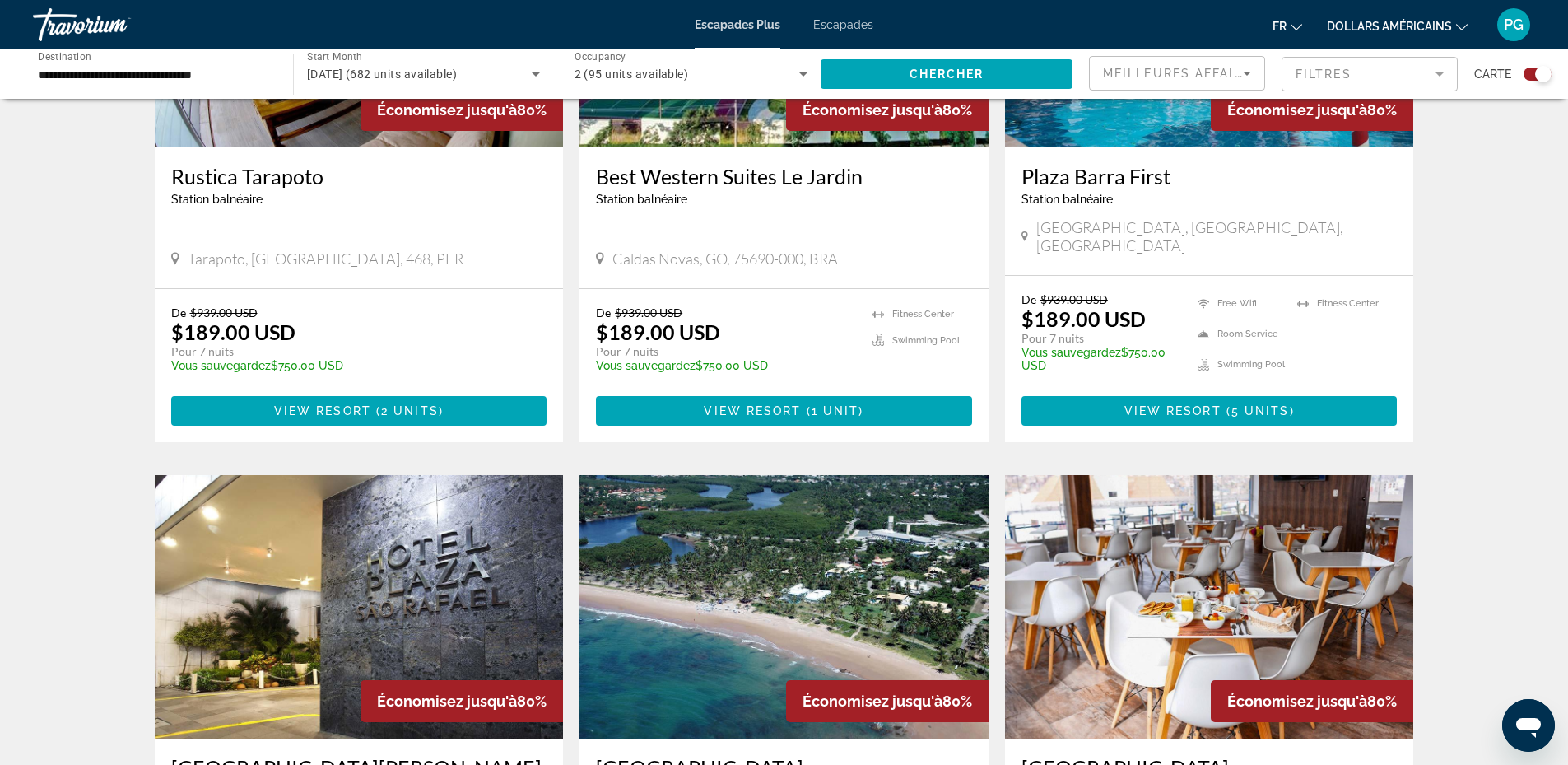
scroll to position [2304, 0]
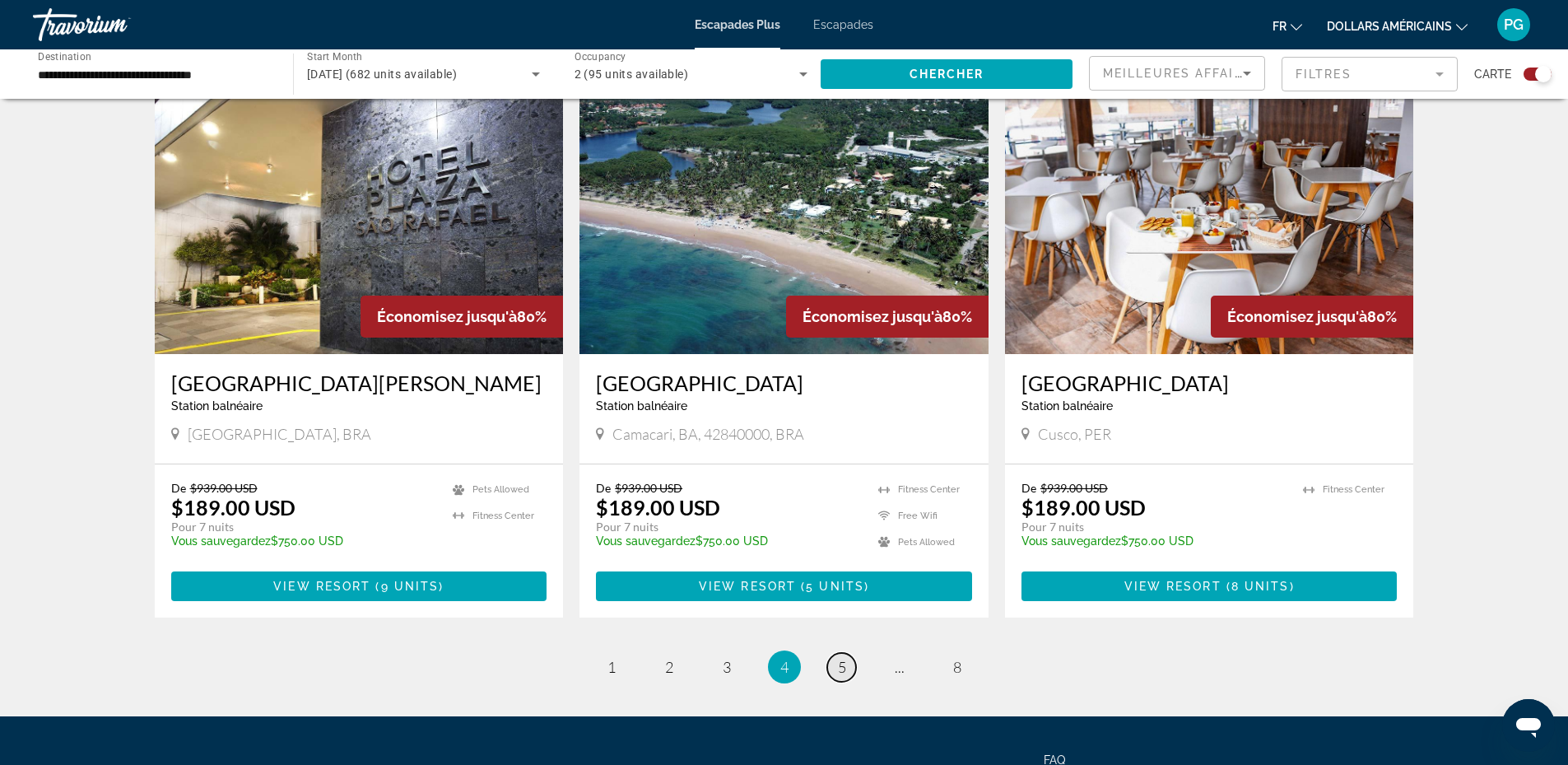
click at [847, 653] on link "page 5" at bounding box center [841, 667] width 28 height 28
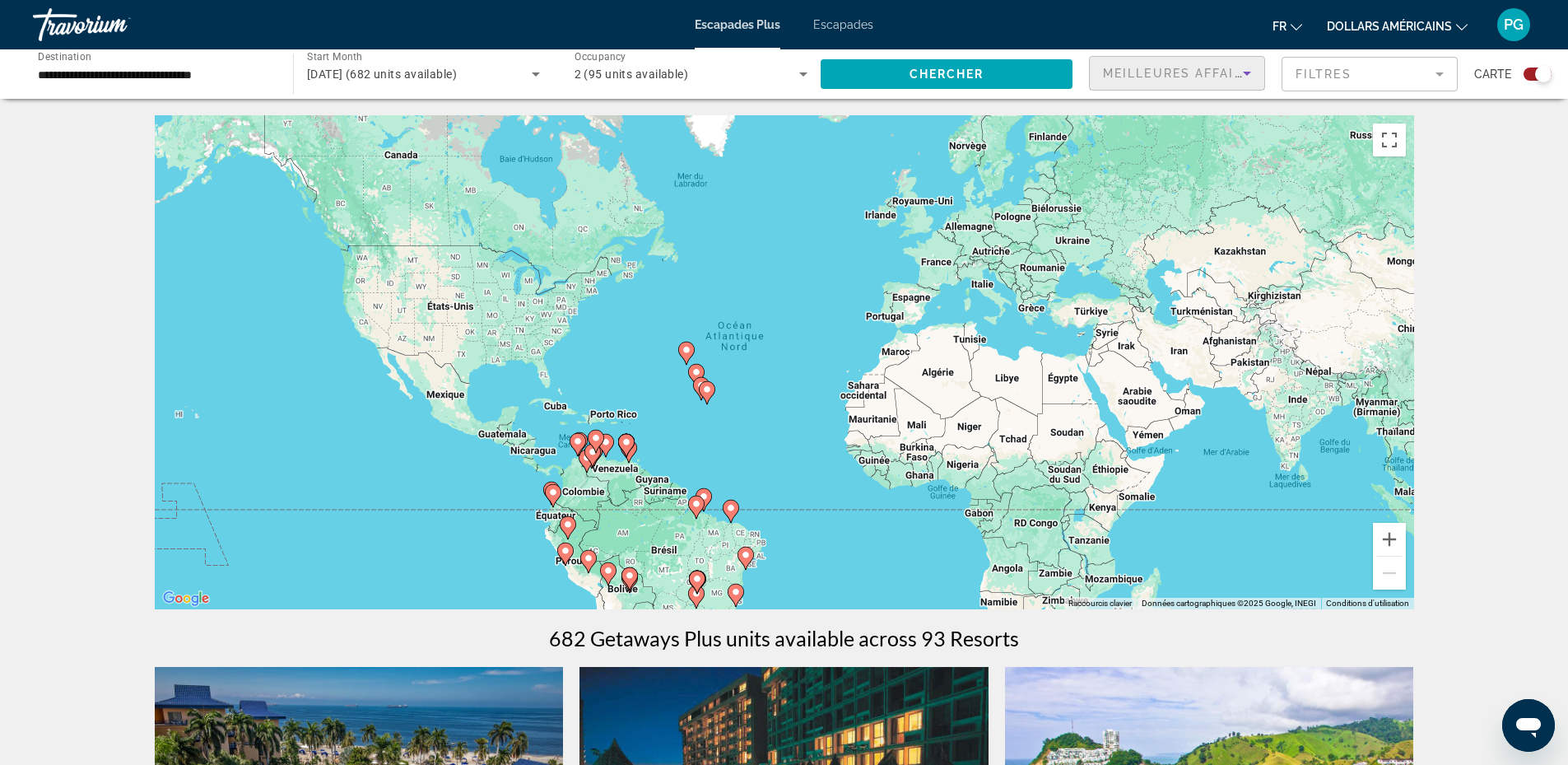
click at [1195, 75] on span "Meilleures affaires" at bounding box center [1182, 72] width 158 height 13
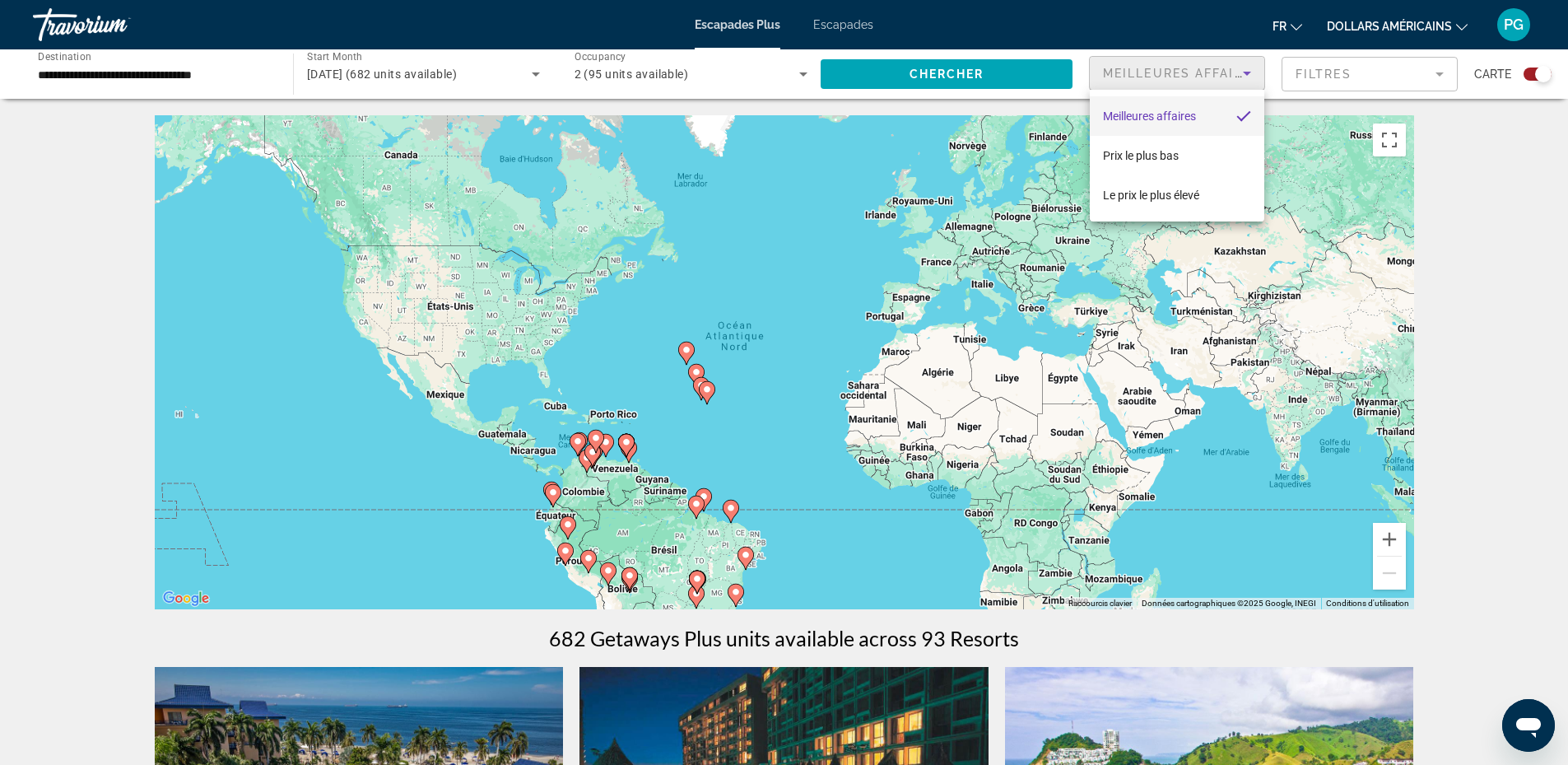
click at [1147, 115] on font "Meilleures affaires" at bounding box center [1150, 116] width 93 height 13
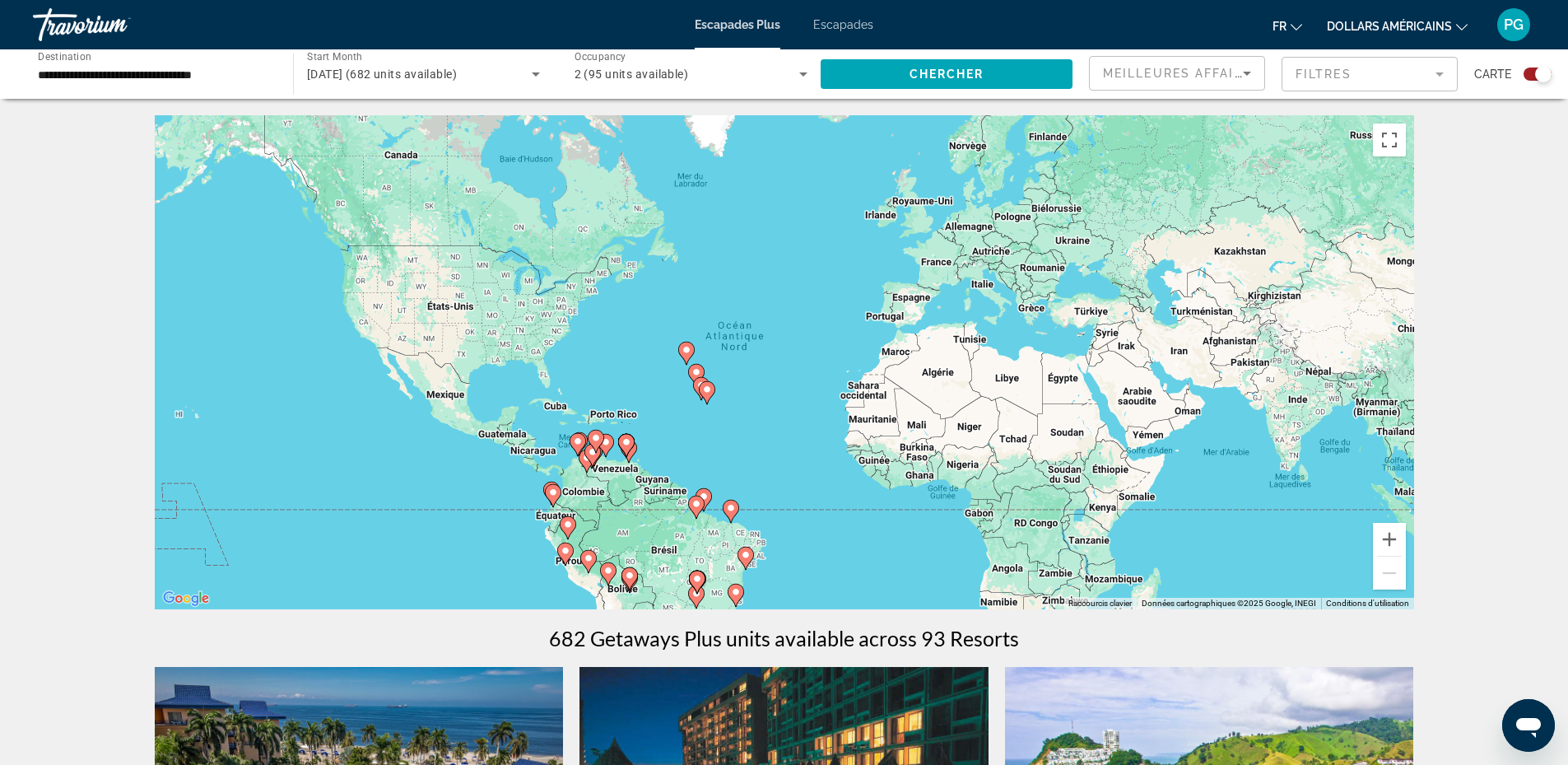
click at [1345, 71] on mat-form-field "Filtres" at bounding box center [1370, 74] width 176 height 34
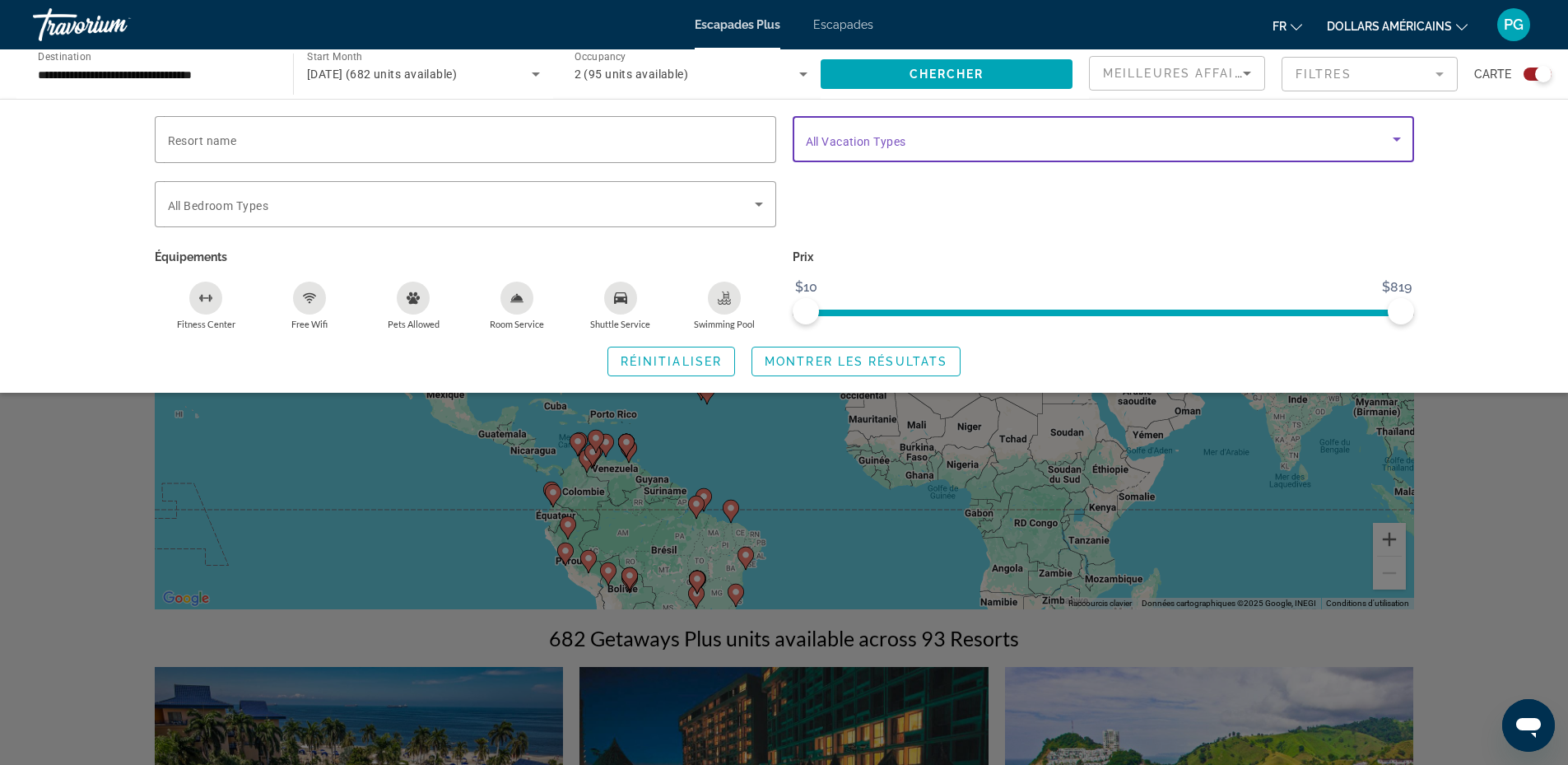
click at [963, 139] on span "Search widget" at bounding box center [1099, 139] width 586 height 20
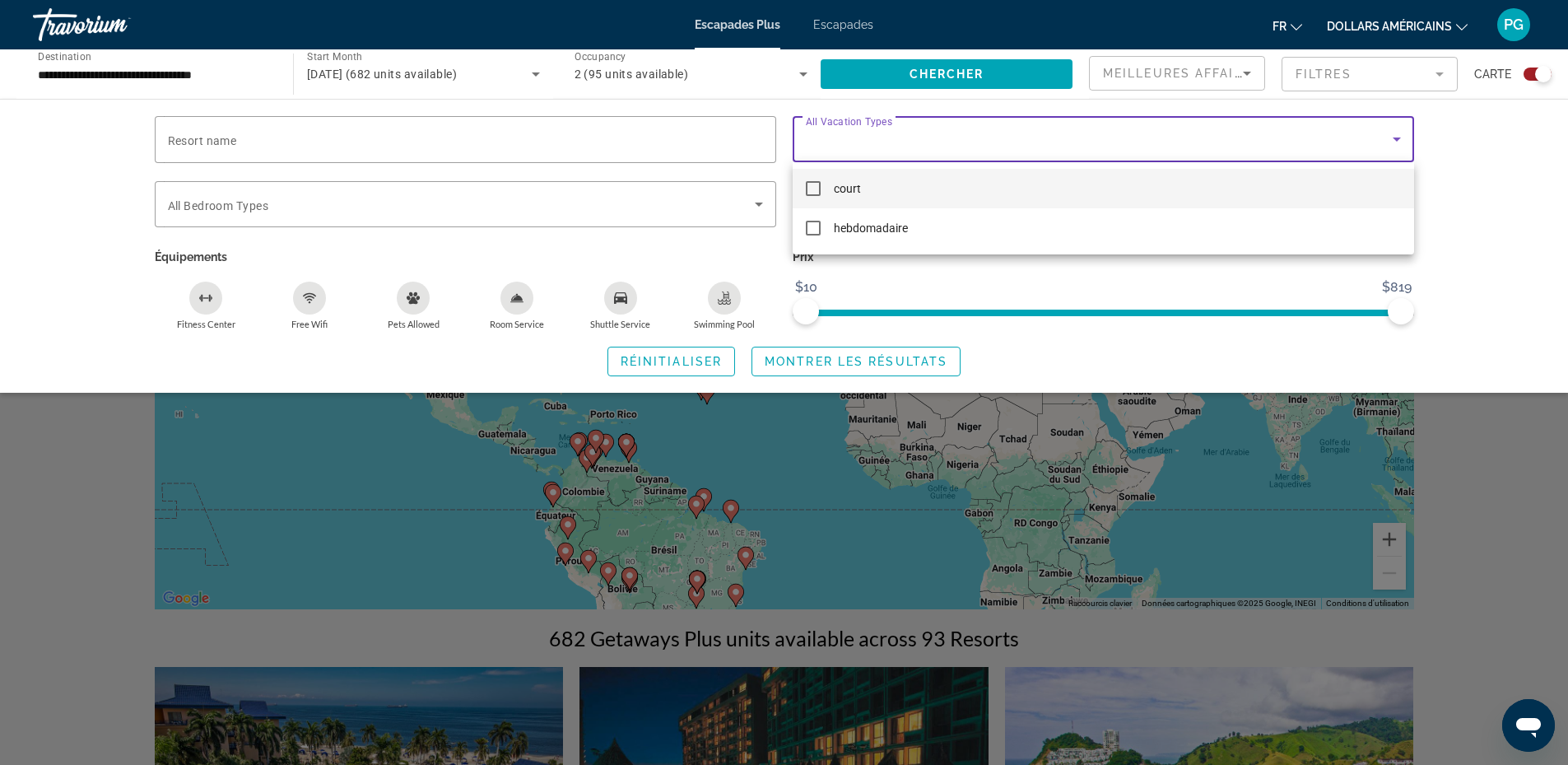
click at [963, 139] on div at bounding box center [784, 382] width 1568 height 765
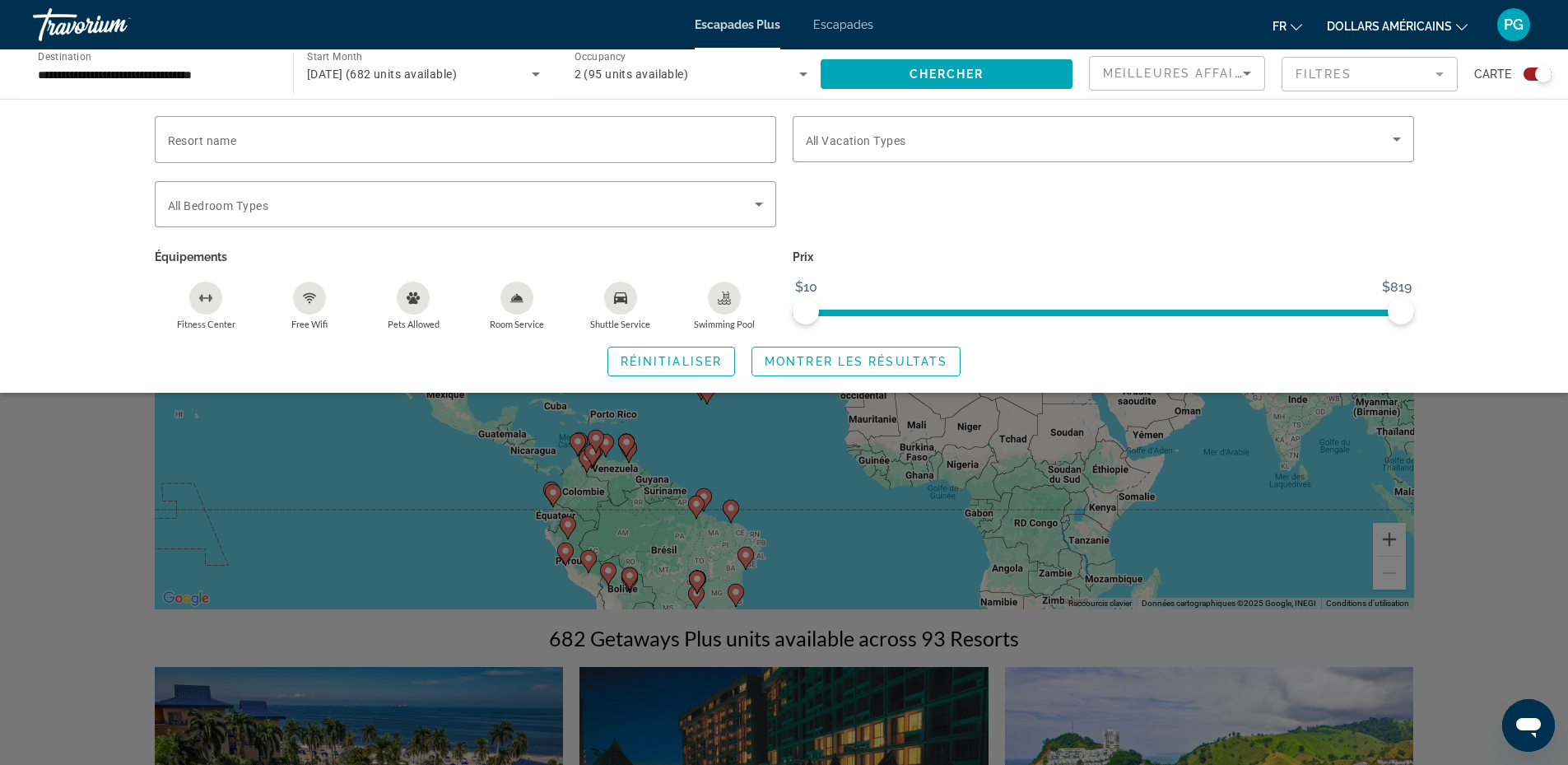
scroll to position [385, 0]
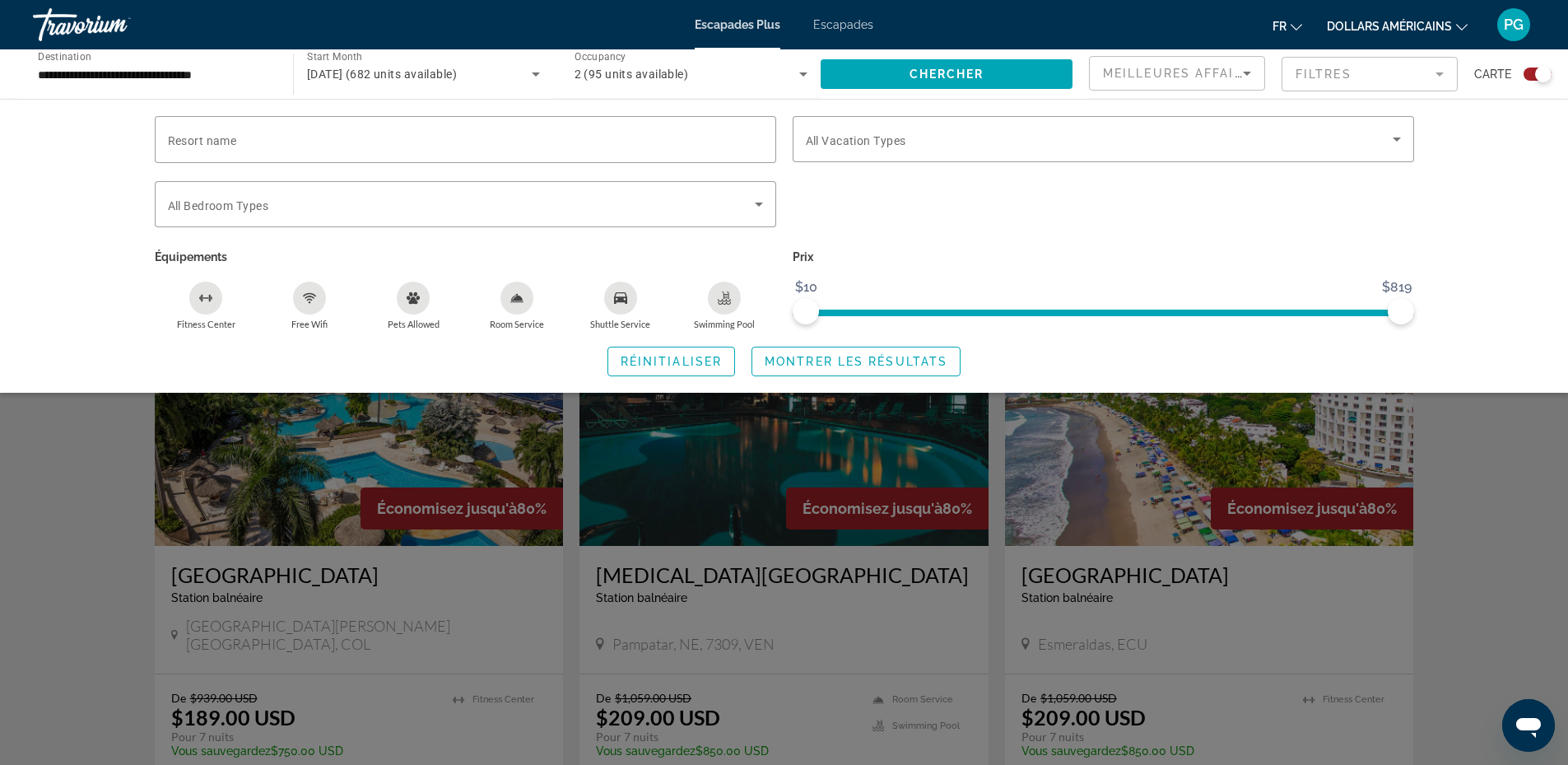
click at [1391, 75] on mat-form-field "Filtres" at bounding box center [1370, 74] width 176 height 34
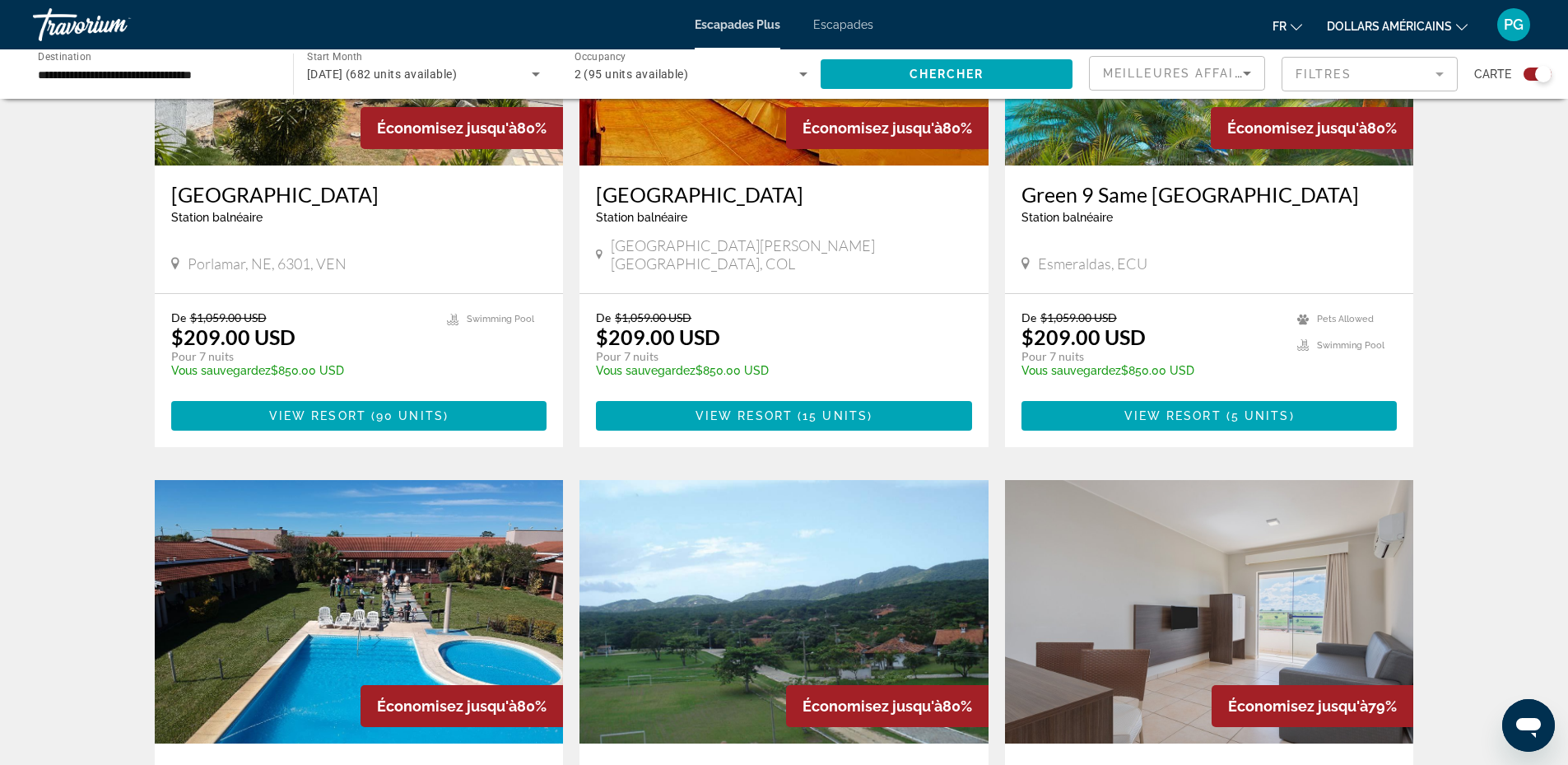
scroll to position [2304, 0]
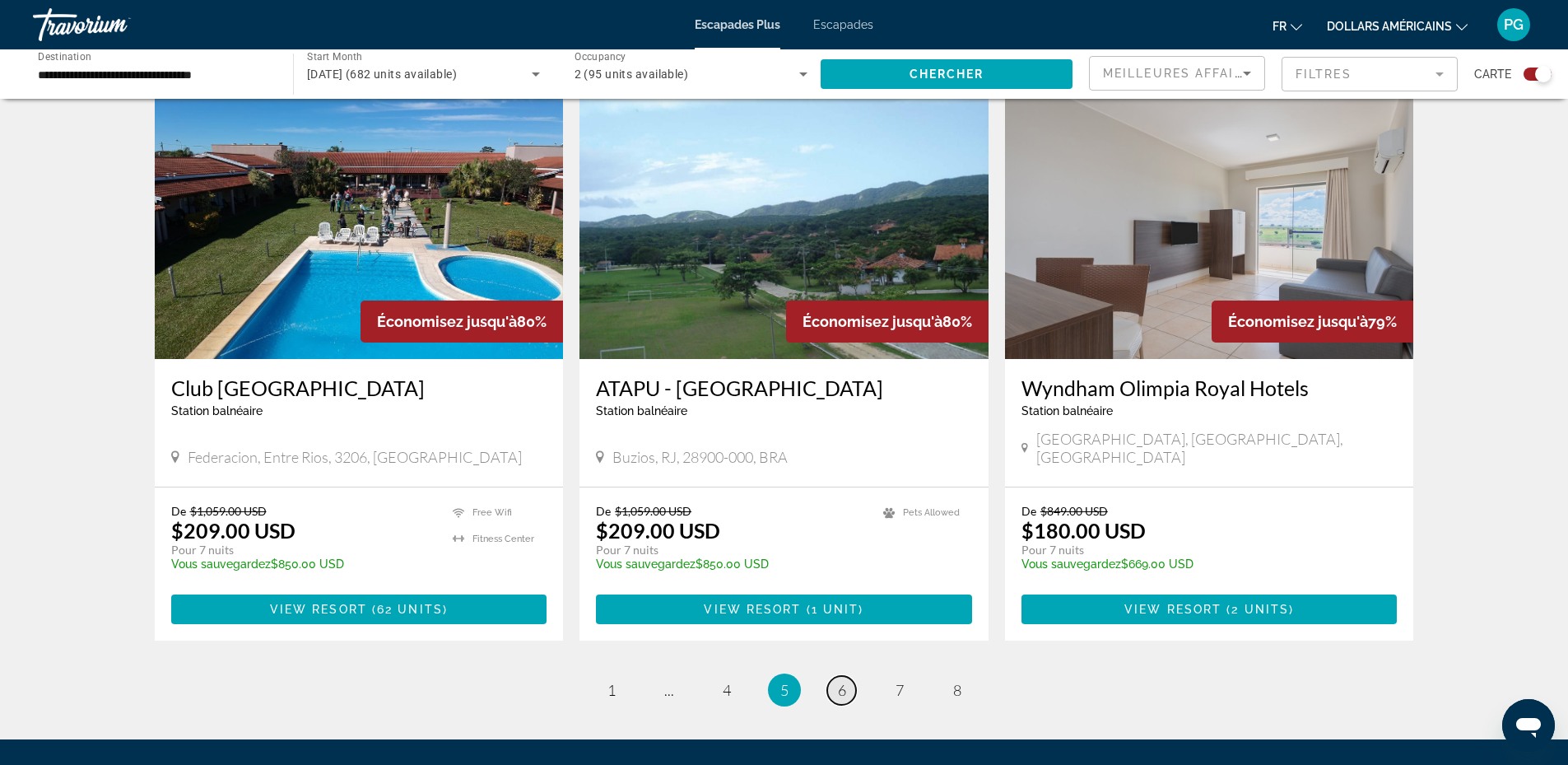
click at [844, 680] on span "6" at bounding box center [842, 689] width 9 height 18
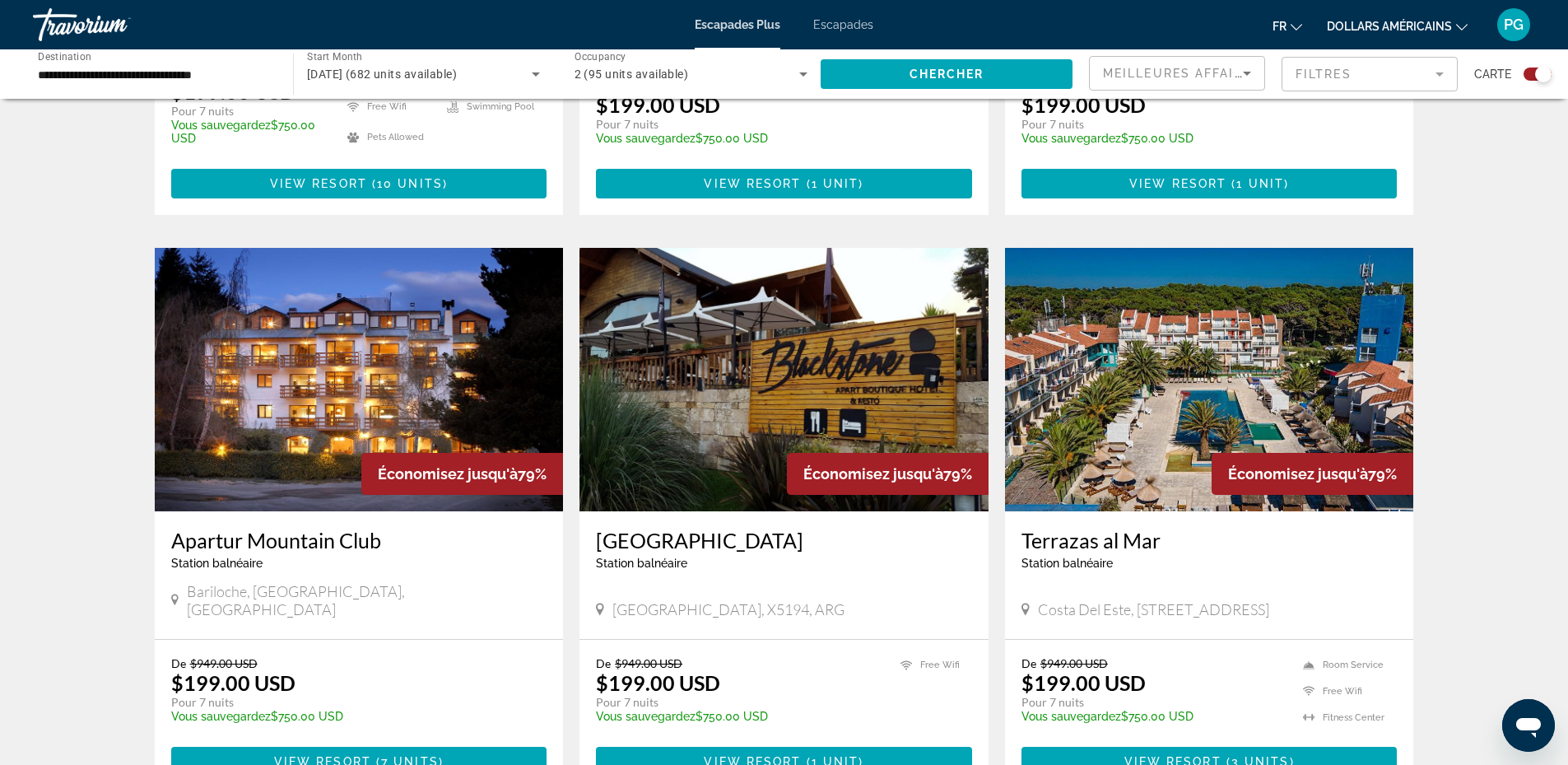
scroll to position [2435, 0]
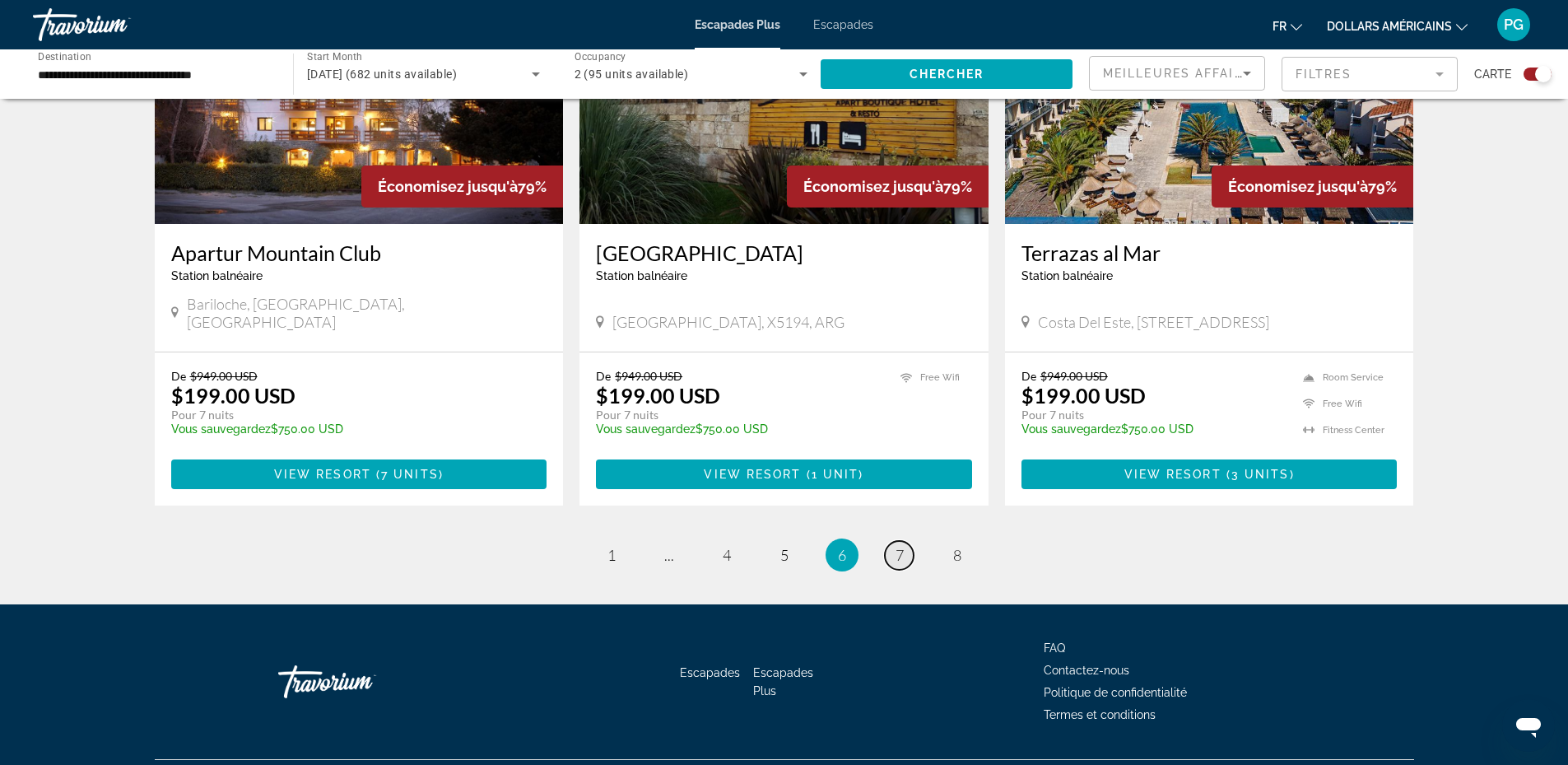
click at [901, 546] on span "7" at bounding box center [900, 555] width 9 height 18
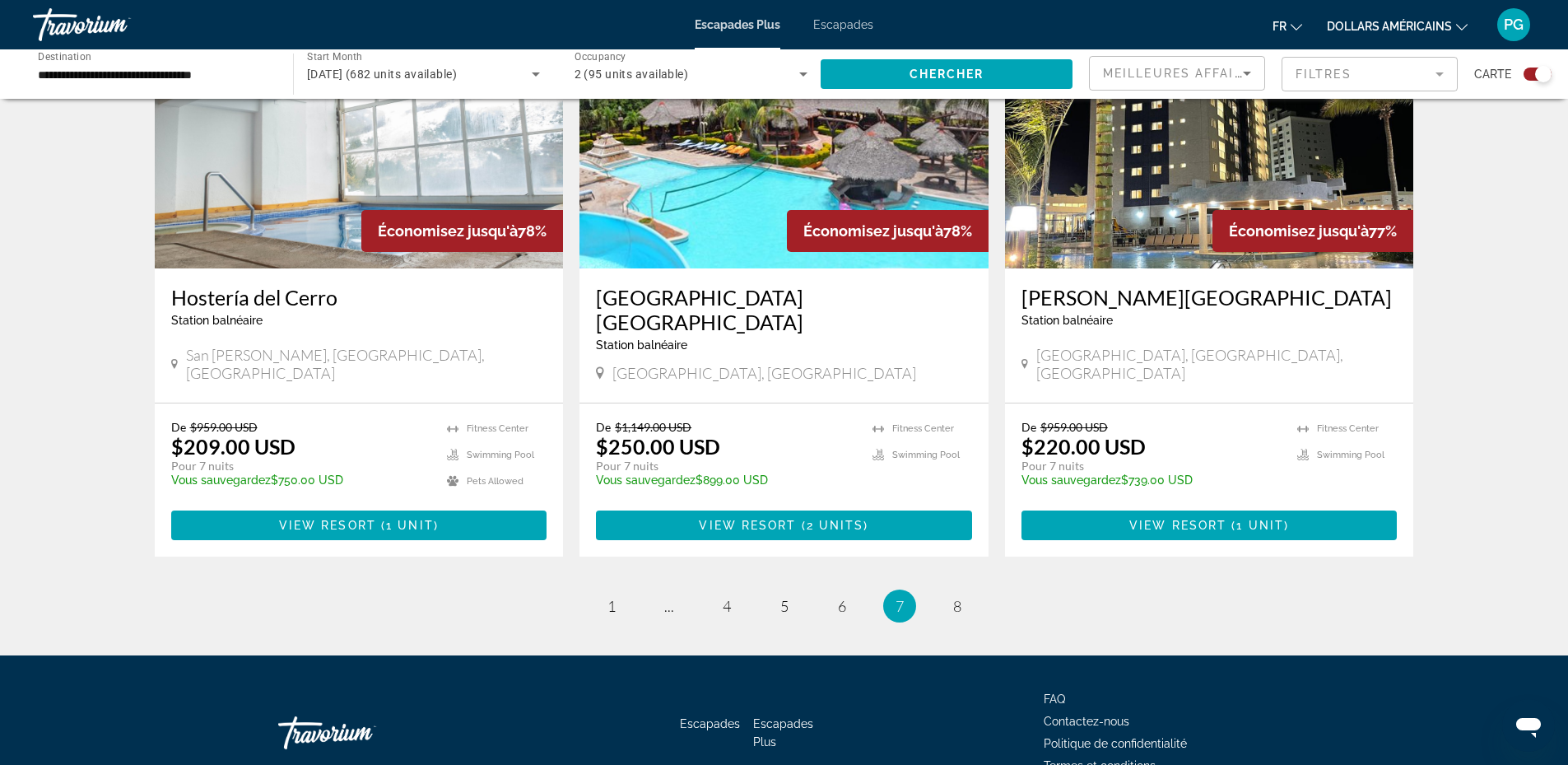
scroll to position [2408, 0]
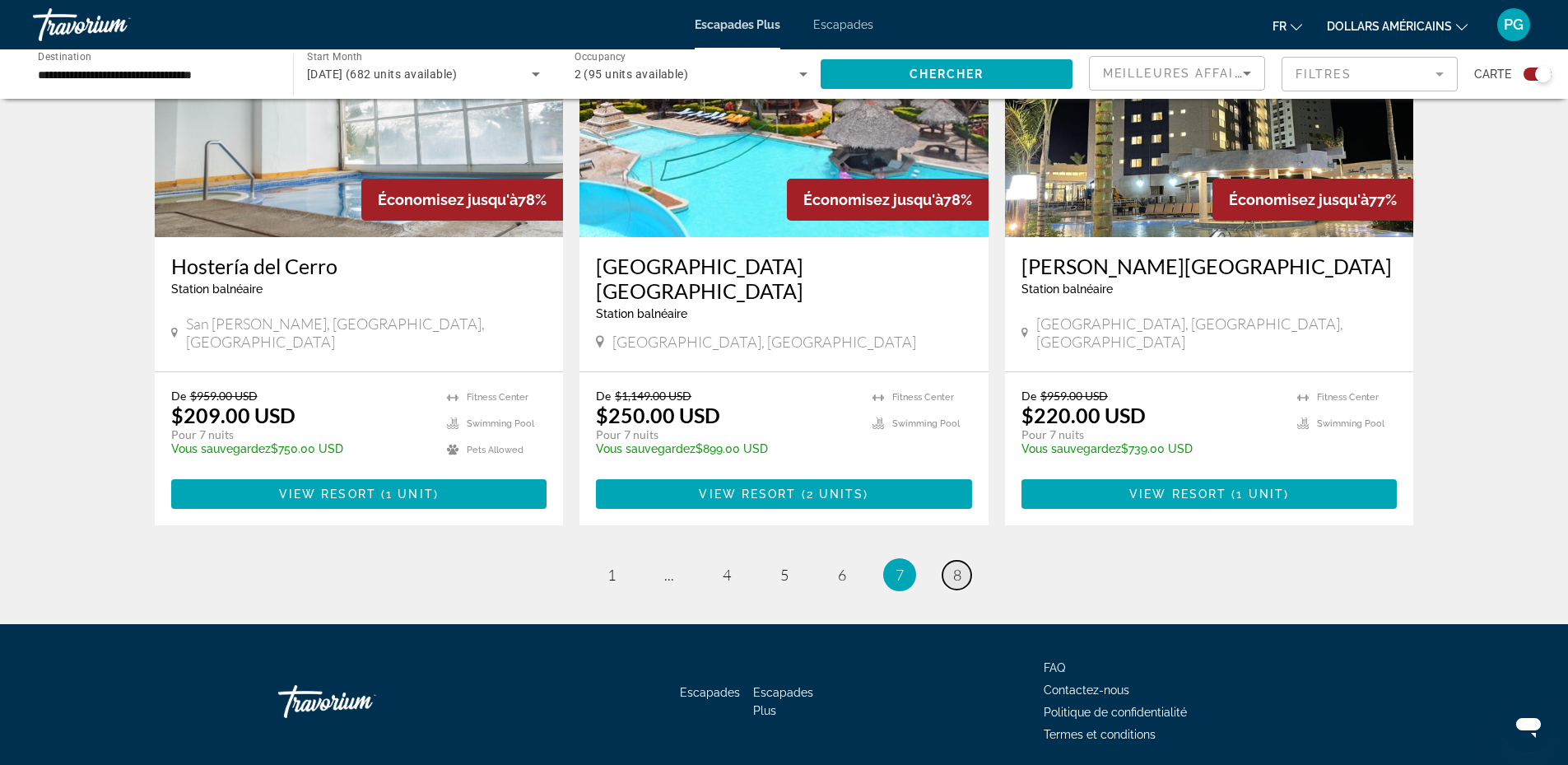
click at [960, 566] on span "8" at bounding box center [957, 574] width 9 height 18
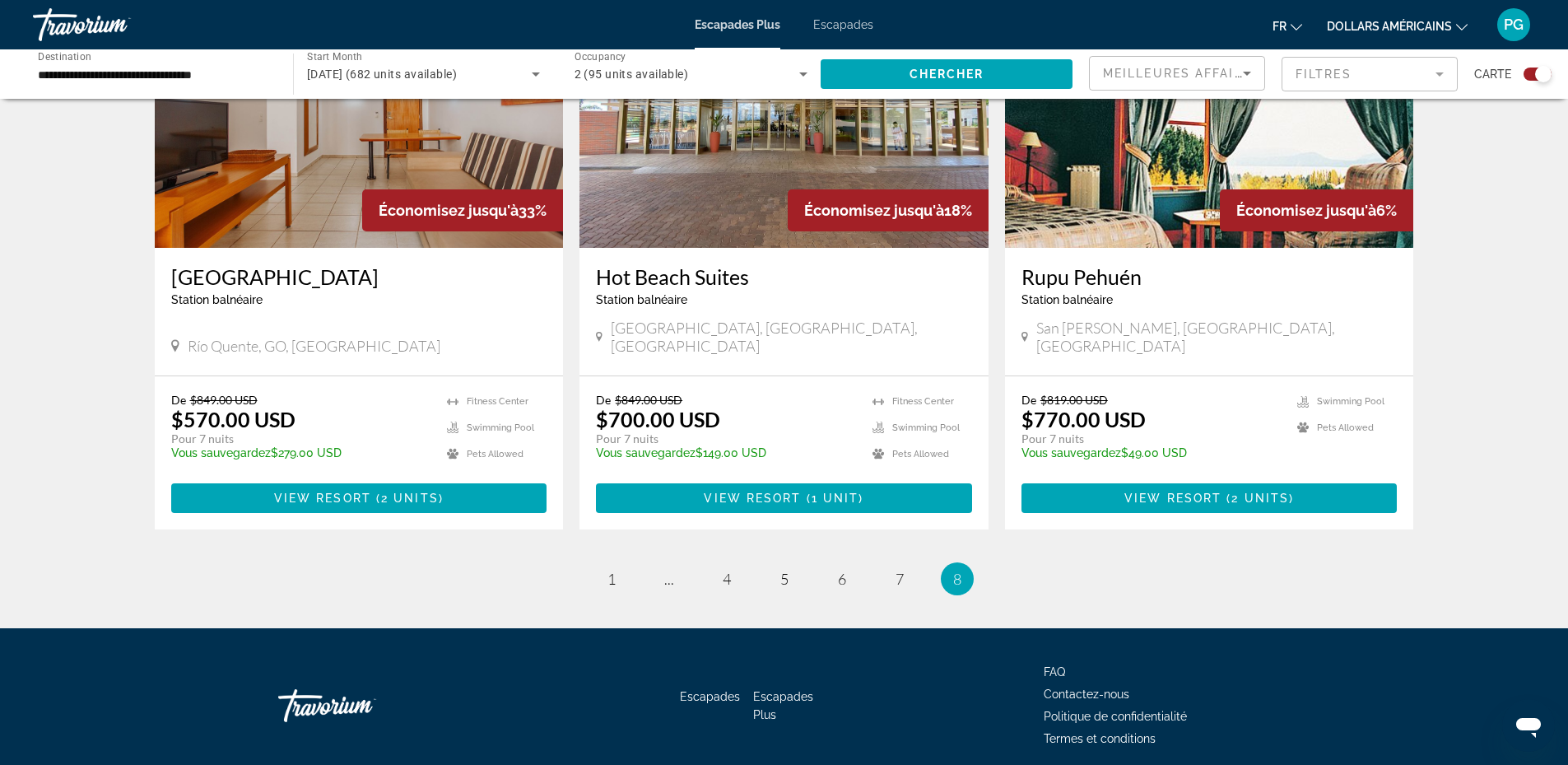
scroll to position [1848, 0]
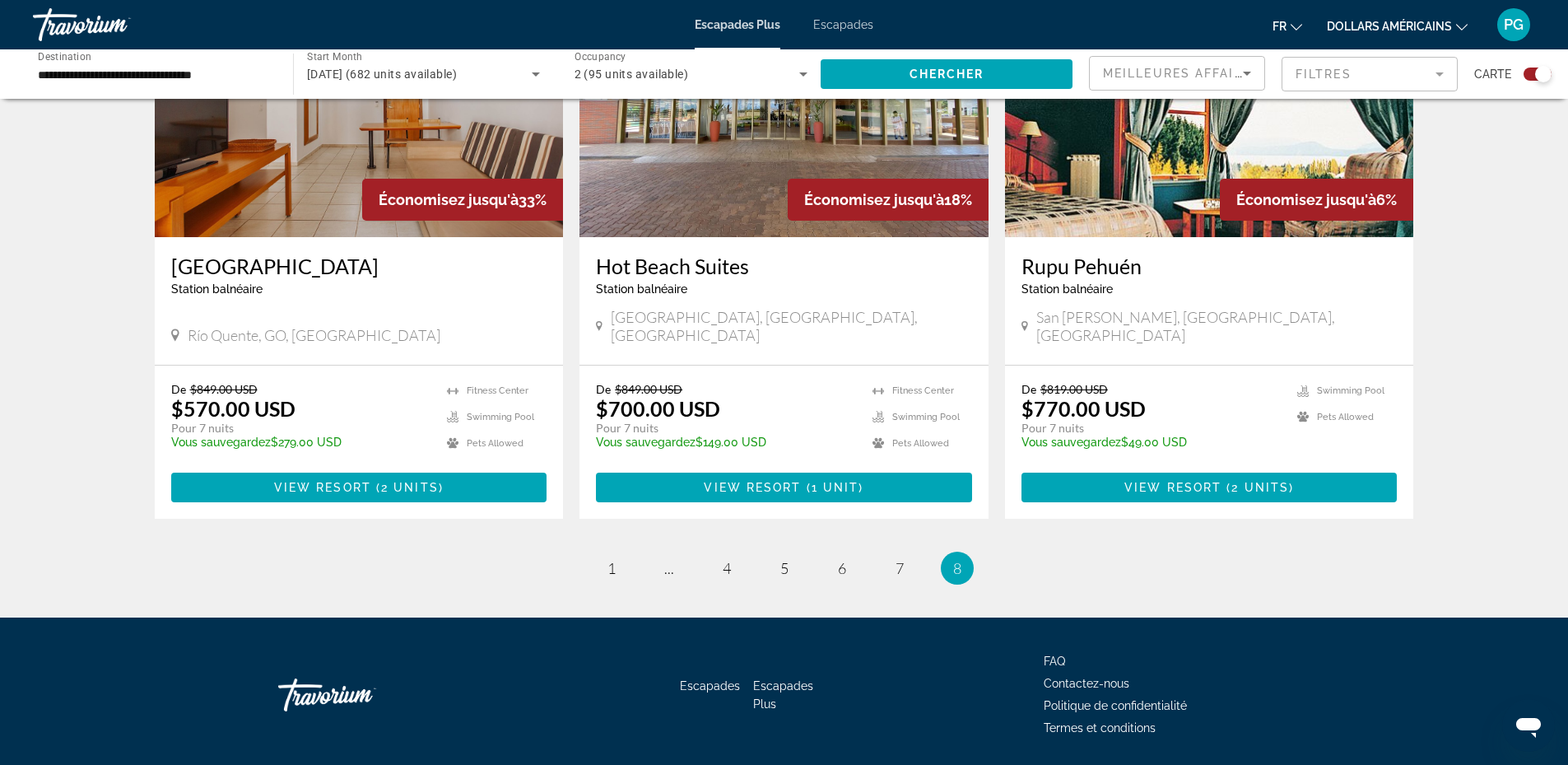
drag, startPoint x: 584, startPoint y: 423, endPoint x: 990, endPoint y: 425, distance: 406.0
click at [604, 423] on div "De $849.00 USD $700.00 USD Pour 7 nuits Vous sauvegardez $149.00 USD temp [GEOG…" at bounding box center [784, 442] width 409 height 153
